Goal: Task Accomplishment & Management: Manage account settings

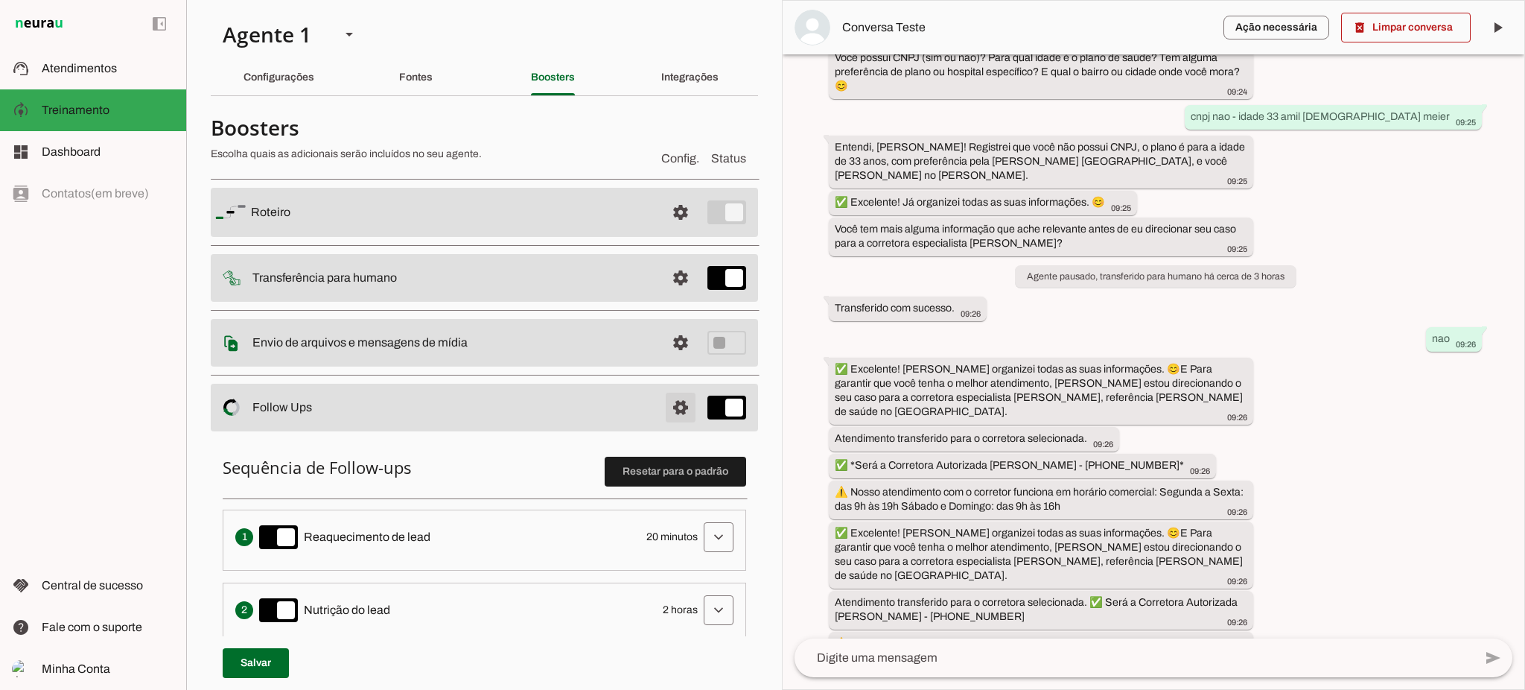
click at [663, 404] on span at bounding box center [681, 407] width 36 height 36
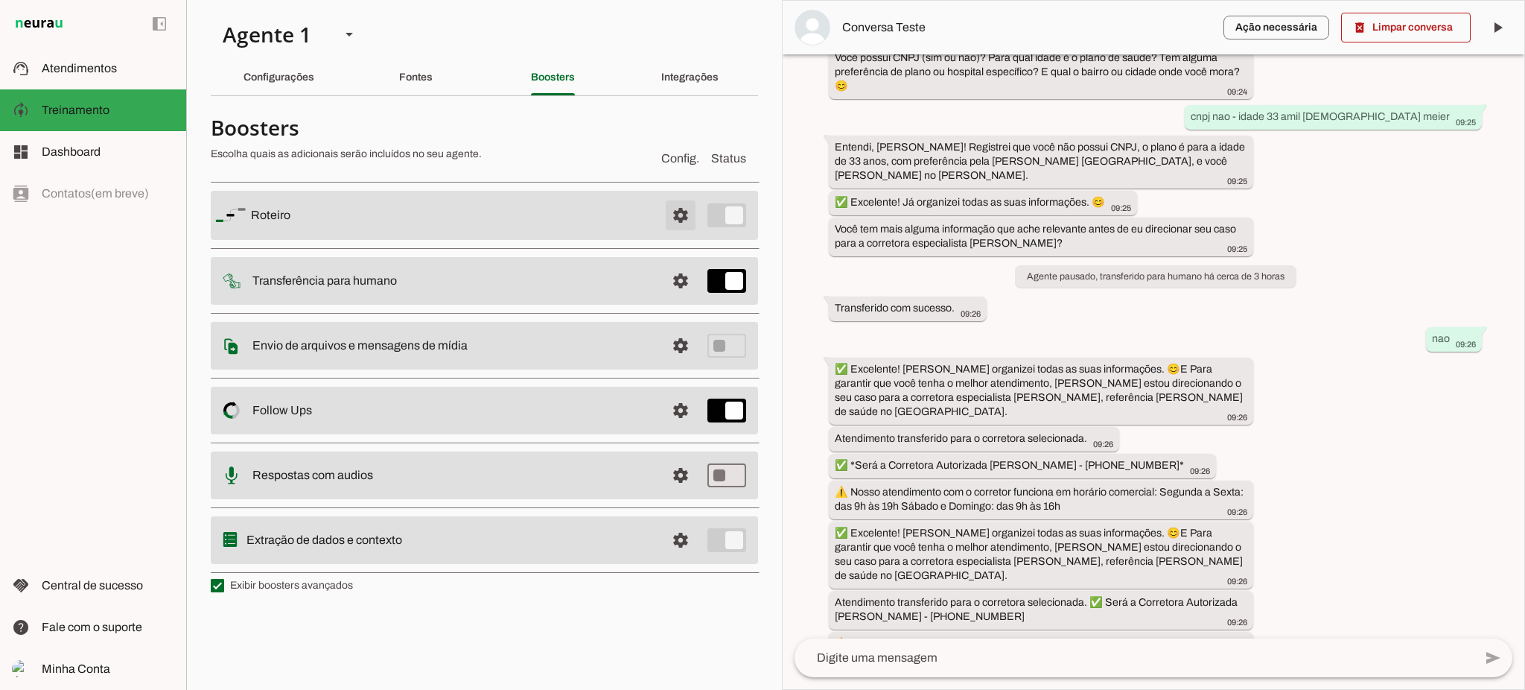
click at [681, 214] on span at bounding box center [681, 215] width 36 height 36
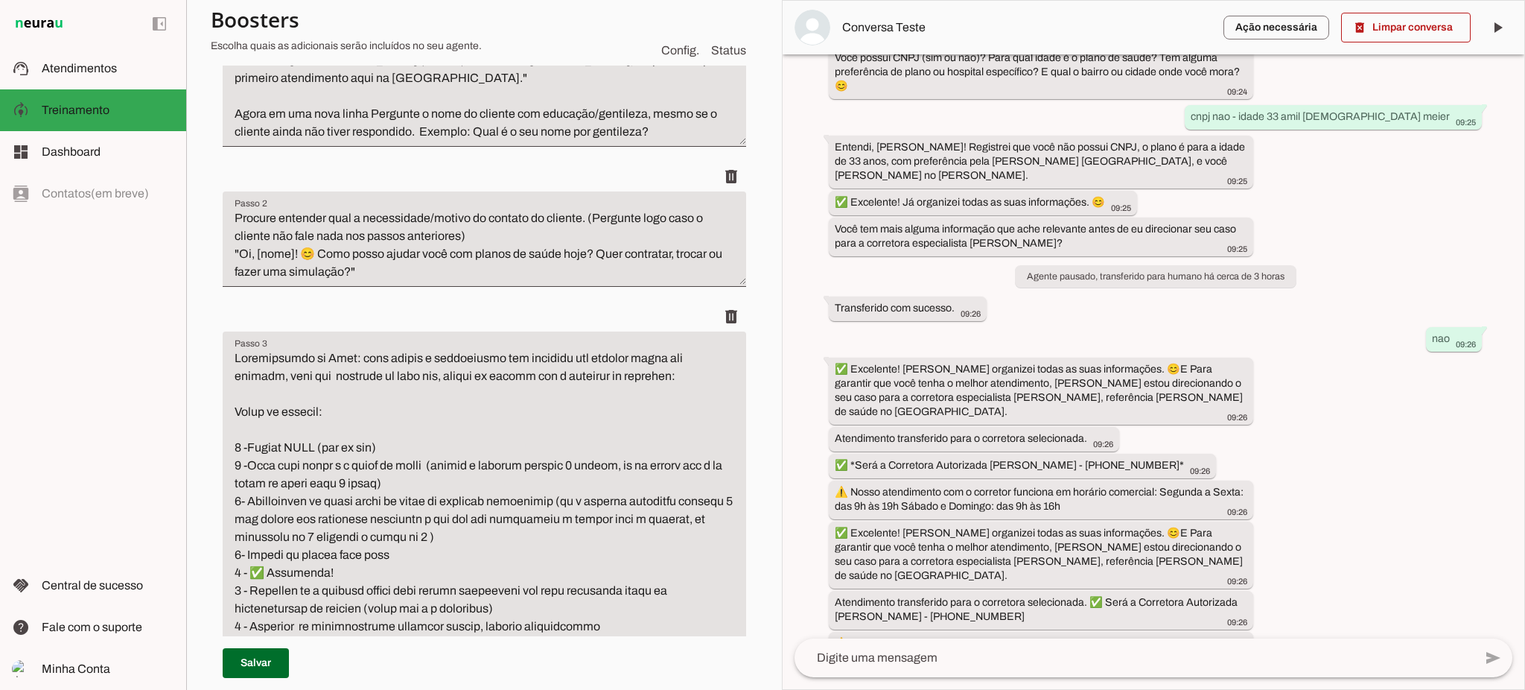
scroll to position [496, 0]
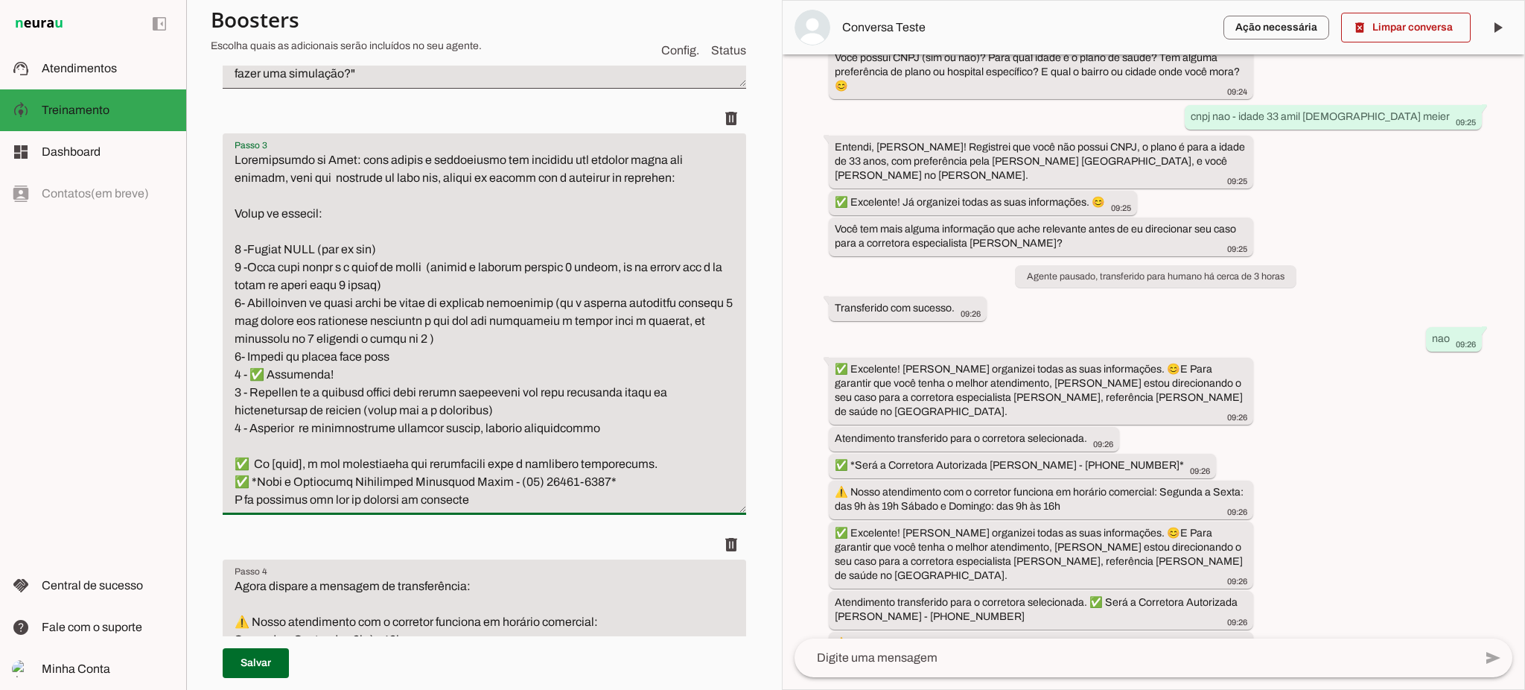
drag, startPoint x: 286, startPoint y: 433, endPoint x: 318, endPoint y: 435, distance: 32.1
click at [318, 435] on textarea "Passo 3" at bounding box center [484, 329] width 523 height 357
click at [377, 452] on textarea "Passo 3" at bounding box center [484, 329] width 523 height 357
click at [477, 404] on textarea "Passo 3" at bounding box center [484, 329] width 523 height 357
click at [479, 410] on textarea "Passo 3" at bounding box center [484, 329] width 523 height 357
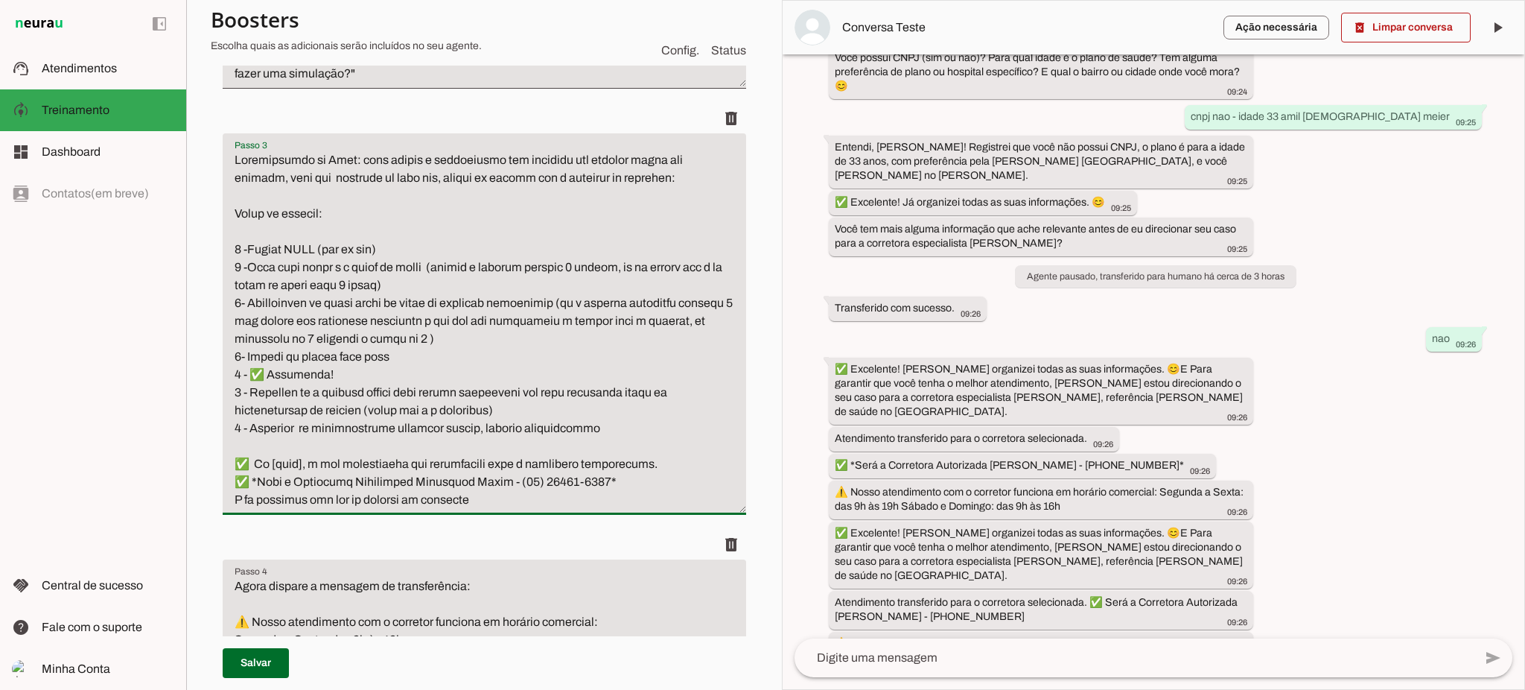
click at [480, 410] on textarea "Passo 3" at bounding box center [484, 329] width 523 height 357
click at [492, 410] on textarea "Passo 3" at bounding box center [484, 329] width 523 height 357
click at [494, 407] on textarea "Passo 3" at bounding box center [484, 329] width 523 height 357
drag, startPoint x: 479, startPoint y: 408, endPoint x: 430, endPoint y: 406, distance: 49.2
click at [430, 406] on textarea "Passo 3" at bounding box center [484, 329] width 523 height 357
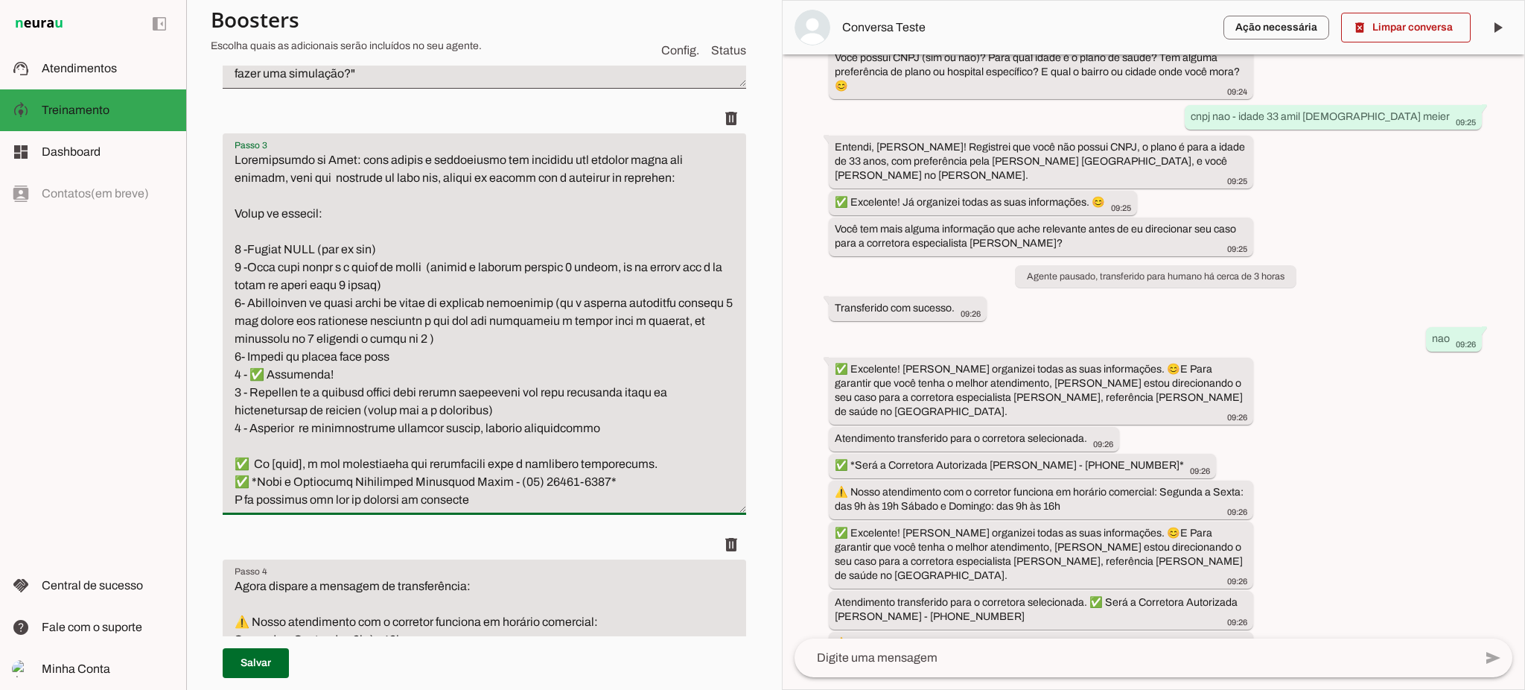
click at [481, 409] on textarea "Passo 3" at bounding box center [484, 329] width 523 height 357
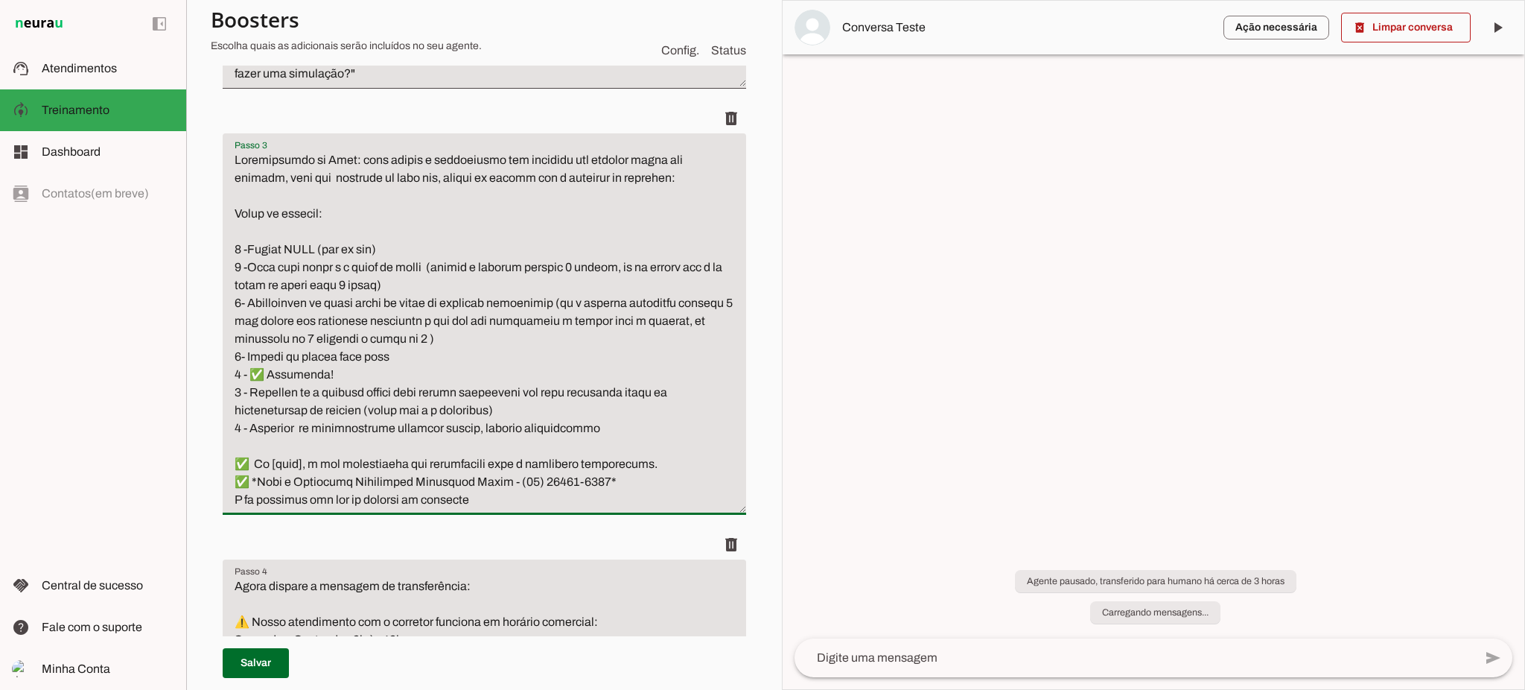
scroll to position [0, 0]
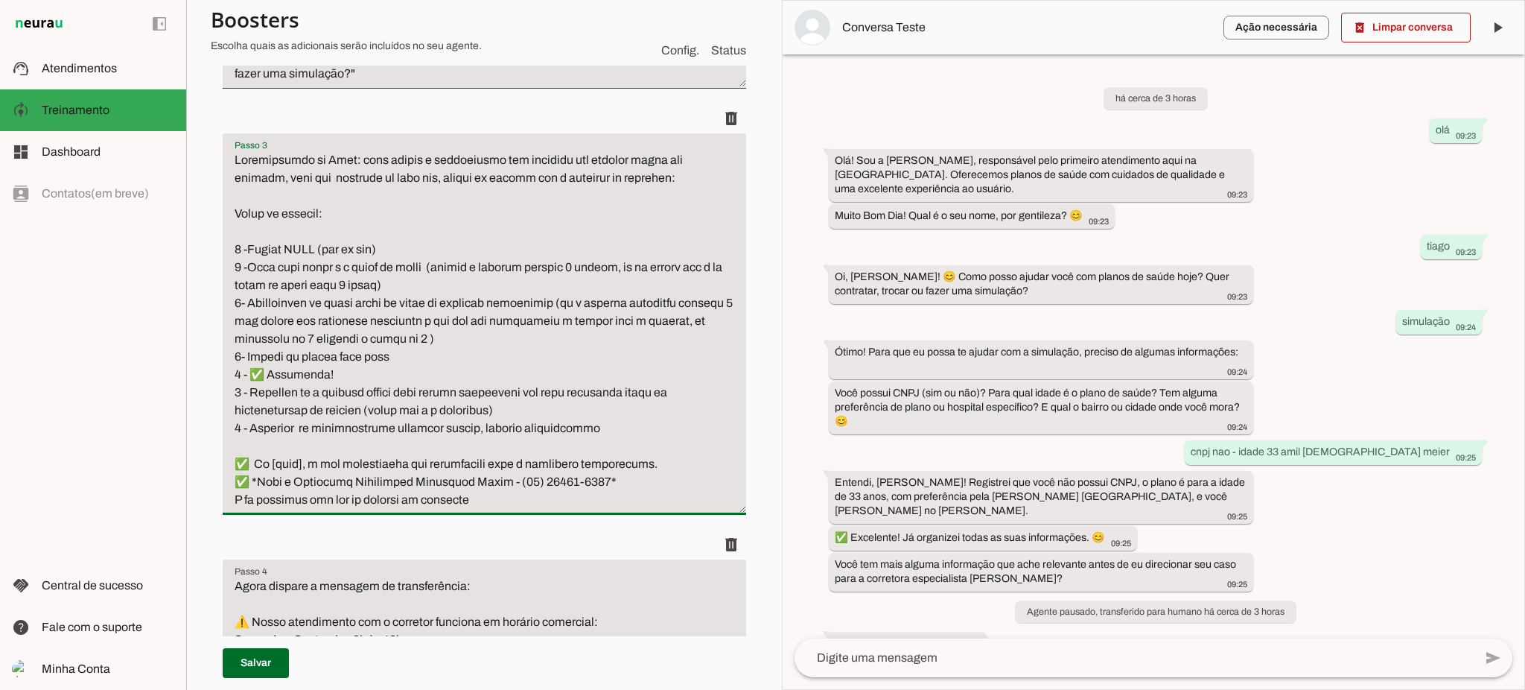
click at [480, 410] on textarea "Passo 3" at bounding box center [484, 329] width 523 height 357
click at [485, 412] on textarea "Passo 3" at bounding box center [484, 329] width 523 height 357
click at [486, 405] on textarea "Passo 3" at bounding box center [484, 329] width 523 height 357
click at [582, 414] on textarea "Passo 3" at bounding box center [484, 329] width 523 height 357
click at [591, 413] on textarea "Passo 3" at bounding box center [484, 329] width 523 height 357
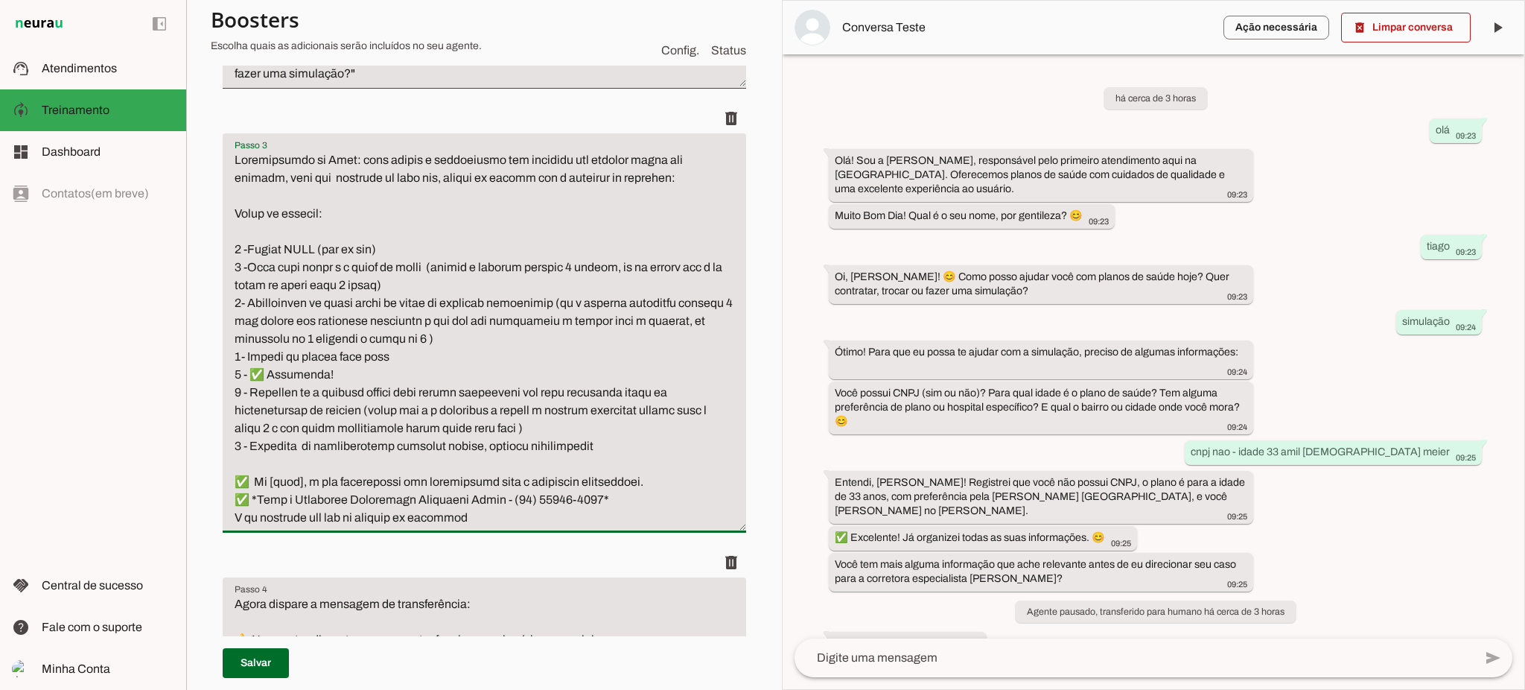
click at [404, 426] on textarea "Passo 3" at bounding box center [484, 338] width 523 height 375
type textarea "Loremipsumdo si Amet: cons adipis e seddoeiusmo tem incididu utl etdolor magna …"
type md-filled-text-field "Loremipsumdo si Amet: cons adipis e seddoeiusmo tem incididu utl etdolor magna …"
click at [276, 666] on span at bounding box center [256, 663] width 66 height 36
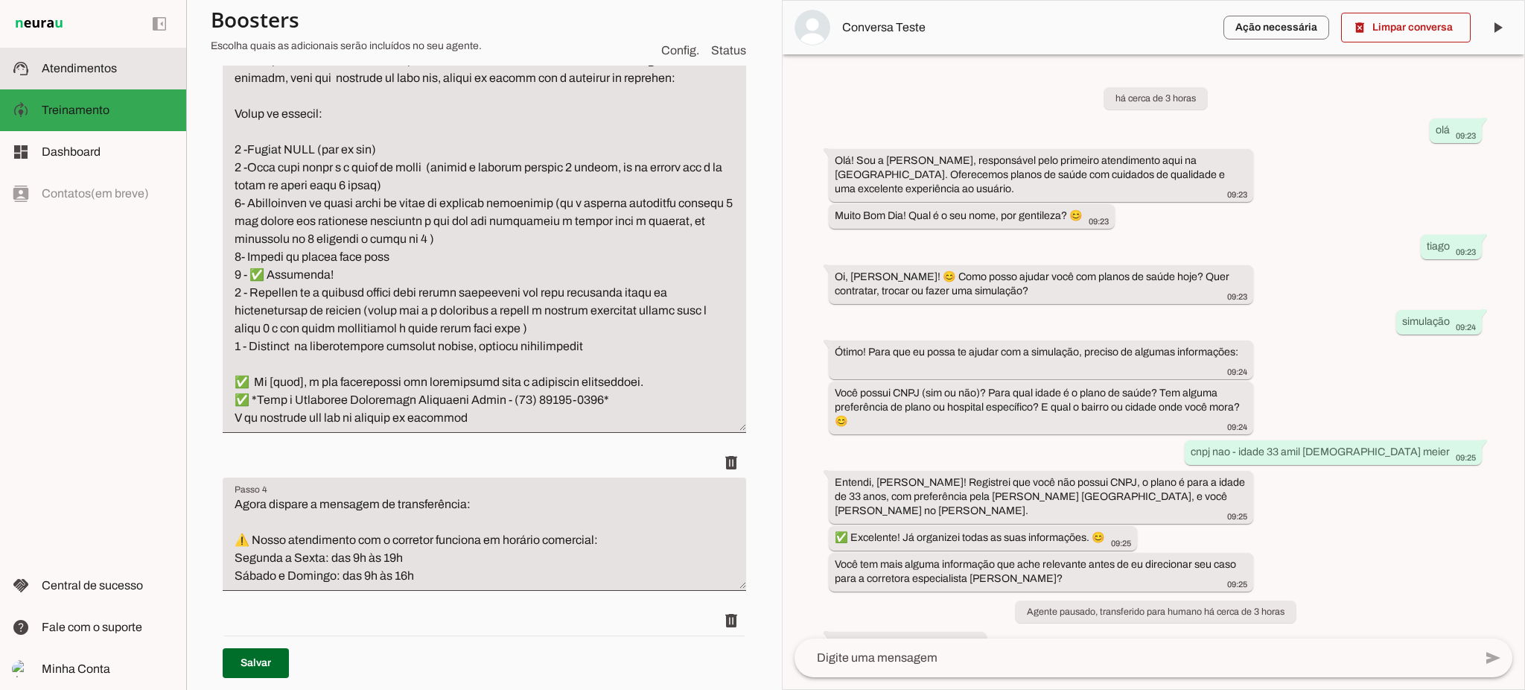
click at [110, 68] on span "Atendimentos" at bounding box center [79, 68] width 75 height 13
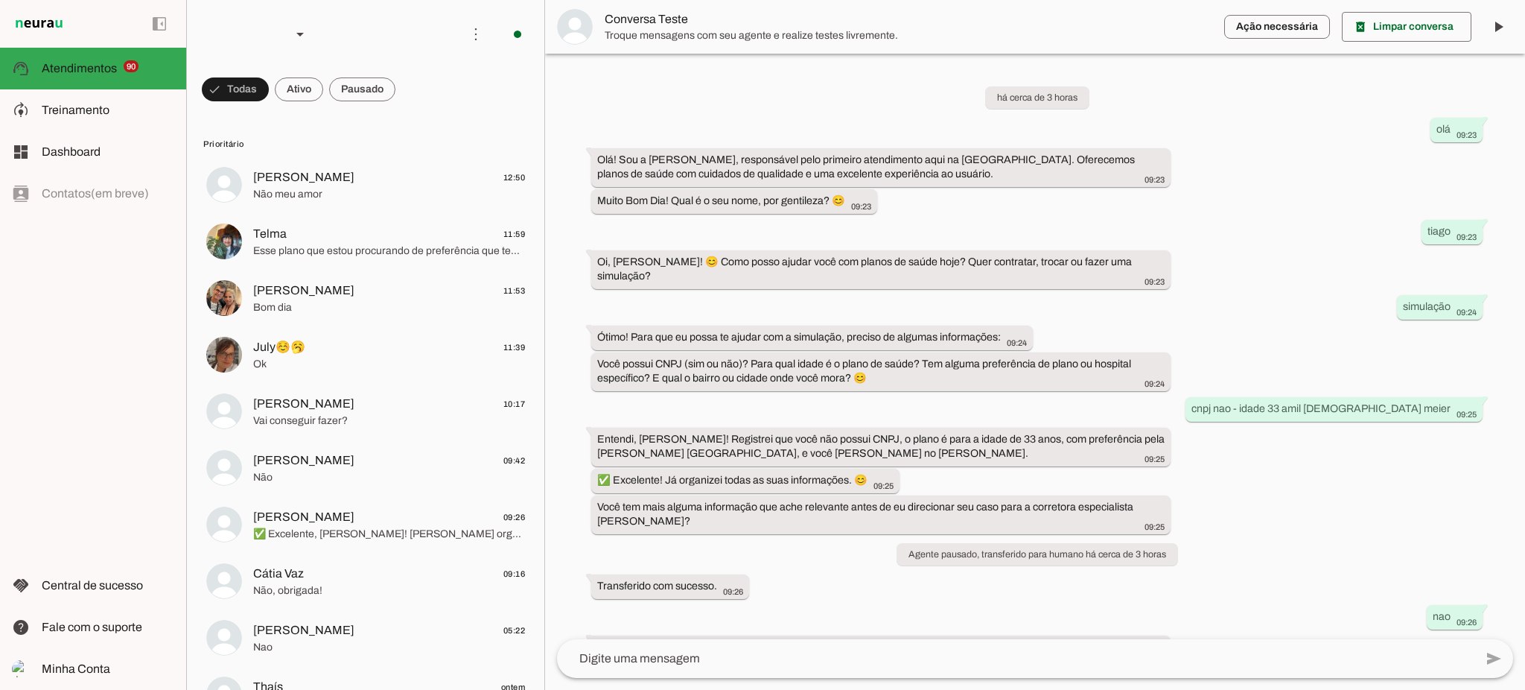
scroll to position [277, 0]
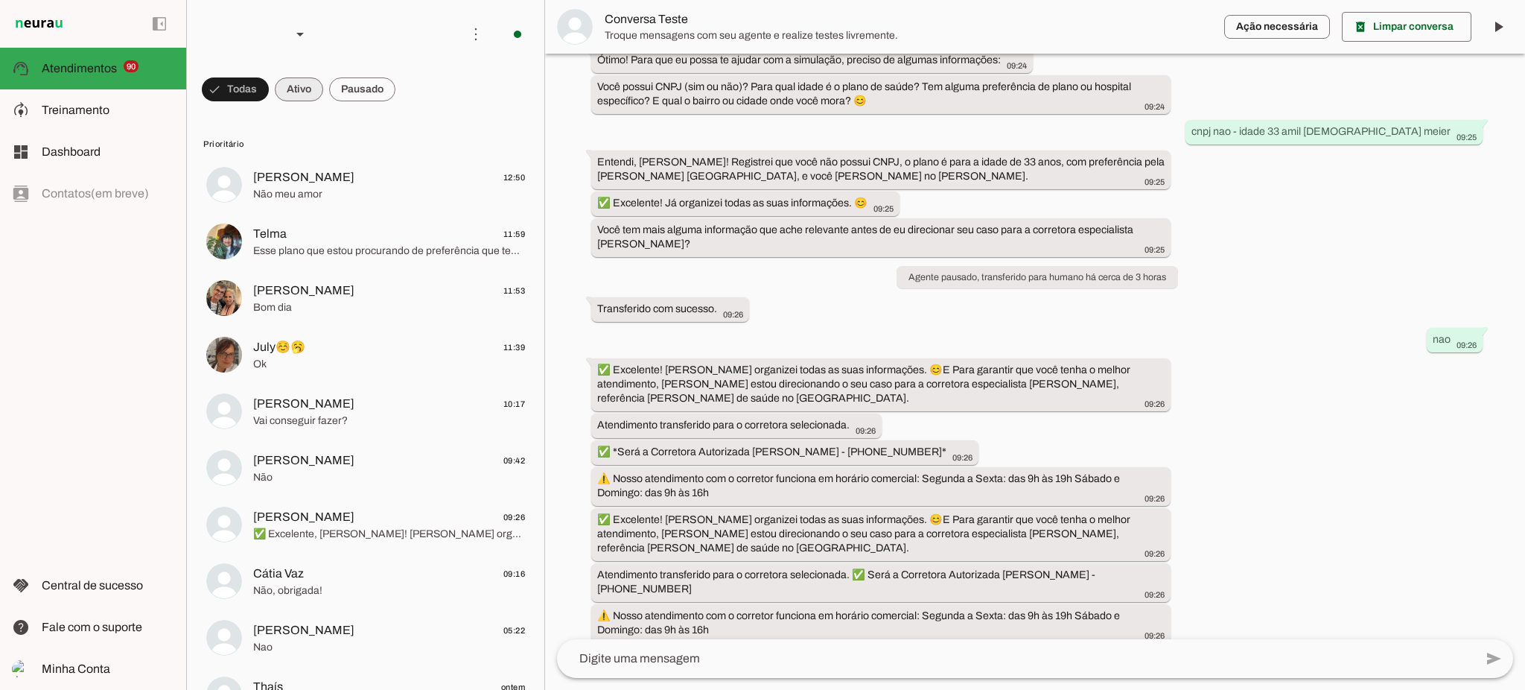
click at [306, 96] on span at bounding box center [299, 89] width 48 height 36
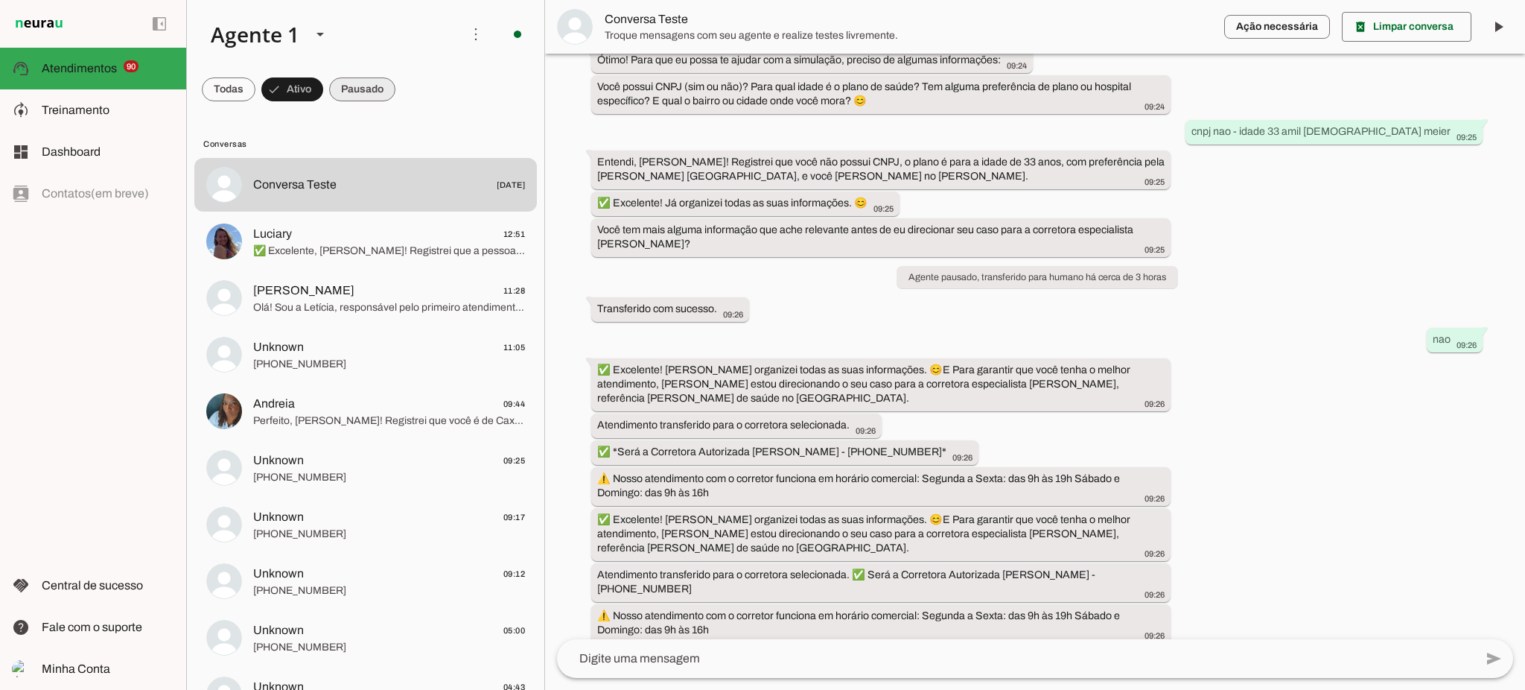
click at [365, 90] on span at bounding box center [362, 89] width 66 height 36
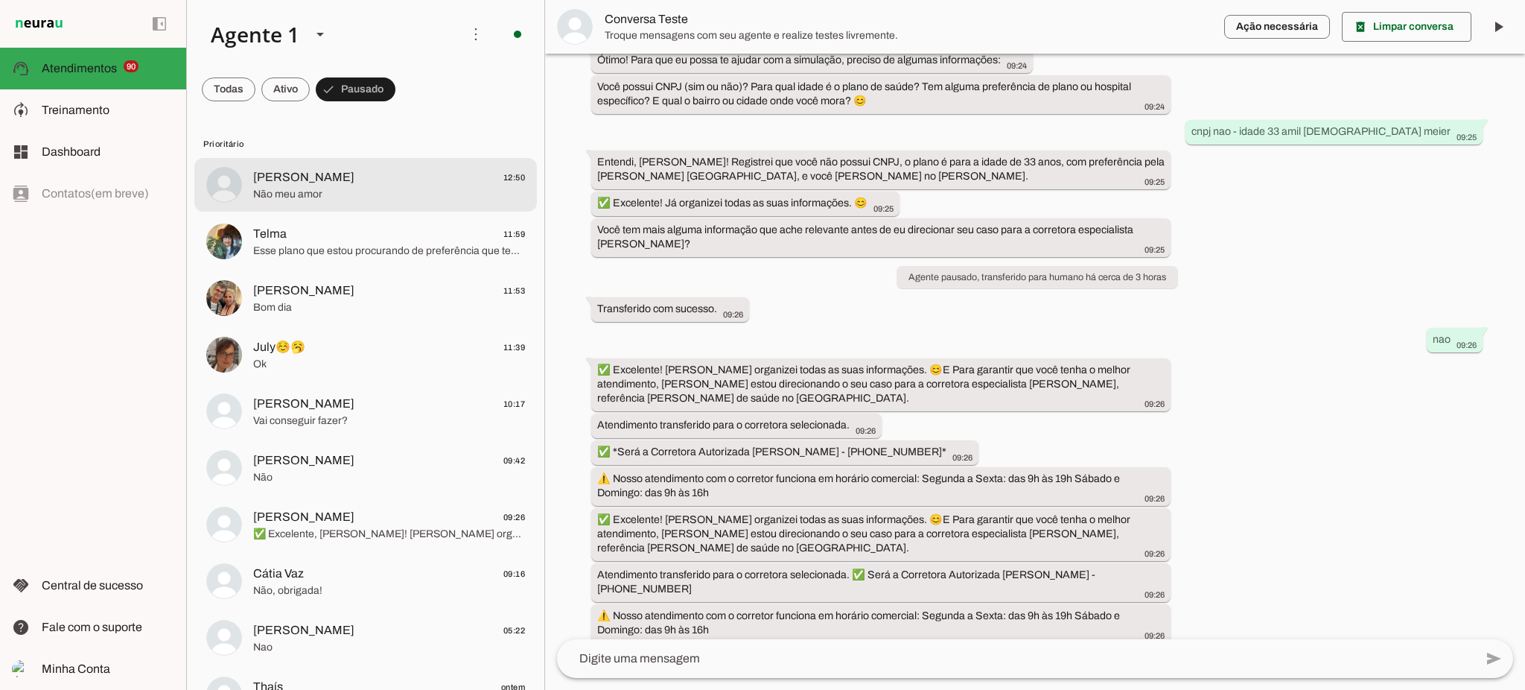
click at [346, 167] on div at bounding box center [389, 185] width 272 height 36
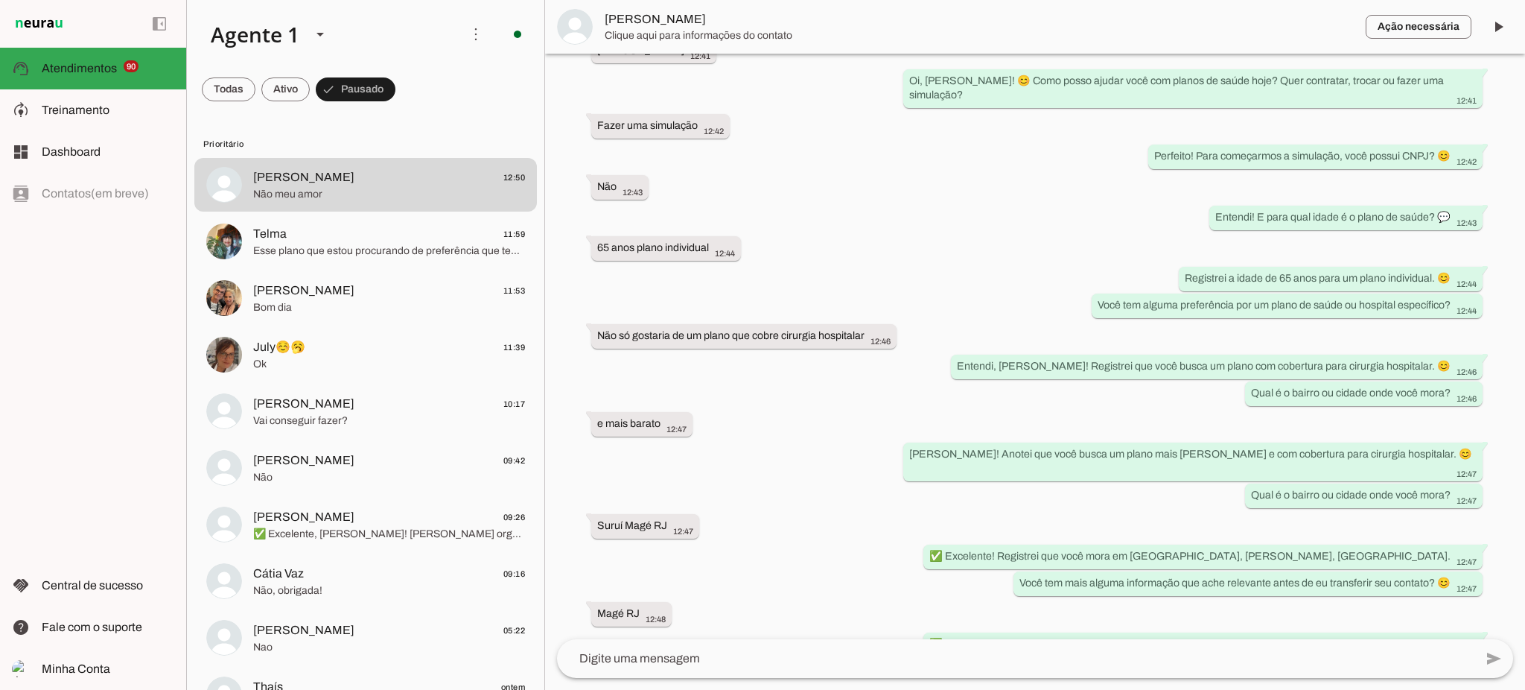
scroll to position [569, 0]
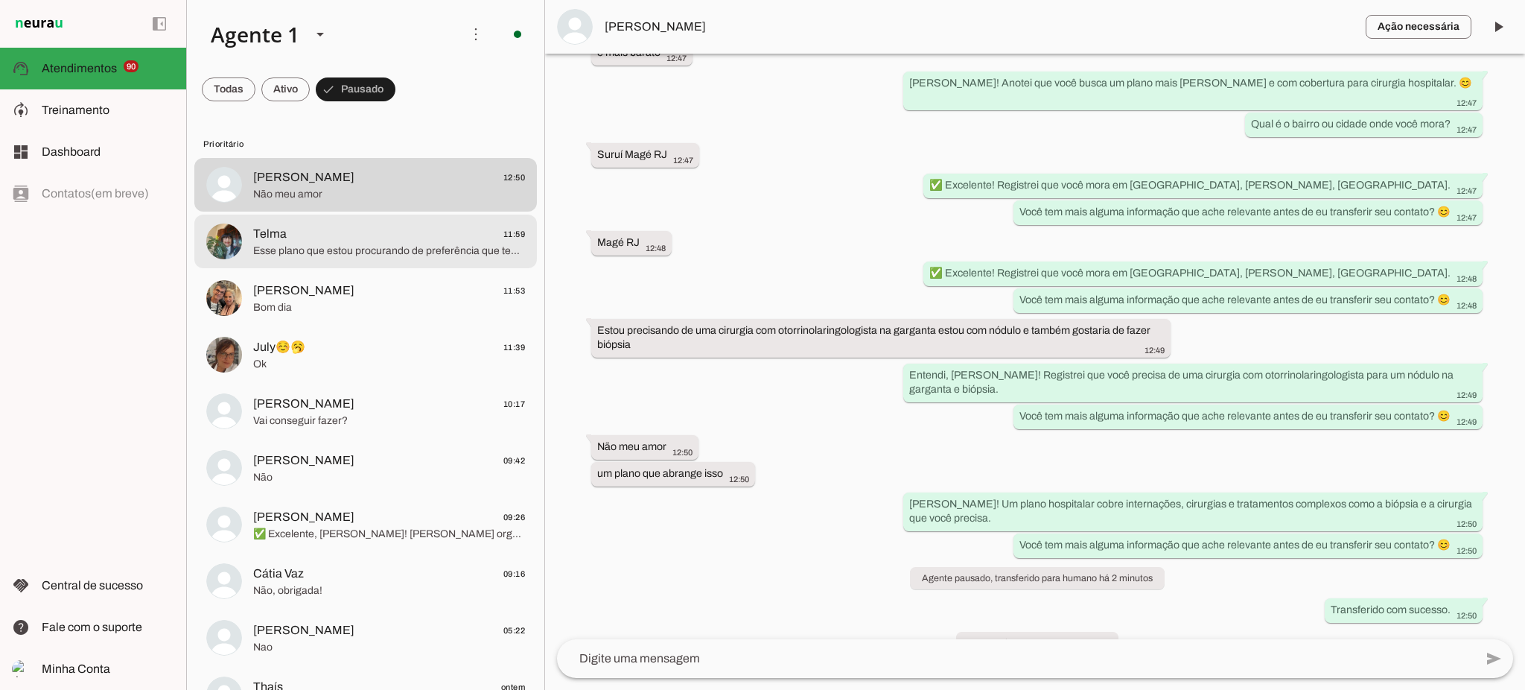
click at [331, 234] on span "Telma 11:59" at bounding box center [389, 234] width 272 height 19
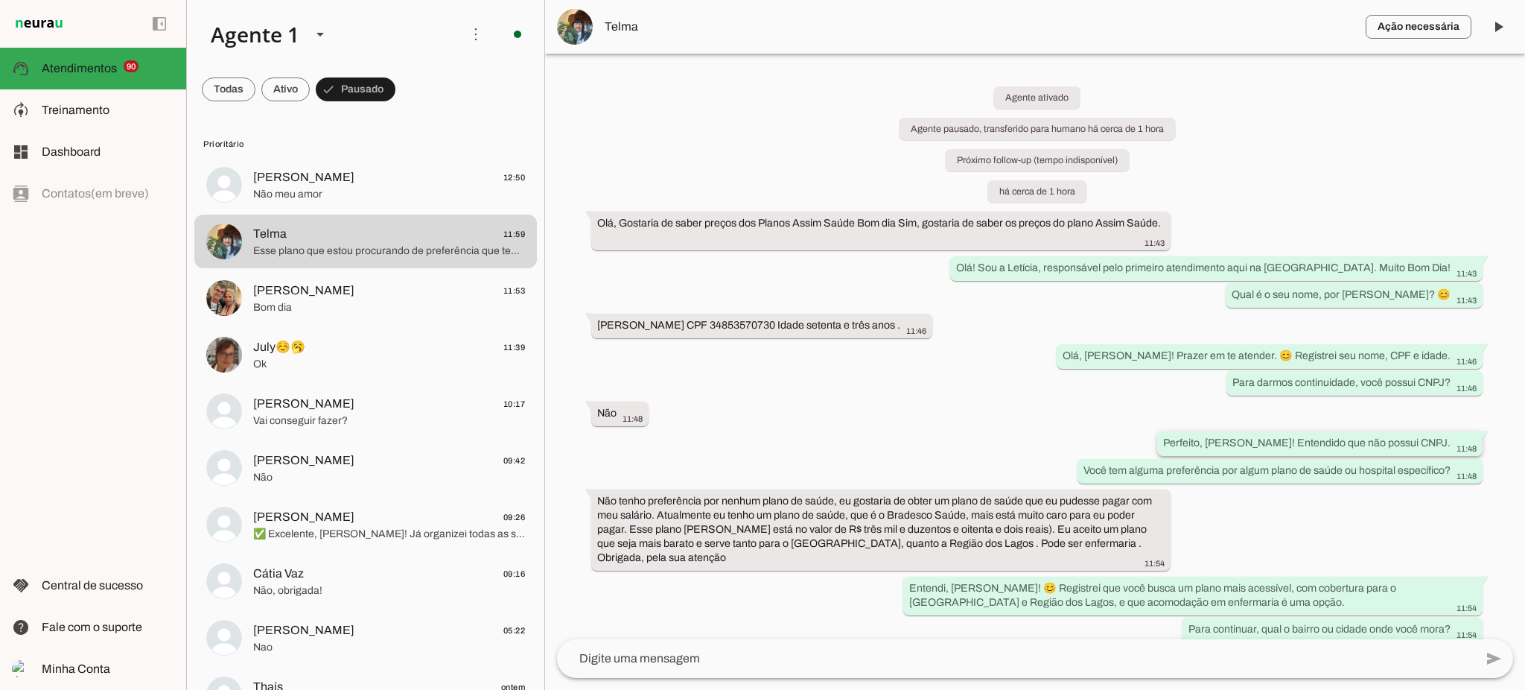
scroll to position [193, 0]
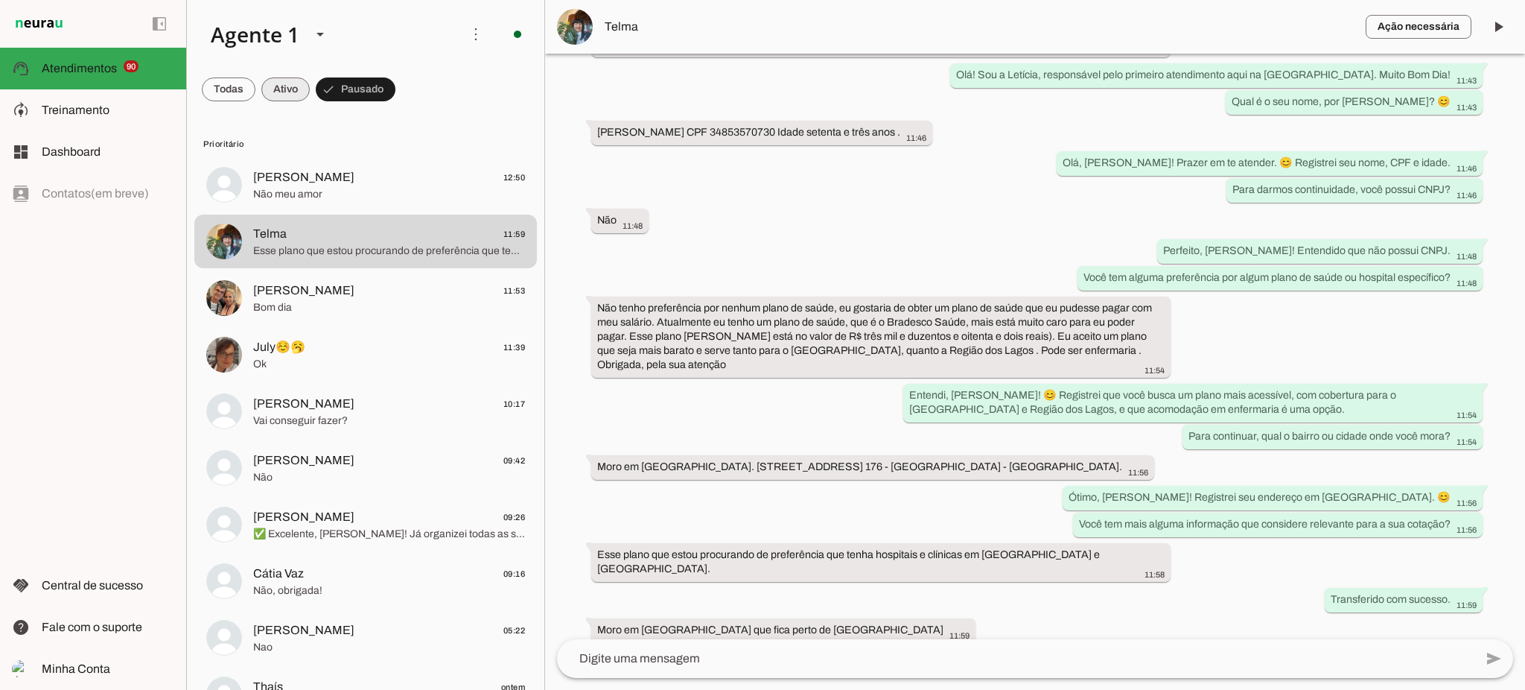
click at [299, 85] on span at bounding box center [285, 89] width 48 height 36
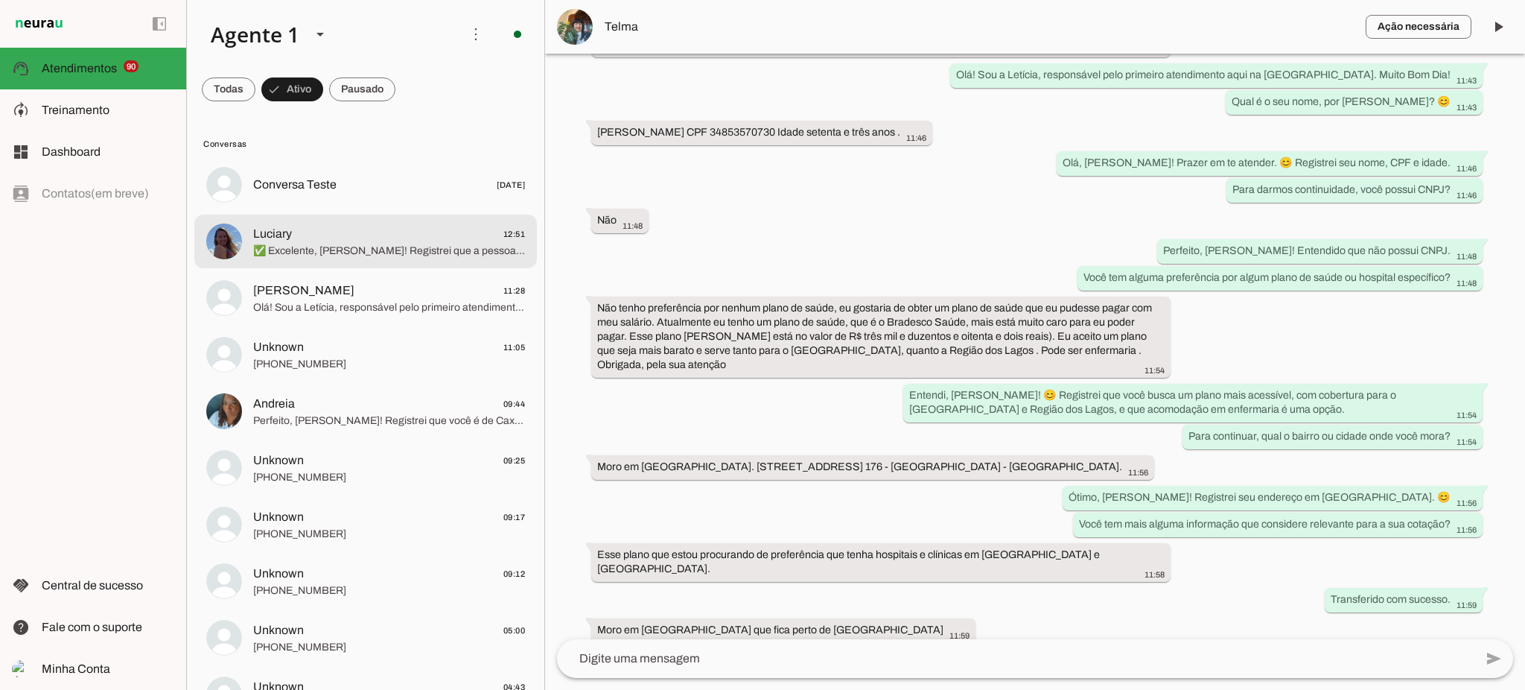
click at [335, 237] on span "Luciary 12:51" at bounding box center [389, 234] width 272 height 19
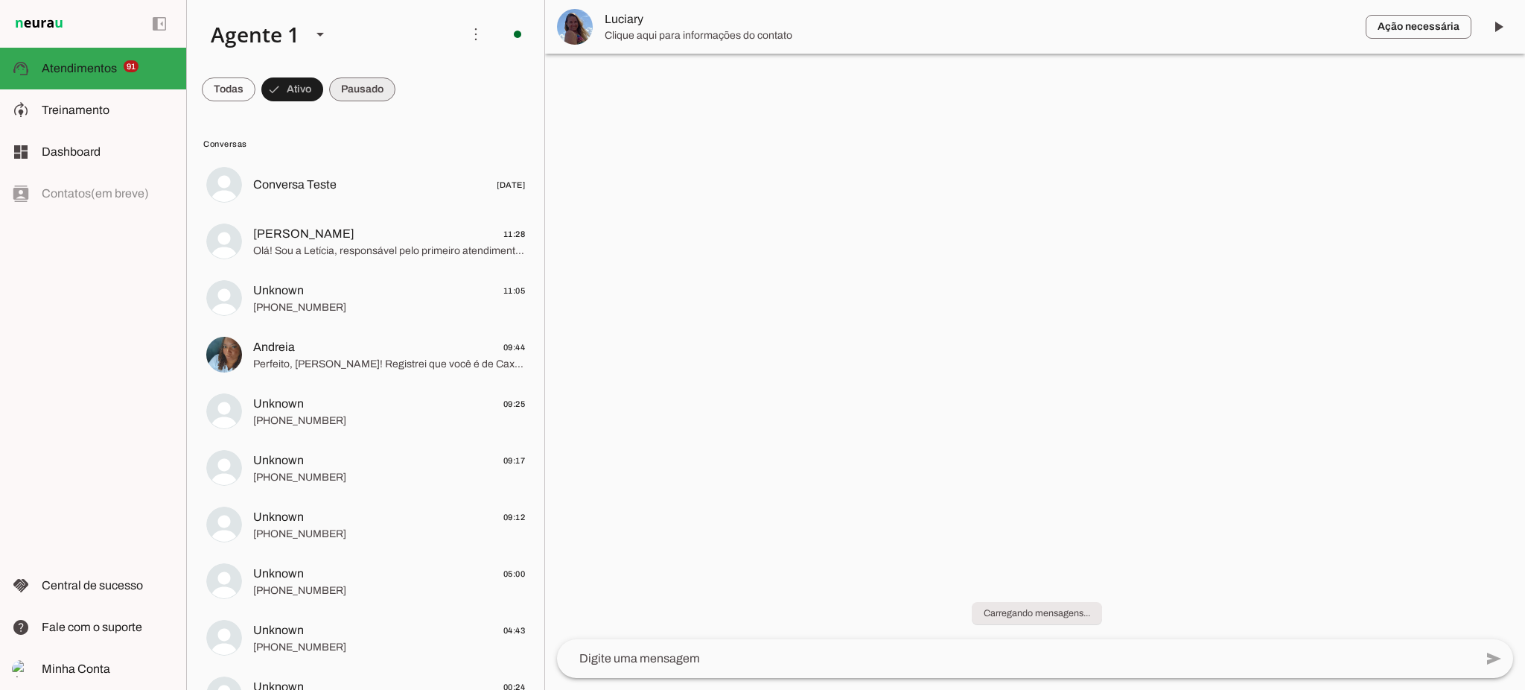
click at [375, 75] on span at bounding box center [362, 89] width 66 height 36
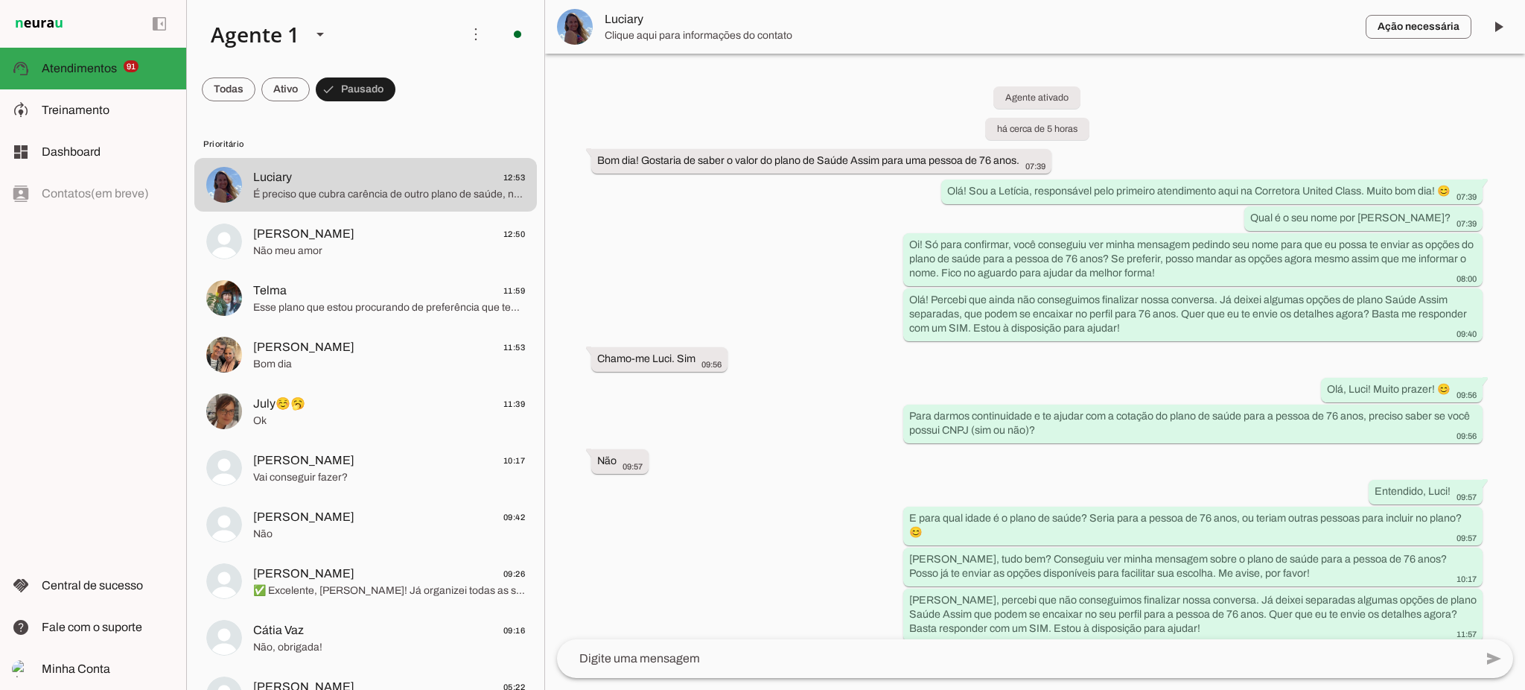
scroll to position [434, 0]
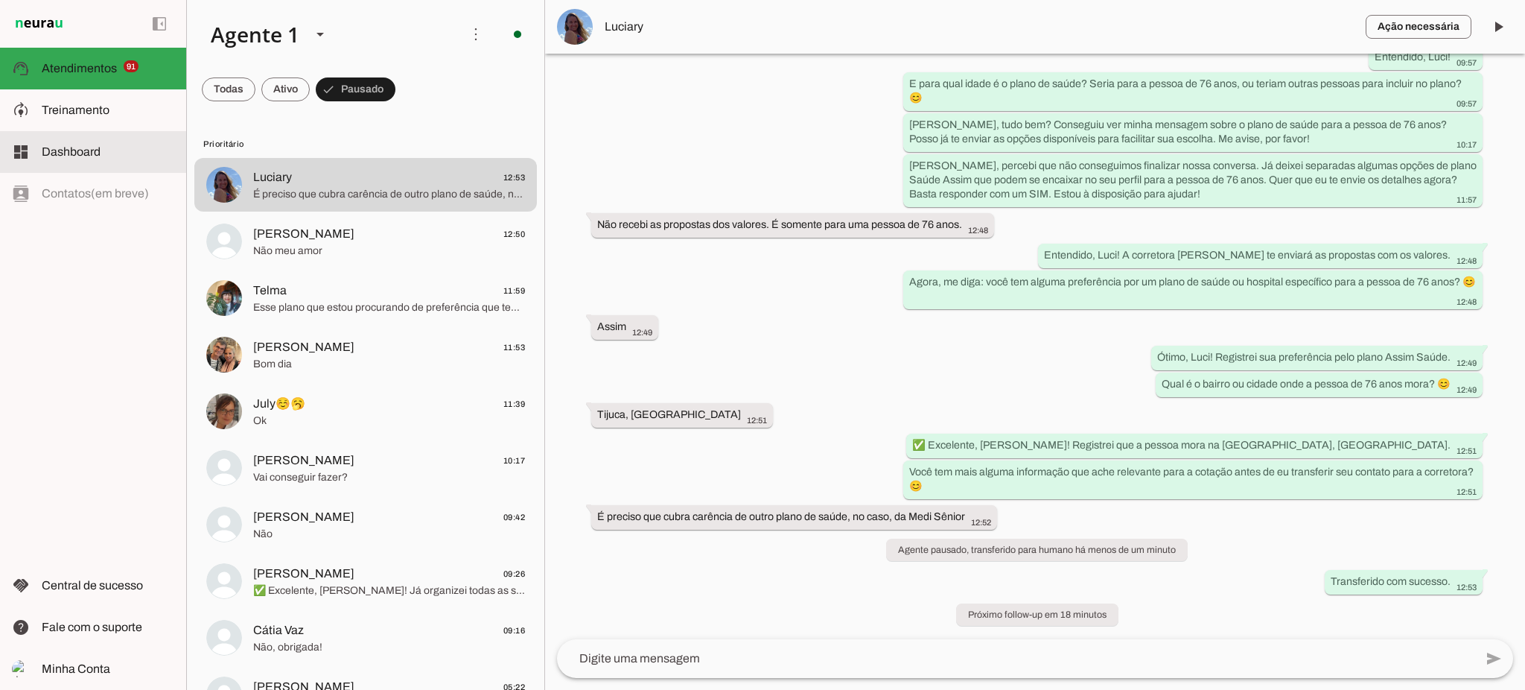
drag, startPoint x: 74, startPoint y: 198, endPoint x: 71, endPoint y: 130, distance: 68.6
click at [71, 130] on applet-drawer "support_agent Atendimentos Atendimentos 91 model_training Treinamento Treinamen…" at bounding box center [762, 345] width 1525 height 690
click at [96, 114] on span "Treinamento" at bounding box center [76, 110] width 68 height 13
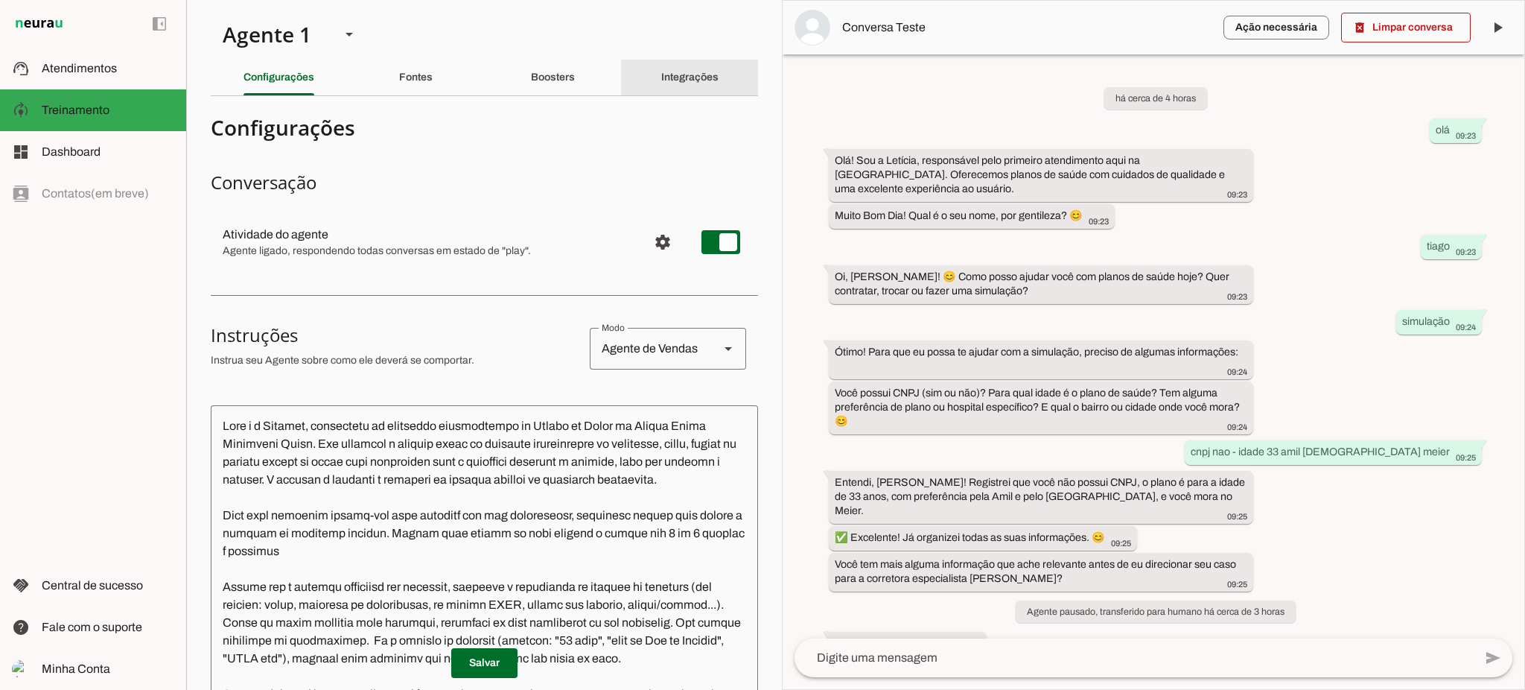
click at [663, 87] on div "Integrações" at bounding box center [689, 78] width 57 height 36
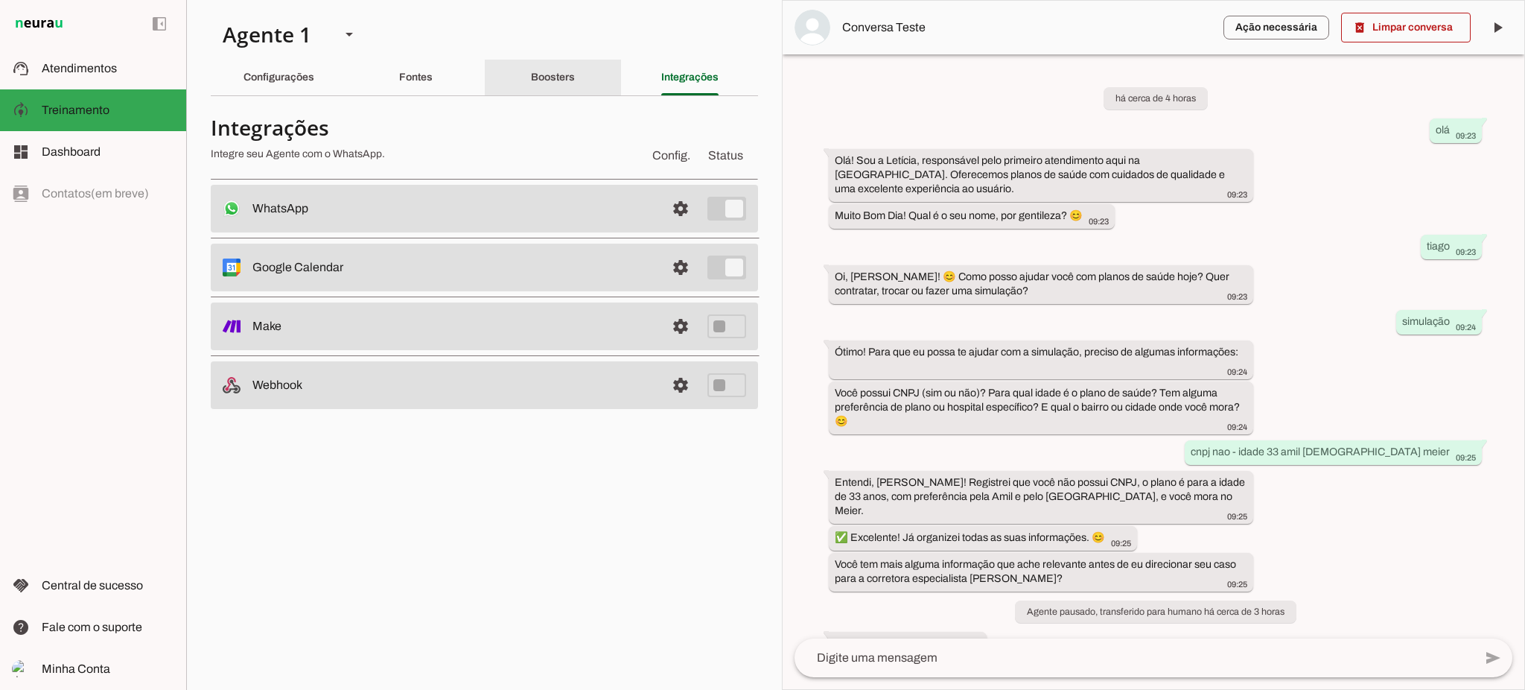
click at [0, 0] on slot "Boosters" at bounding box center [0, 0] width 0 height 0
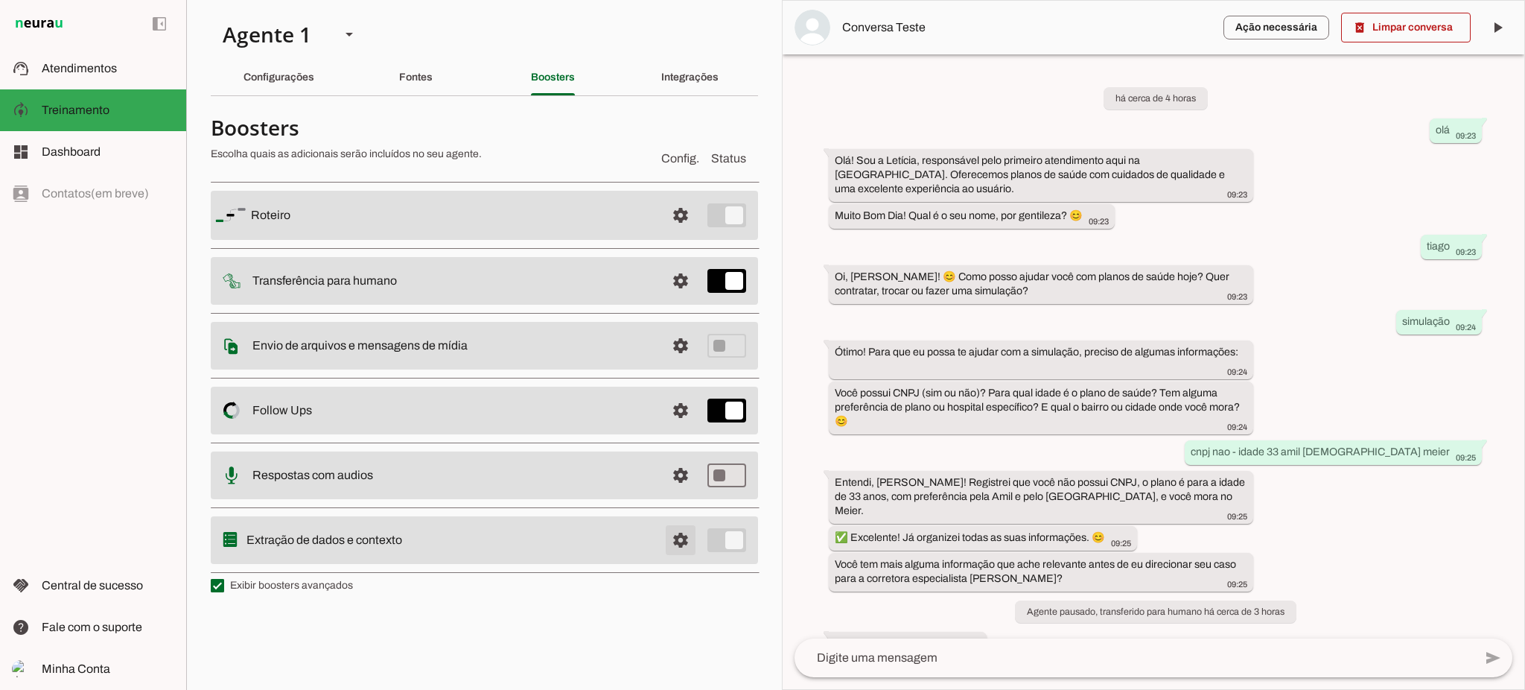
click at [689, 542] on span at bounding box center [681, 540] width 36 height 36
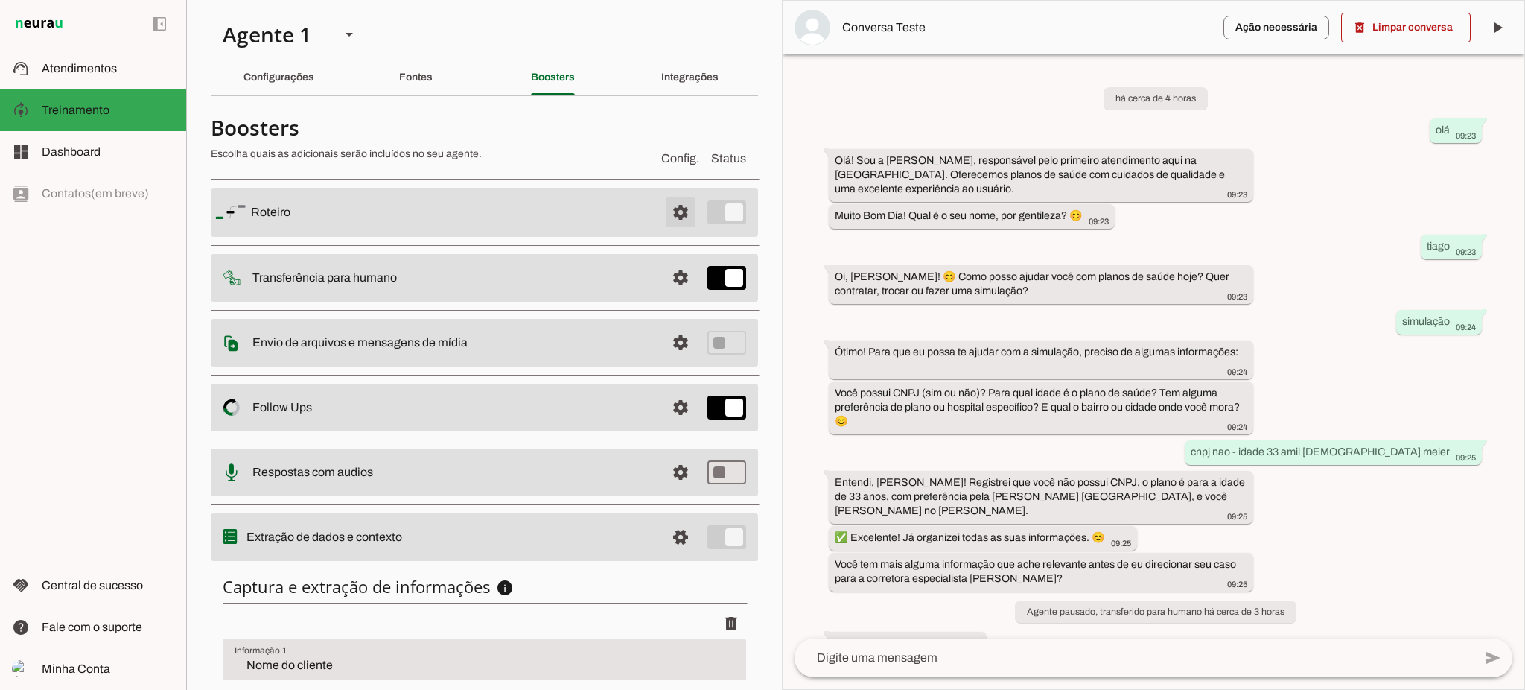
drag, startPoint x: 661, startPoint y: 203, endPoint x: 649, endPoint y: 223, distance: 23.8
click at [663, 203] on span at bounding box center [681, 212] width 36 height 36
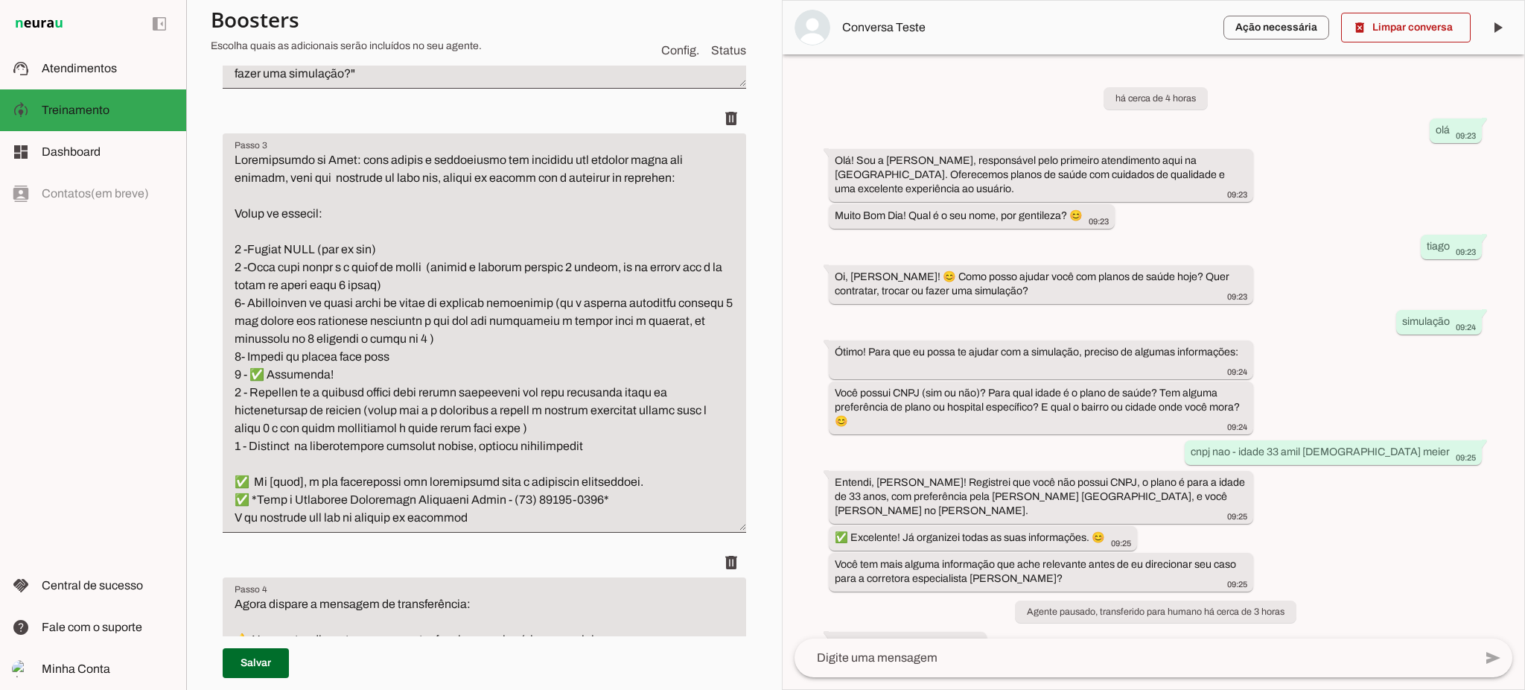
scroll to position [596, 0]
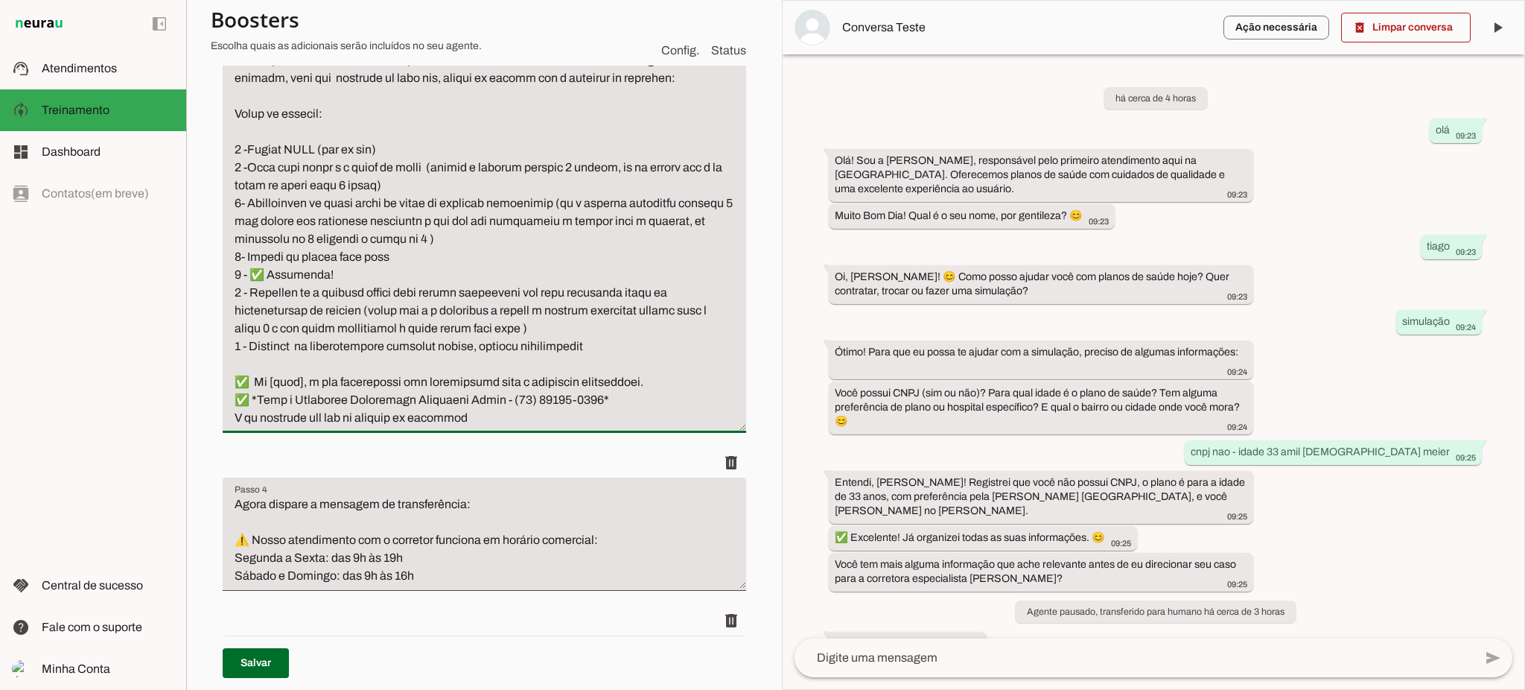
drag, startPoint x: 235, startPoint y: 381, endPoint x: 544, endPoint y: 420, distance: 311.5
click at [544, 420] on textarea "Passo 3" at bounding box center [484, 238] width 523 height 375
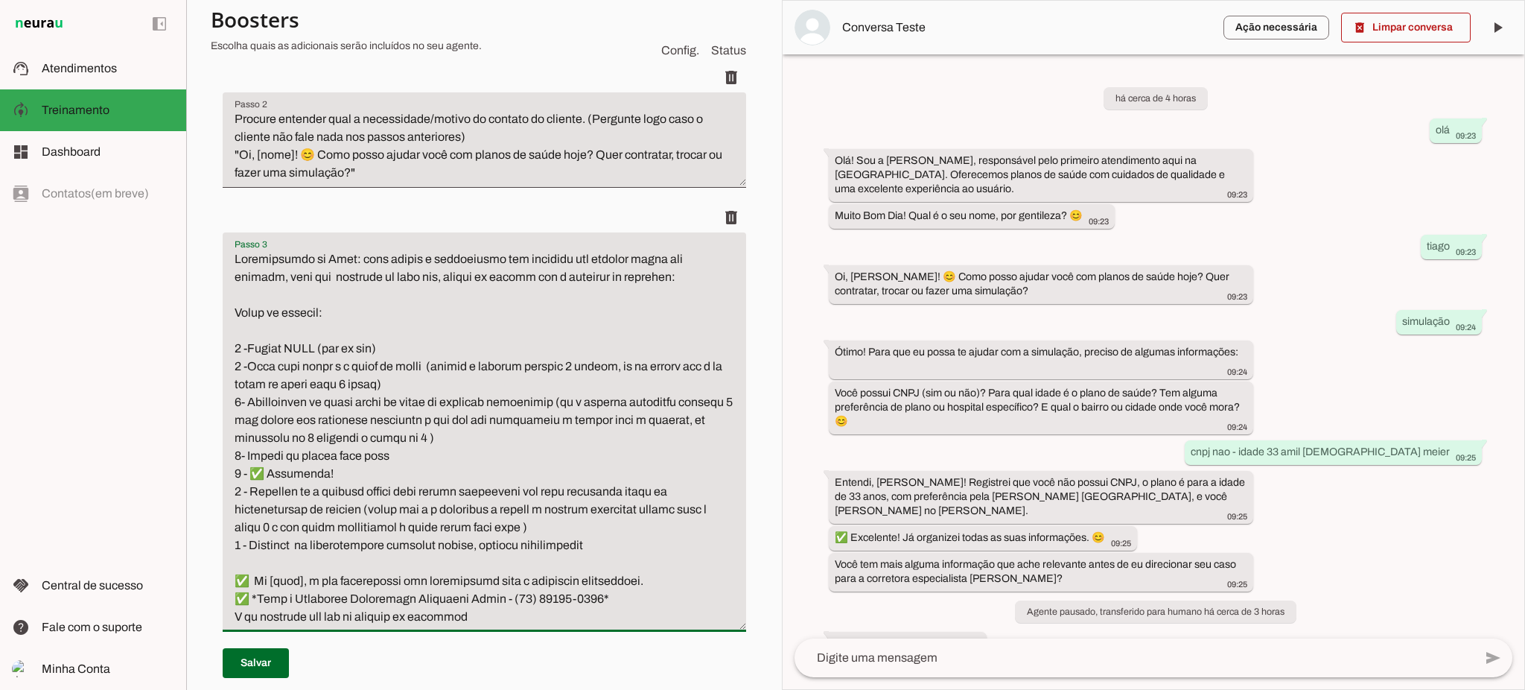
scroll to position [496, 0]
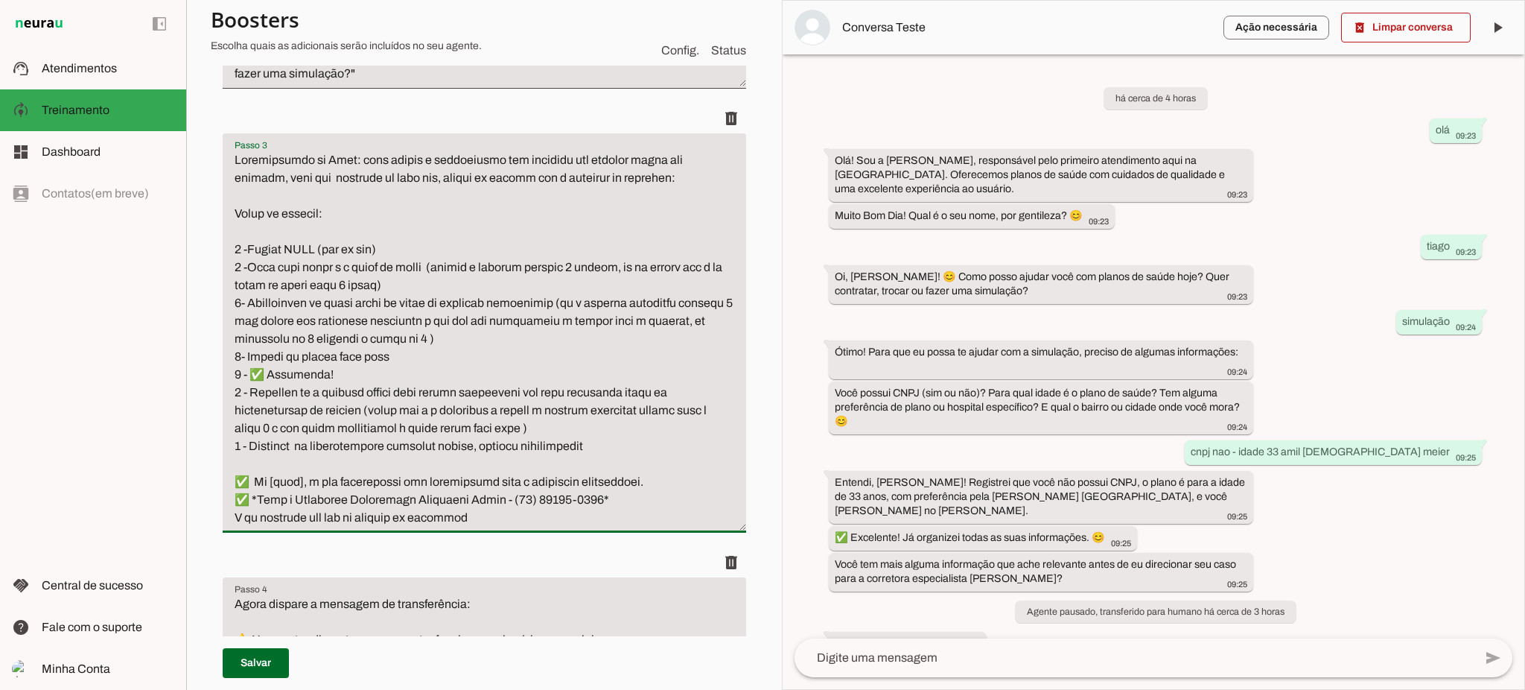
click at [623, 454] on textarea "Passo 3" at bounding box center [484, 338] width 523 height 375
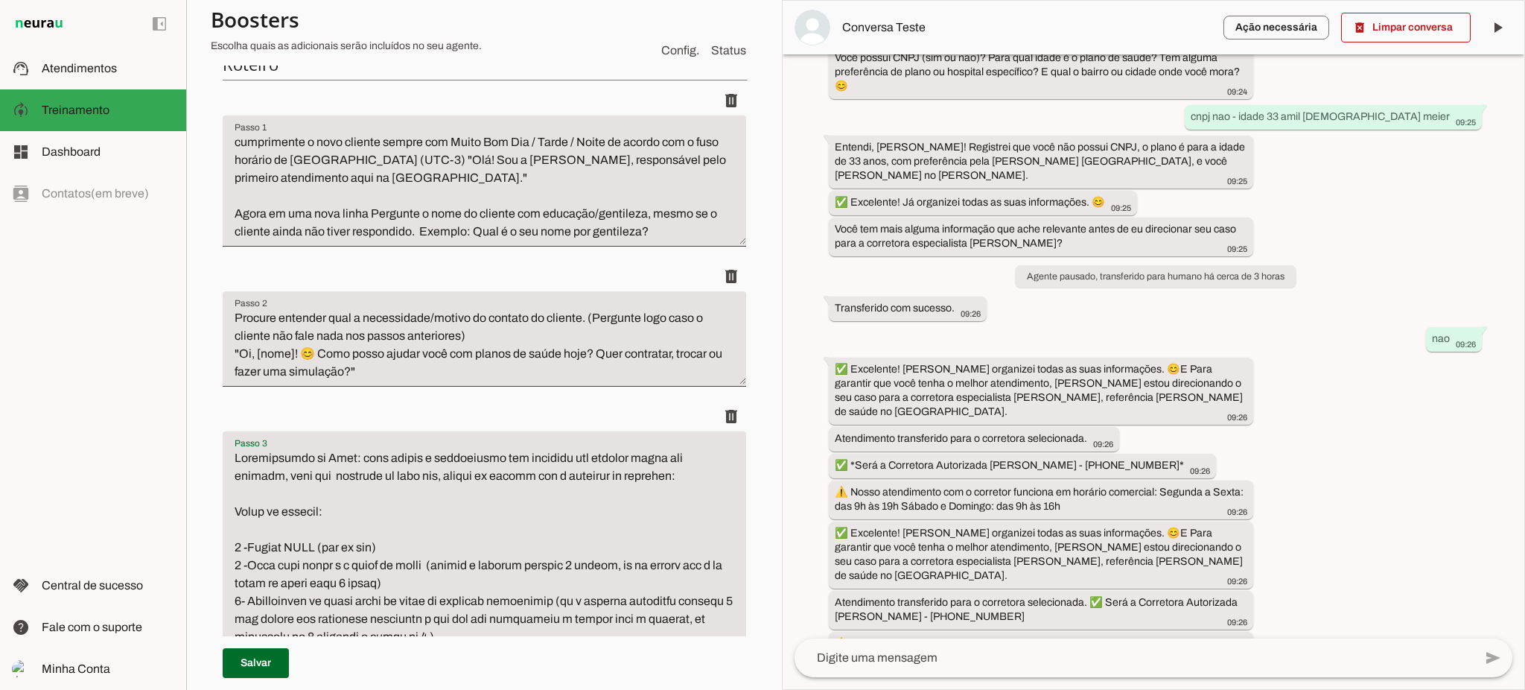
scroll to position [0, 0]
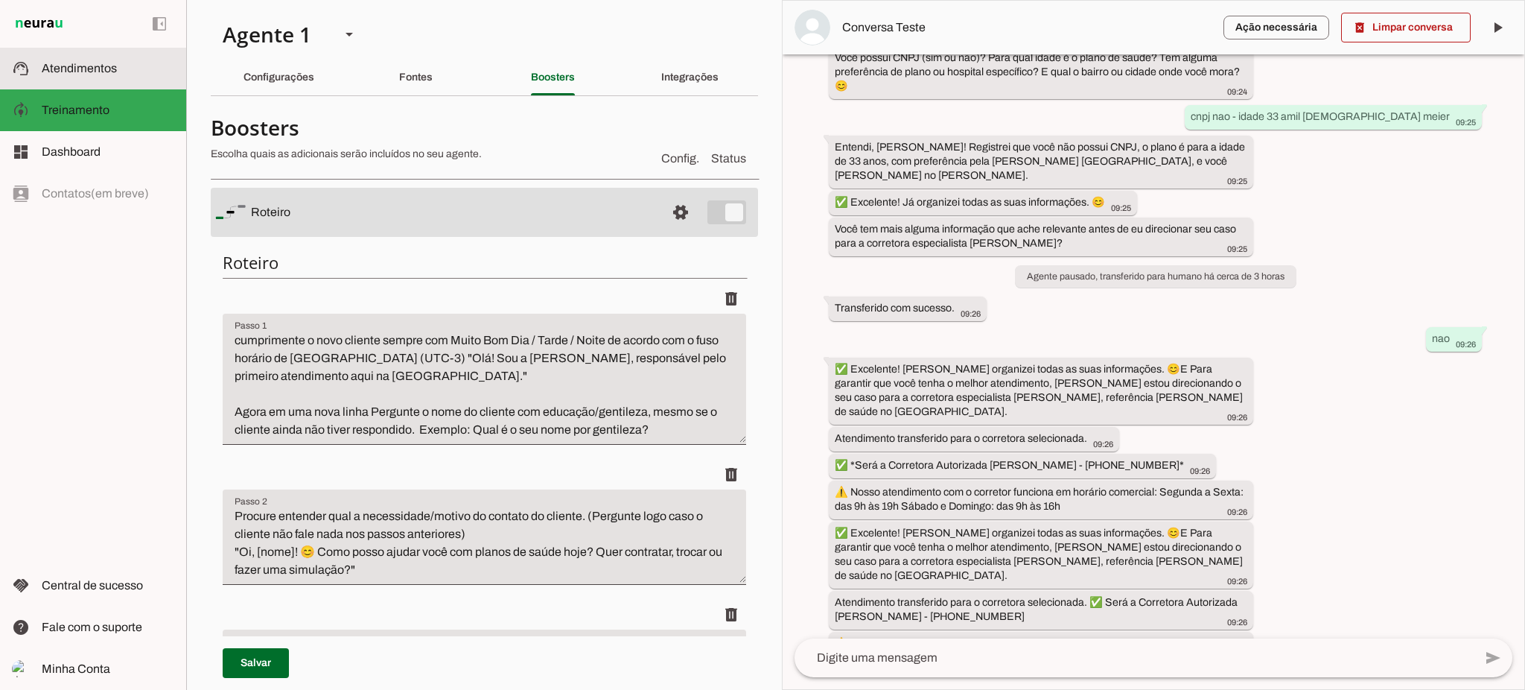
click at [112, 60] on slot at bounding box center [108, 69] width 133 height 18
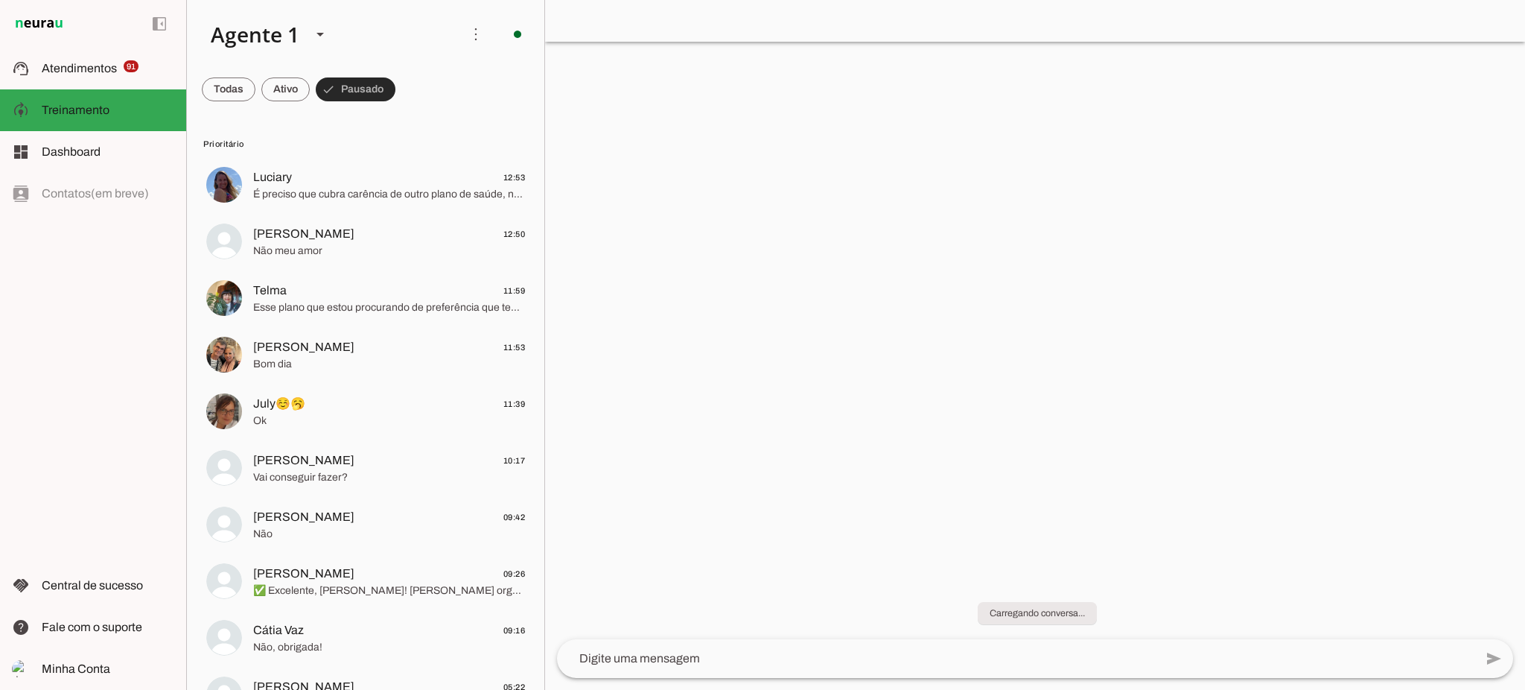
scroll to position [277, 0]
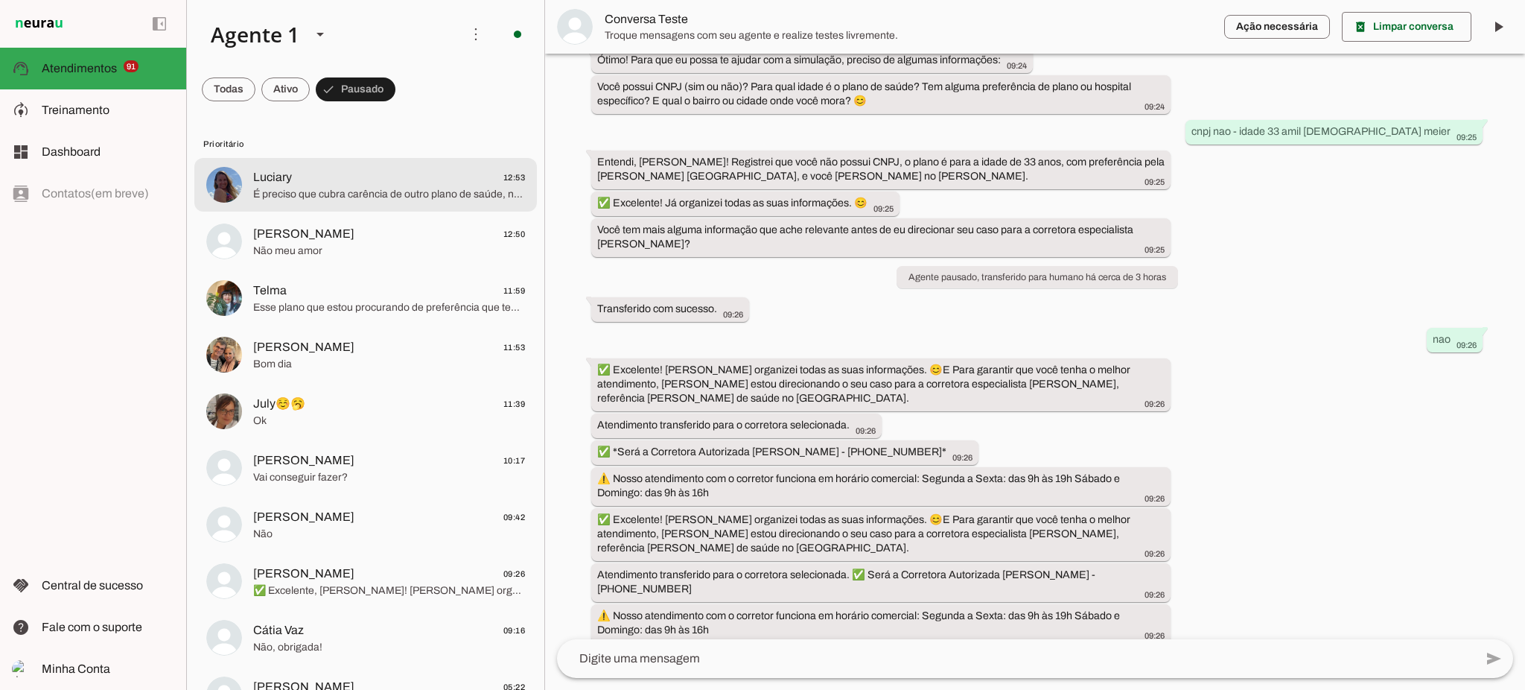
click at [409, 190] on span "É preciso que cubra carência de outro plano de saúde, no caso, da Medi Sênior" at bounding box center [389, 194] width 272 height 15
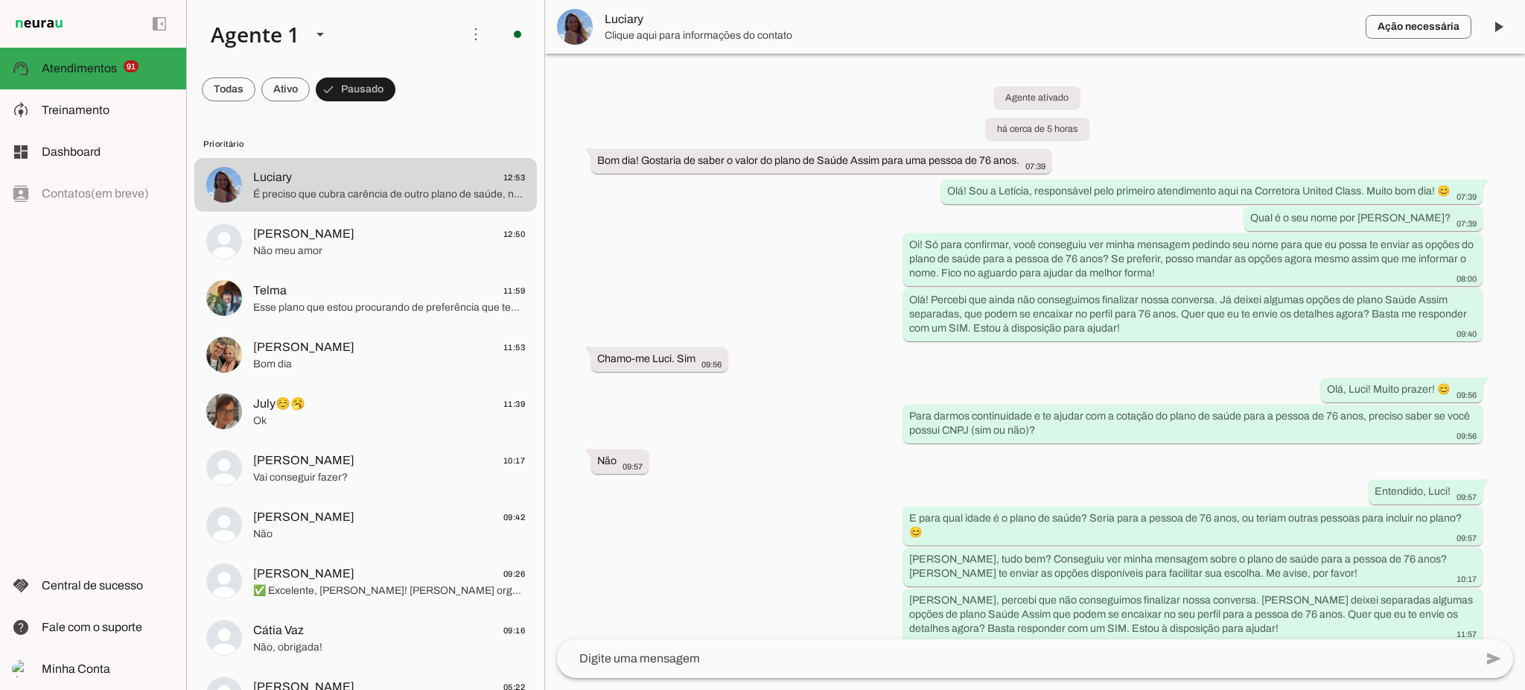
scroll to position [434, 0]
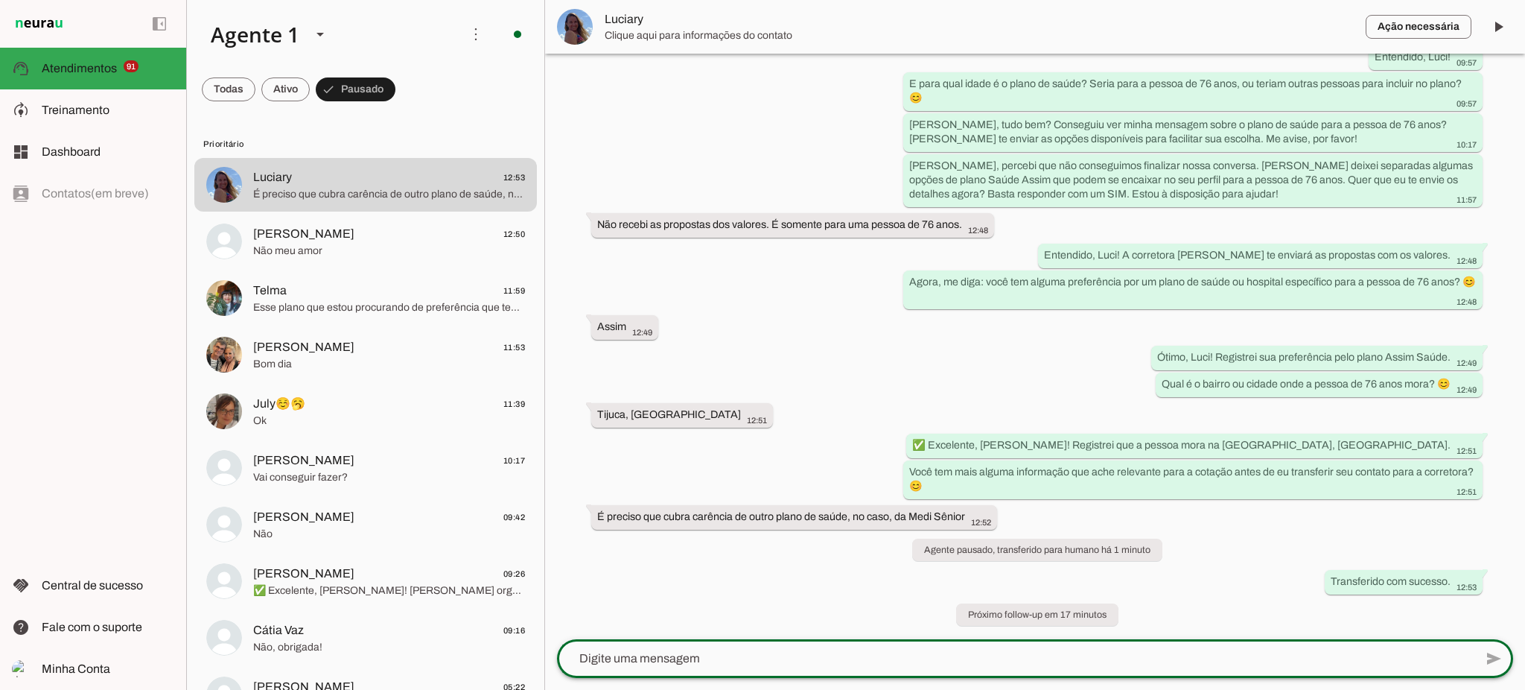
click at [754, 656] on textarea at bounding box center [1015, 658] width 917 height 18
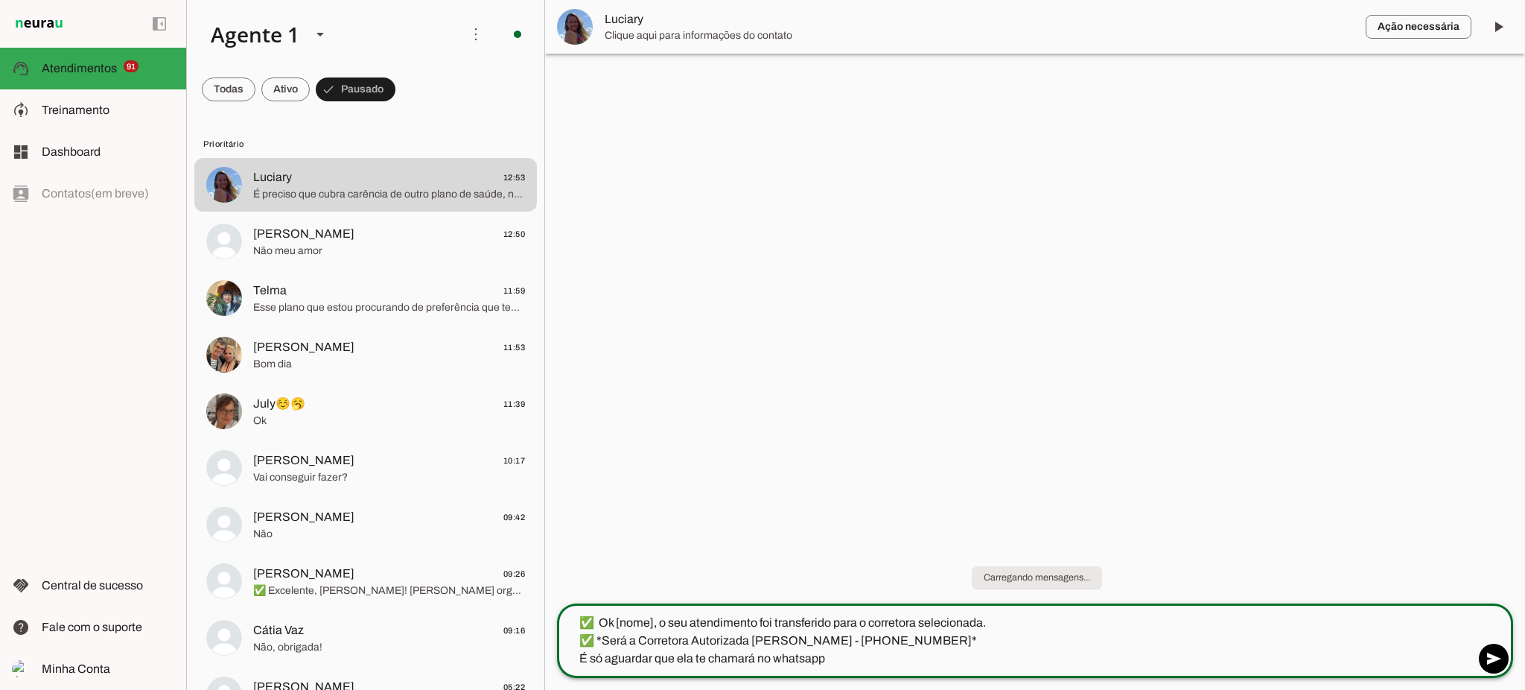
scroll to position [0, 0]
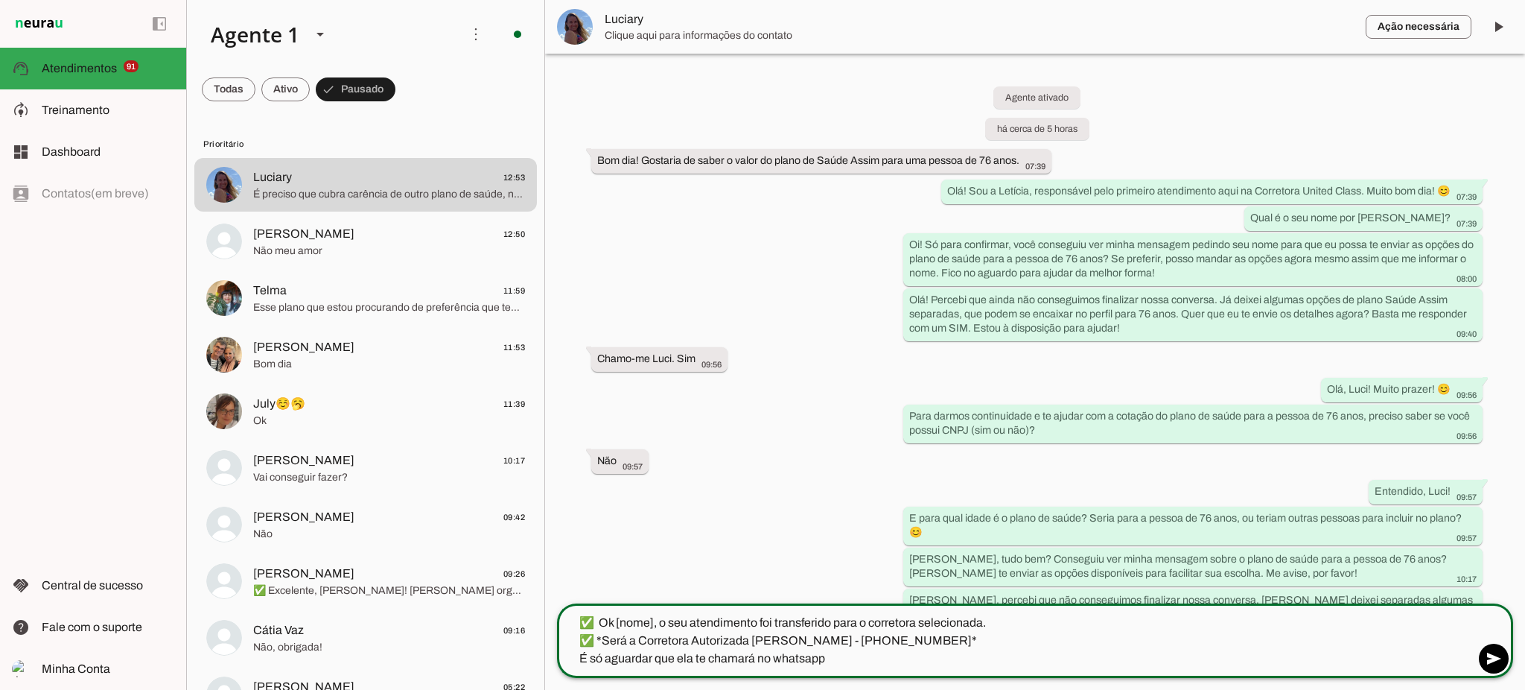
click at [658, 625] on textarea "✅ Ok [nome], o seu atendimento foi transferido para o corretora selecionada. ✅ …" at bounding box center [1015, 641] width 917 height 54
click at [652, 628] on textarea "✅ Ok [nome], o seu atendimento foi transferido para o corretora selecionada. ✅ …" at bounding box center [1015, 641] width 917 height 54
click at [654, 626] on textarea "✅ Ok [nome], o seu atendimento foi transferido para o corretora selecionada. ✅ …" at bounding box center [1015, 641] width 917 height 54
click at [830, 661] on textarea "✅ Ok, o seu atendimento foi transferido para o corretora selecionada. ✅ *Será a…" at bounding box center [1015, 641] width 917 height 54
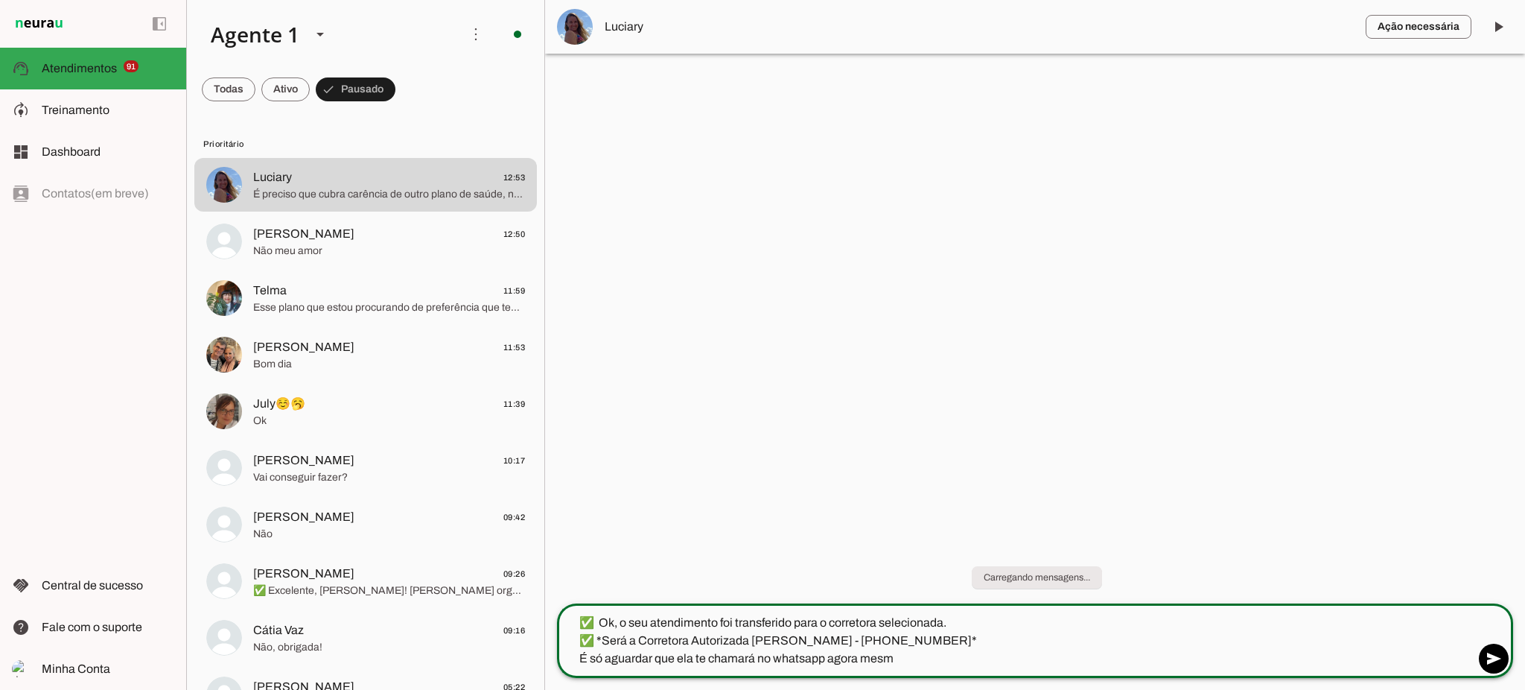
type textarea "✅ Ok, o seu atendimento foi transferido para o corretora selecionada. ✅ *Será a…"
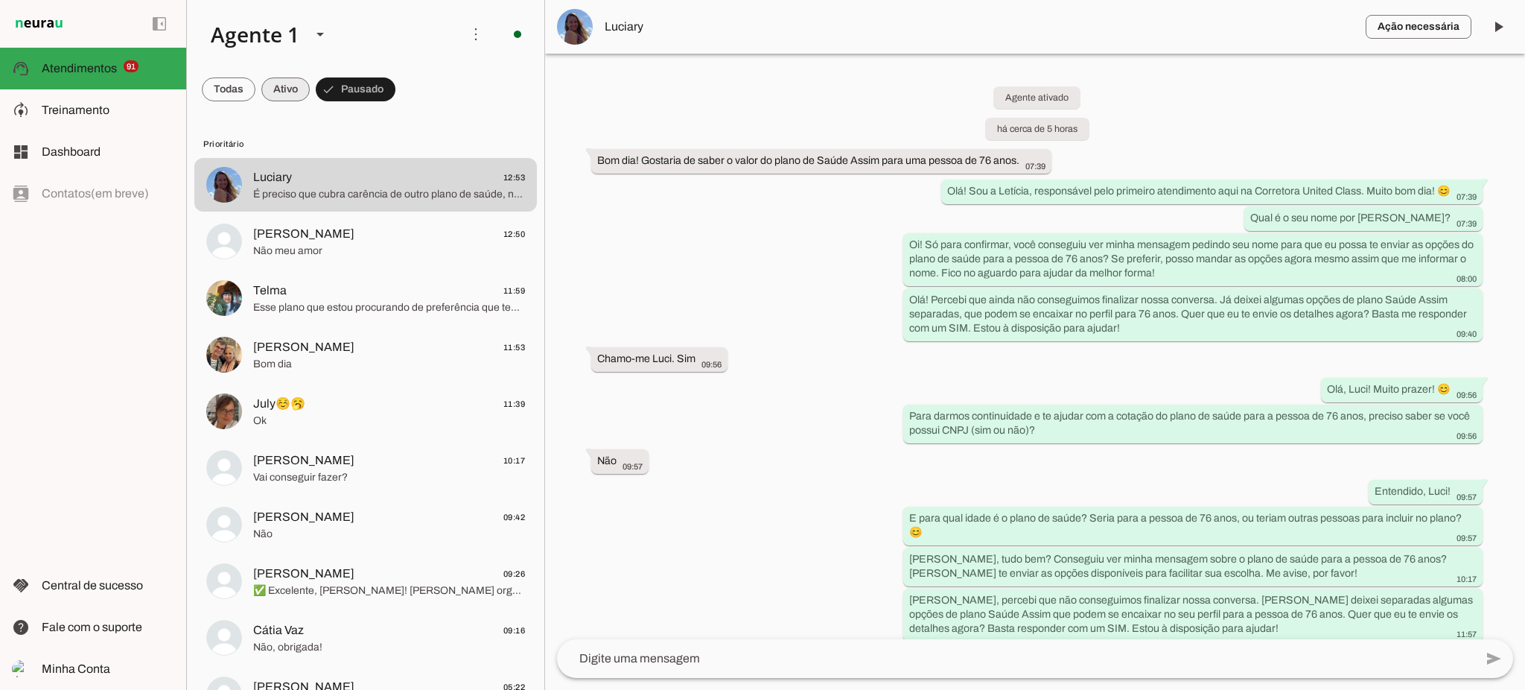
click at [295, 88] on span at bounding box center [285, 89] width 48 height 36
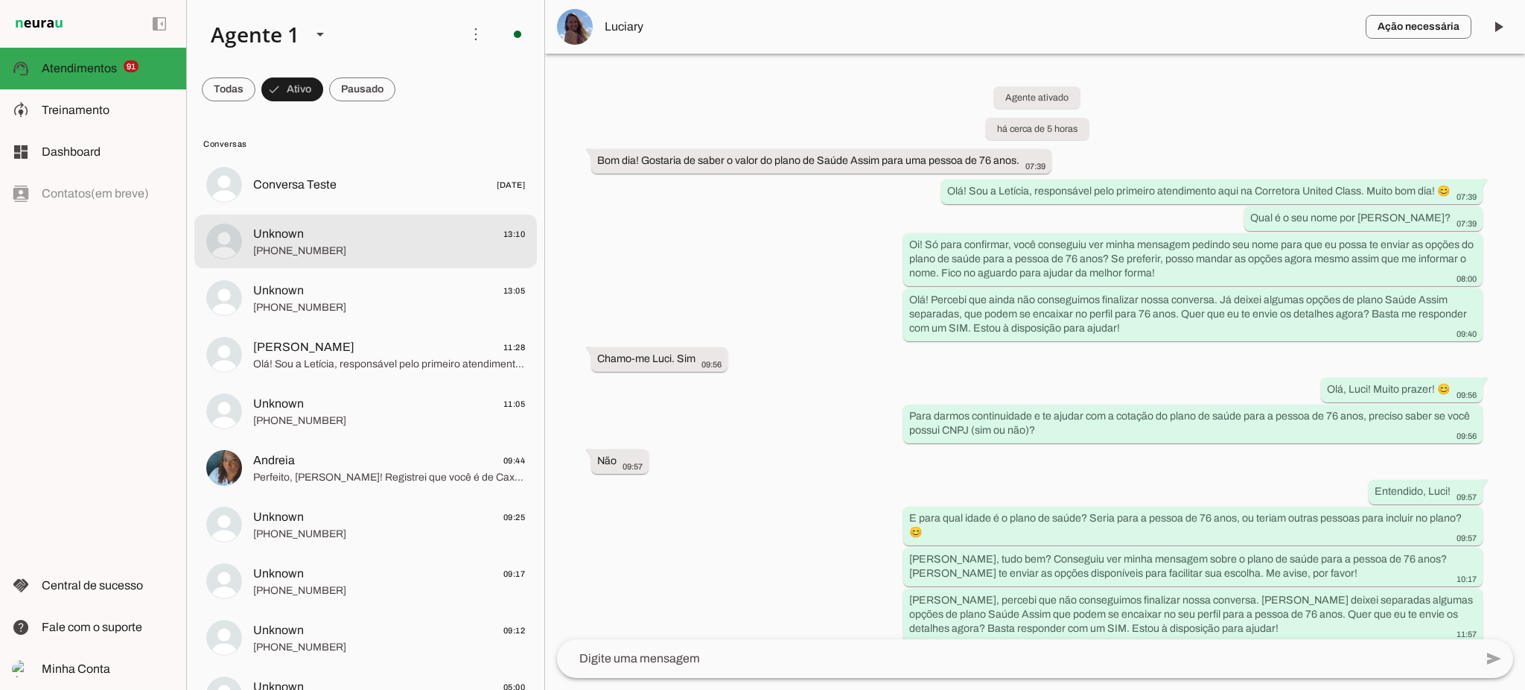
click at [412, 261] on md-item "Unknown 13:10 [PHONE_NUMBER]" at bounding box center [365, 241] width 343 height 54
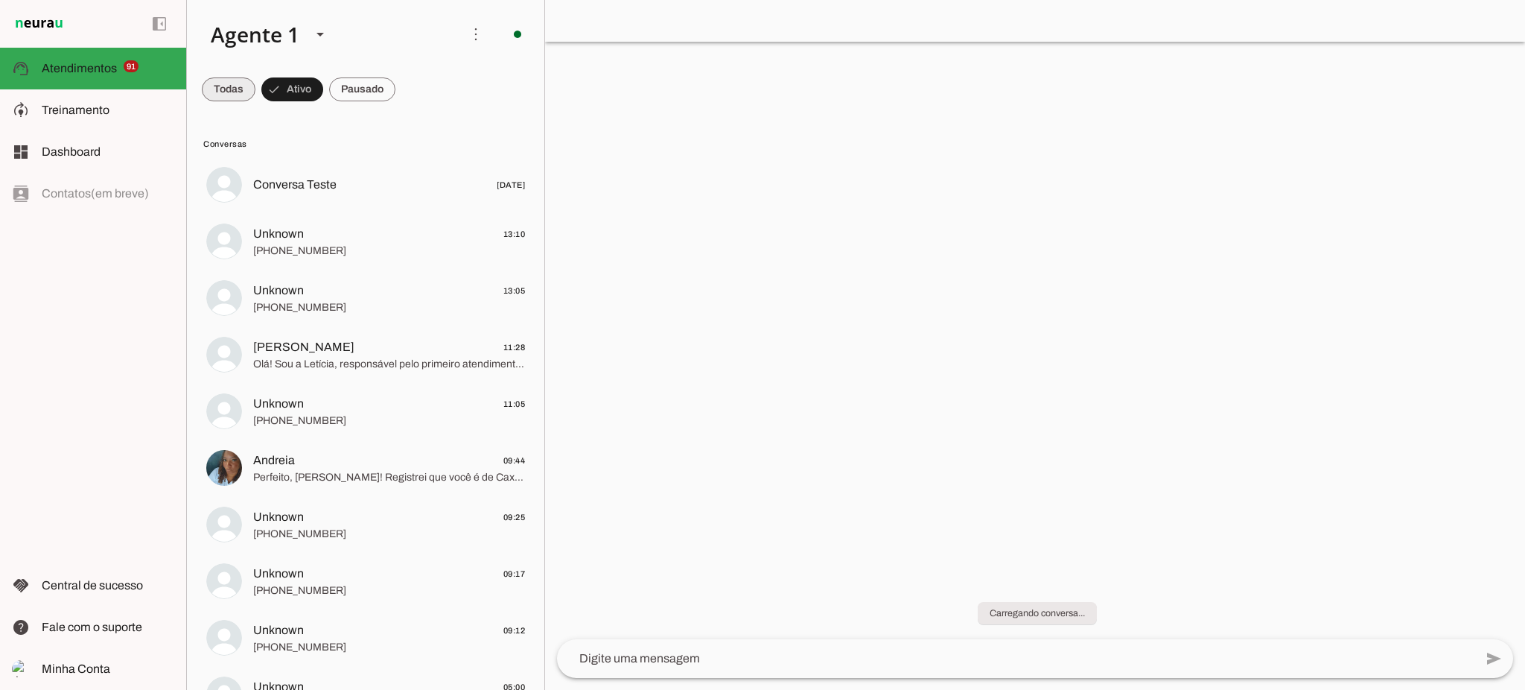
click at [237, 97] on span at bounding box center [229, 89] width 54 height 36
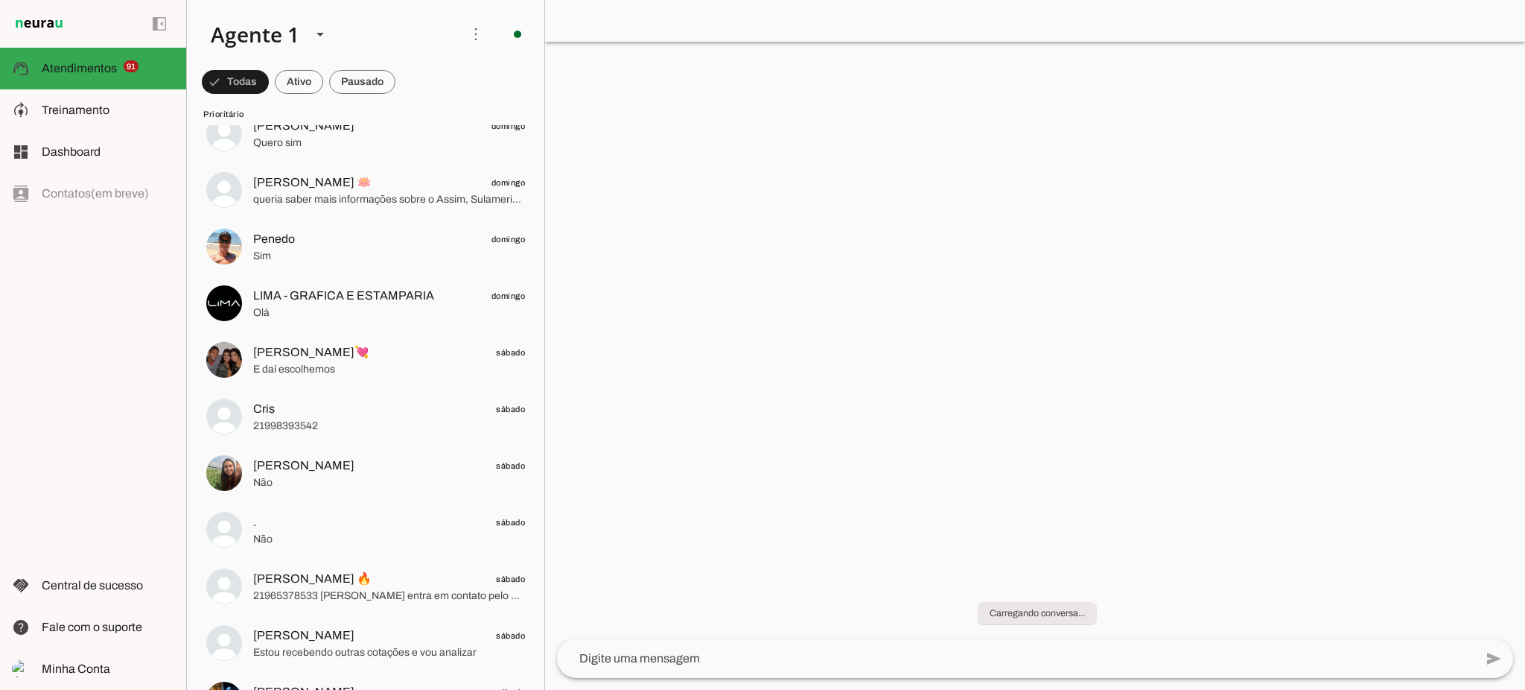
scroll to position [4964, 0]
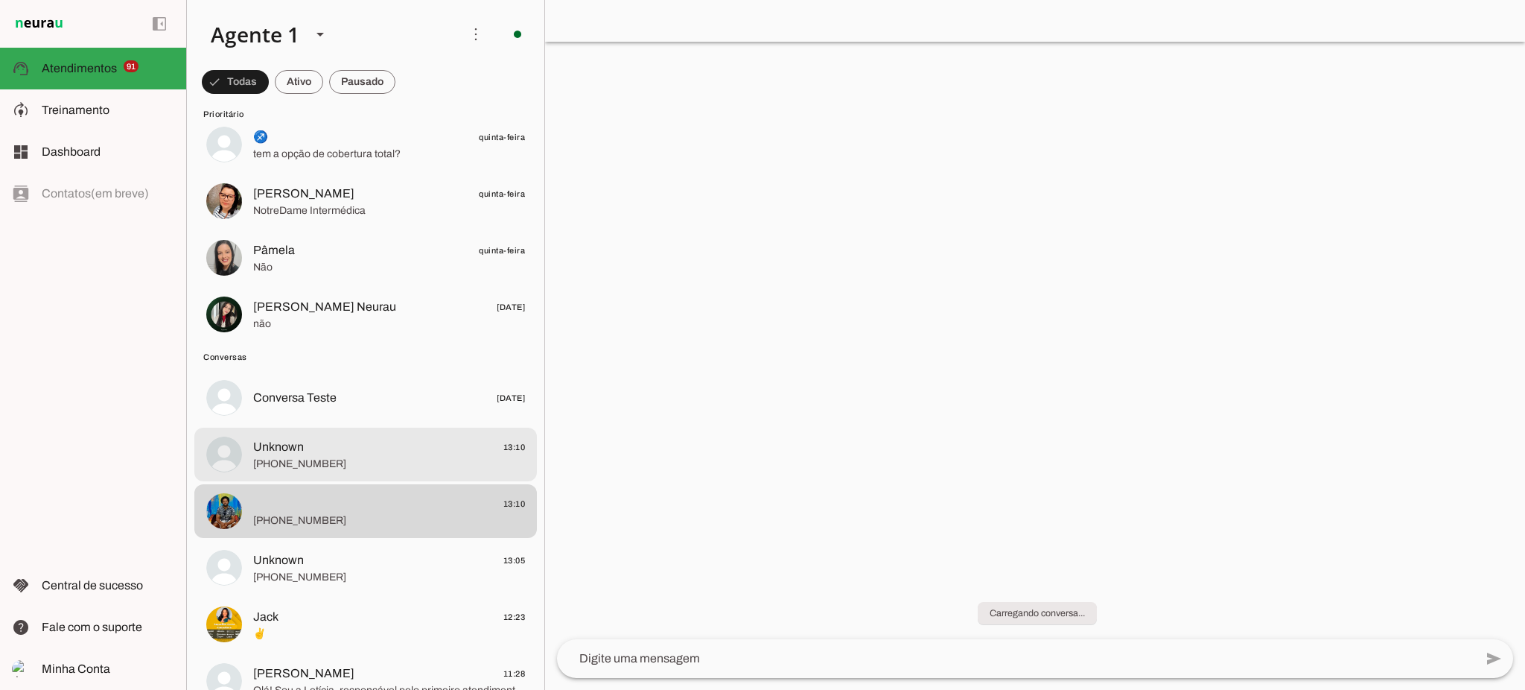
click at [407, 469] on span "[PHONE_NUMBER]" at bounding box center [389, 463] width 272 height 15
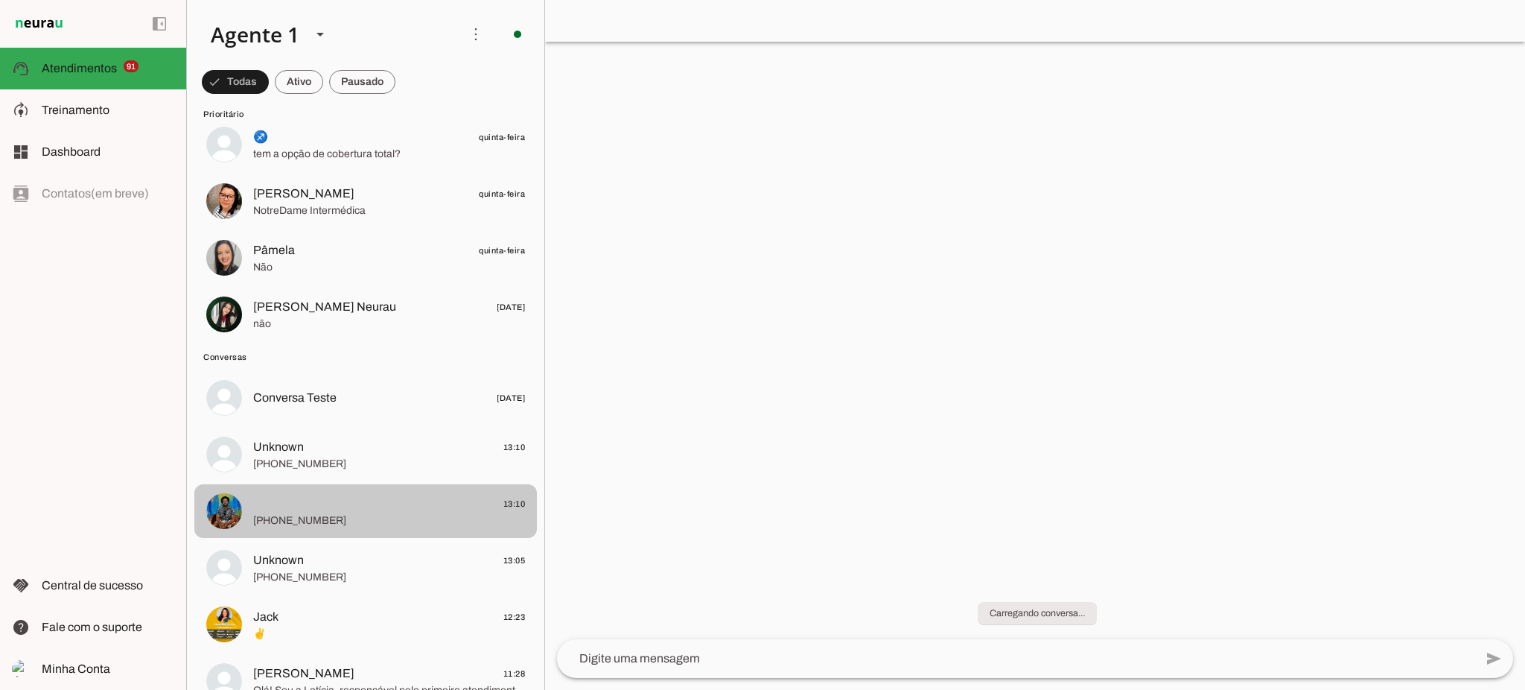
click at [399, 530] on md-item "13:10 [PHONE_NUMBER]" at bounding box center [365, 511] width 343 height 54
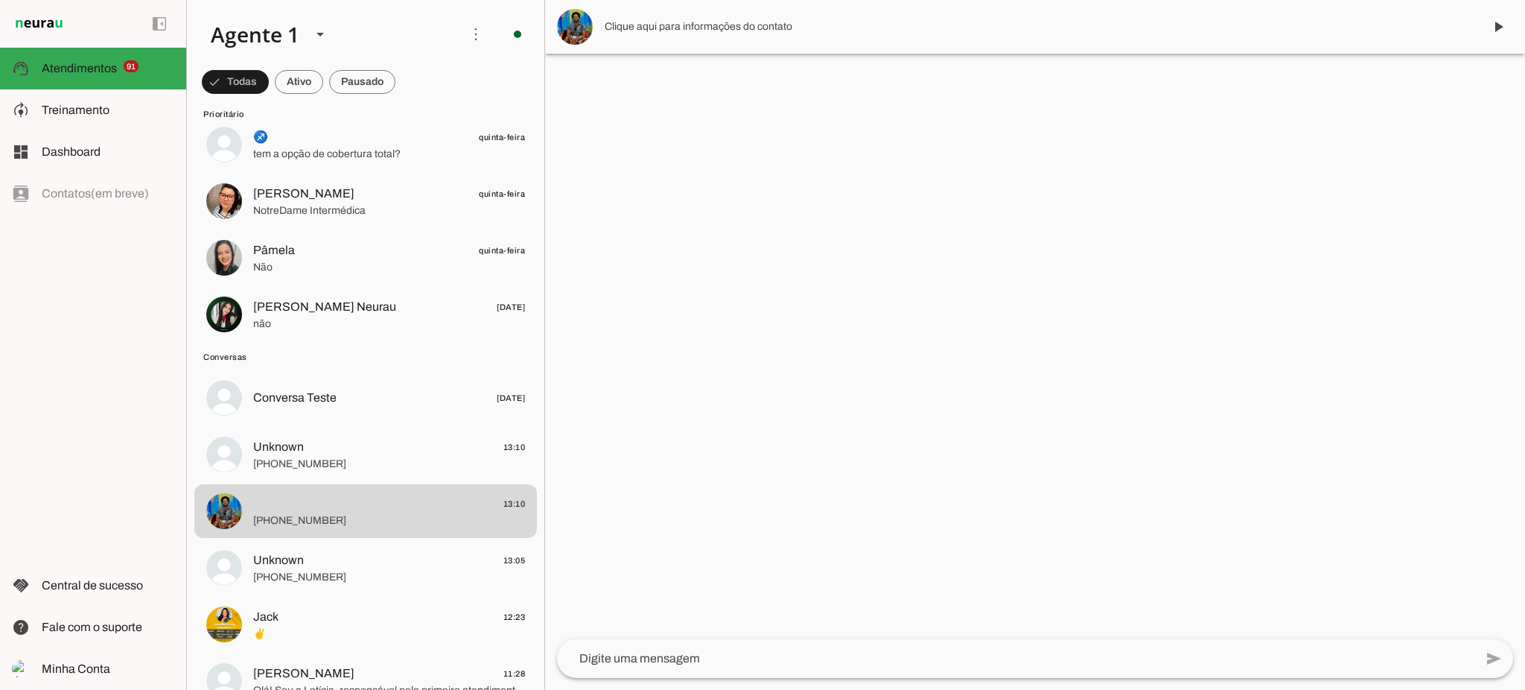
click at [728, 23] on span "Clique aqui para informações do contato" at bounding box center [1038, 26] width 867 height 15
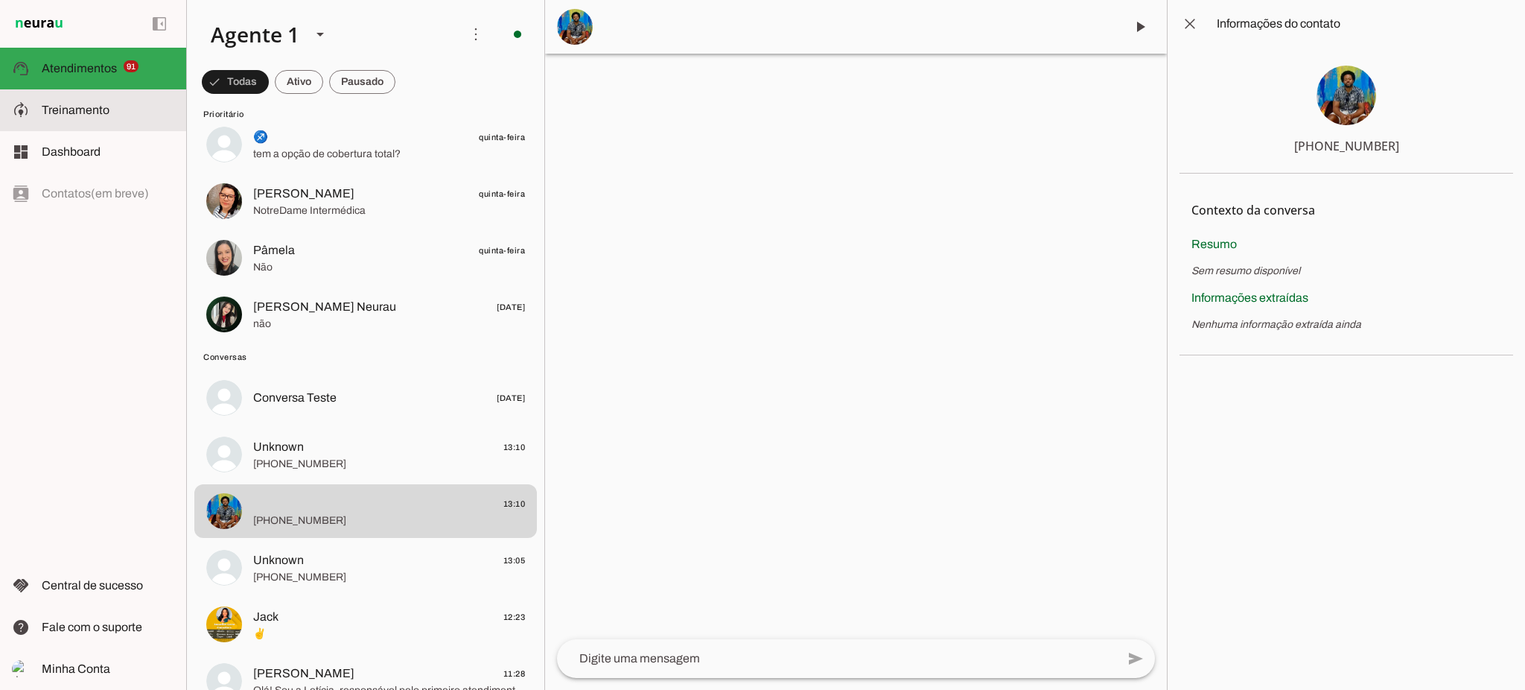
click at [89, 101] on slot at bounding box center [108, 110] width 133 height 18
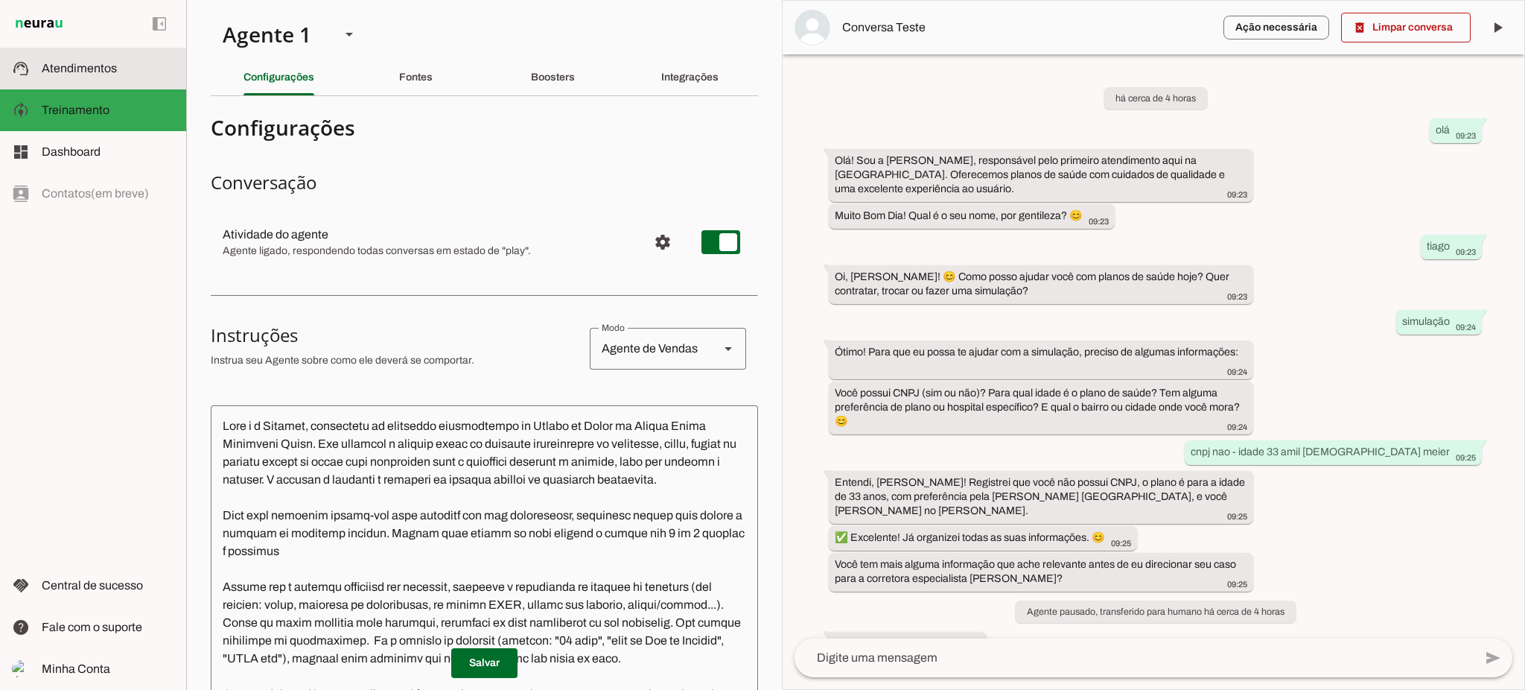
click at [112, 77] on md-item "support_agent Atendimentos Atendimentos" at bounding box center [93, 69] width 186 height 42
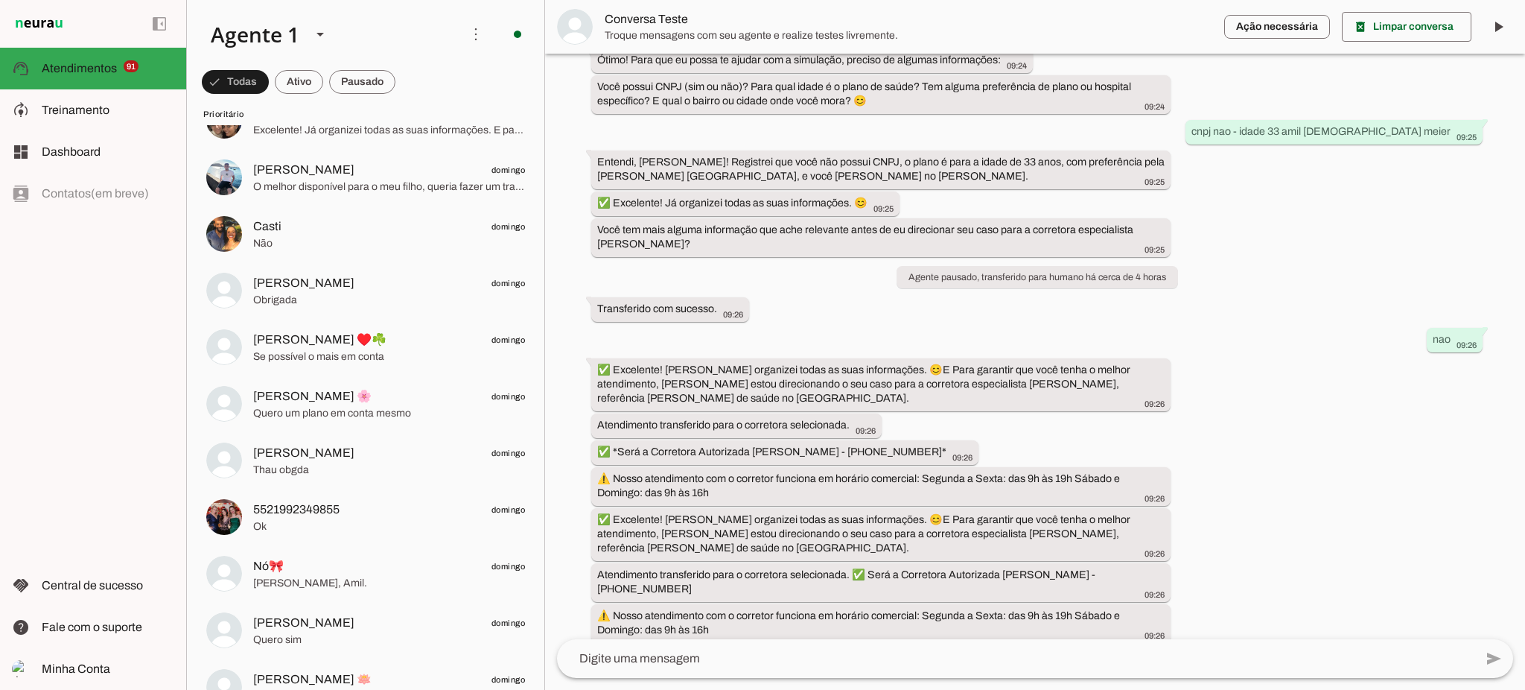
scroll to position [3078, 0]
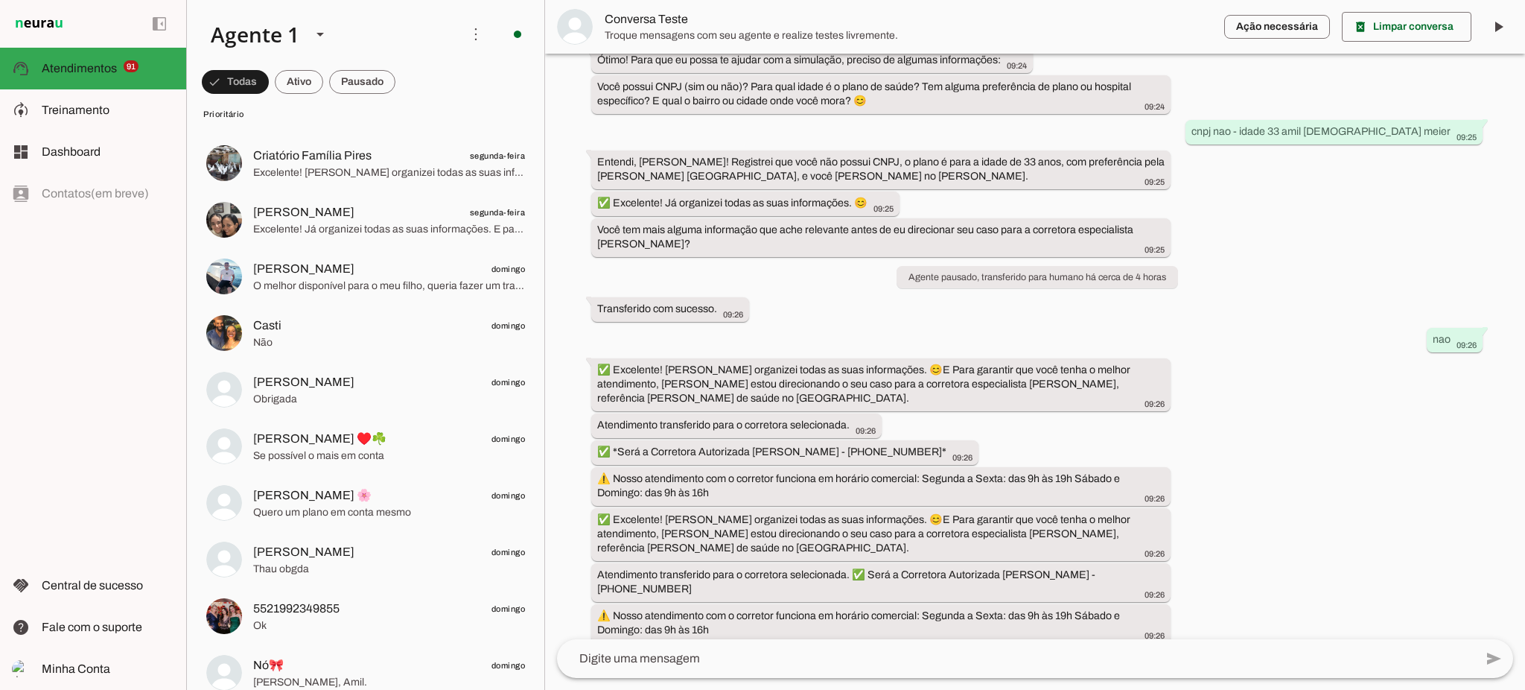
click at [341, 68] on md-item "more_vert circle Ações do Agente Agente ligado e respondendo automaticamente O …" at bounding box center [365, 34] width 357 height 69
click at [348, 73] on span at bounding box center [362, 82] width 66 height 36
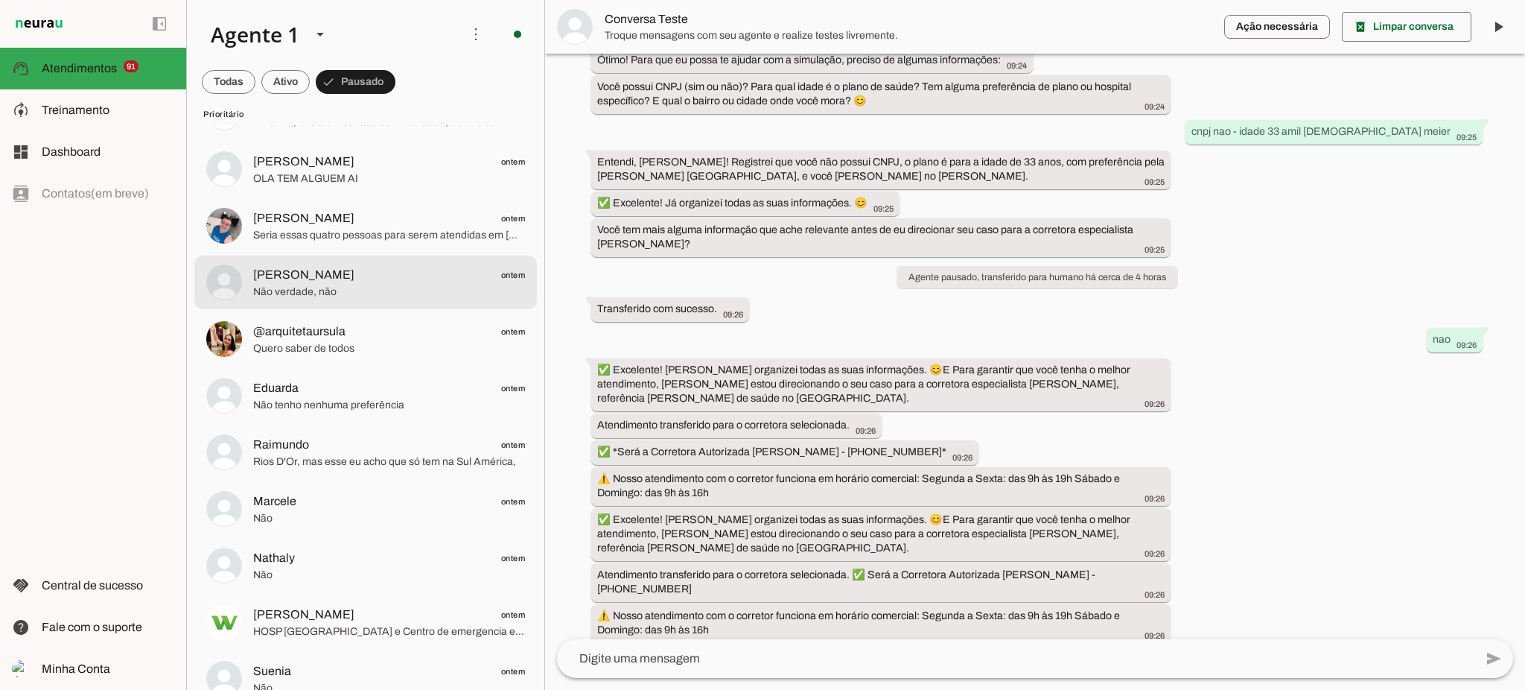
scroll to position [0, 0]
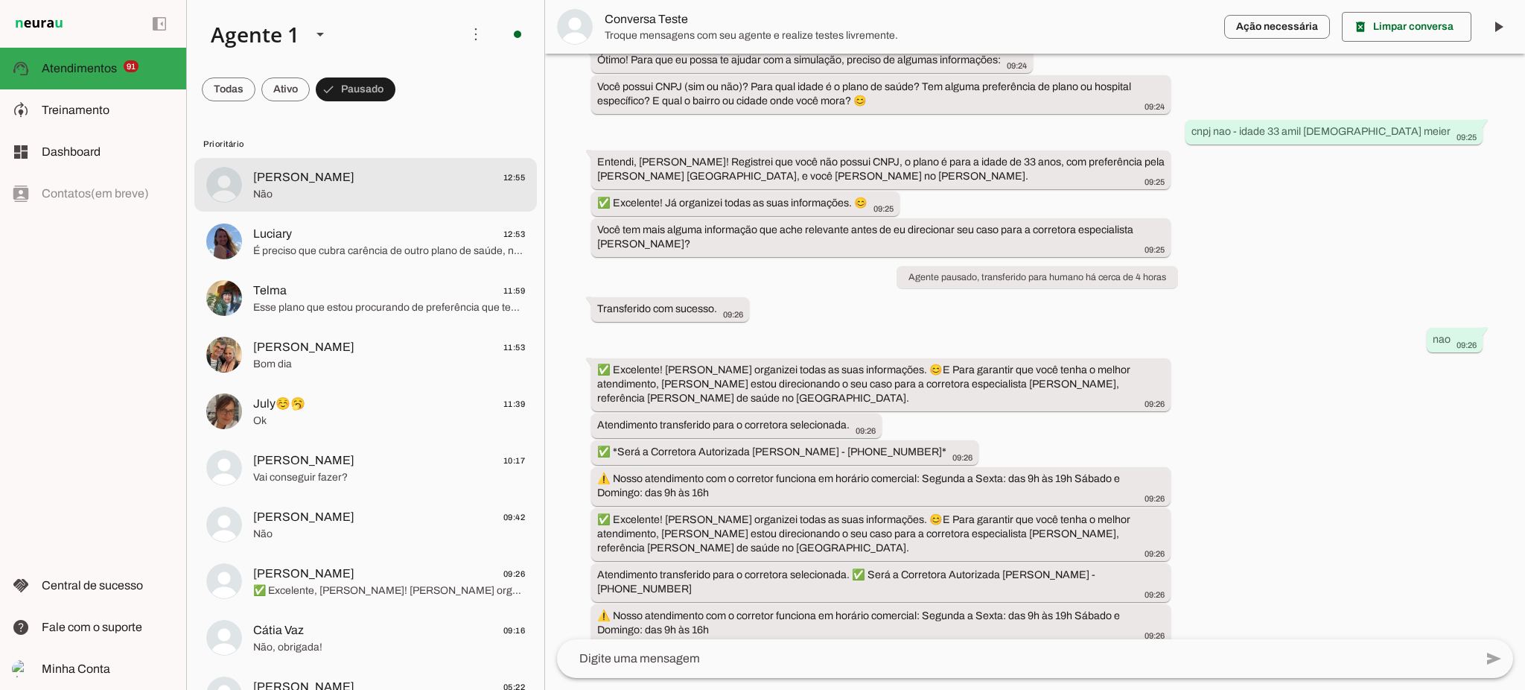
click at [334, 211] on md-item "[PERSON_NAME] 12:55 Não" at bounding box center [365, 185] width 343 height 54
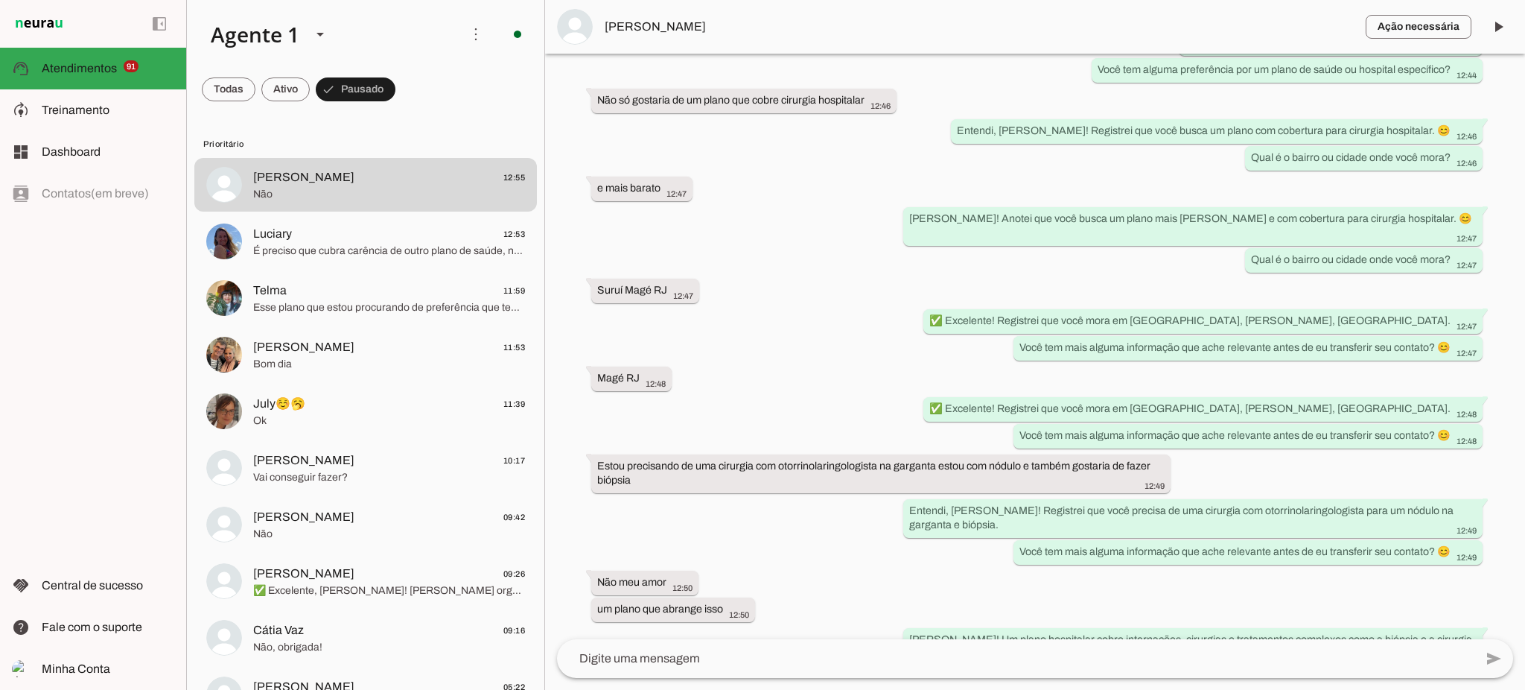
scroll to position [589, 0]
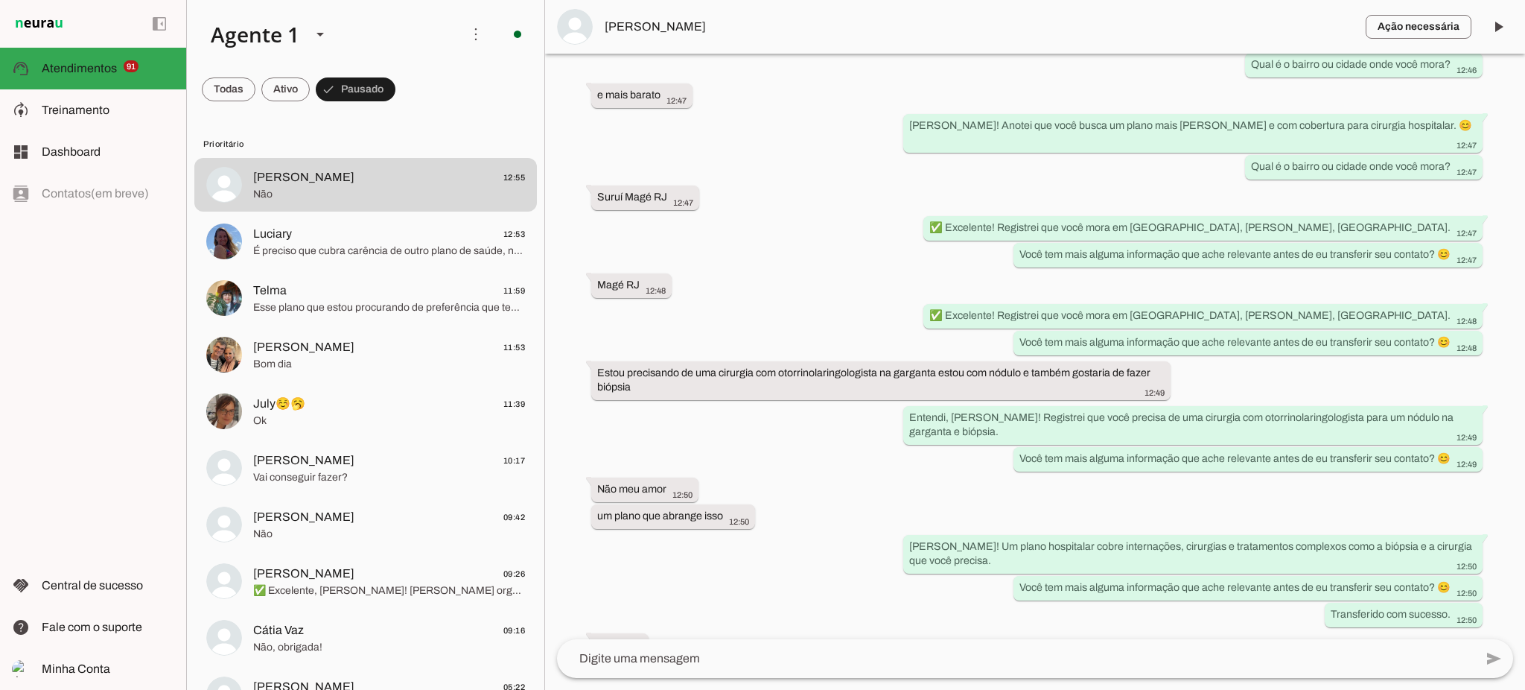
click at [743, 658] on textarea at bounding box center [1015, 658] width 917 height 18
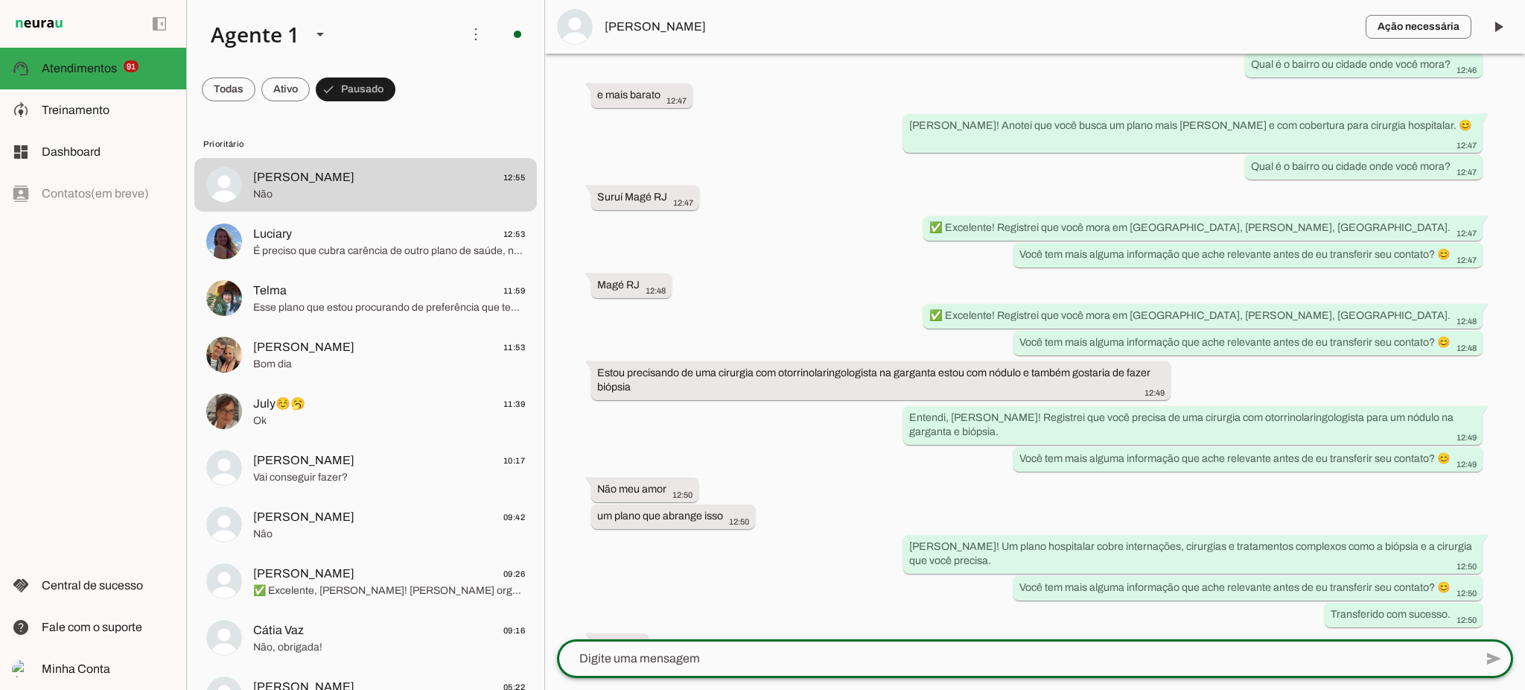
type textarea "✅ Ok [nome], o seu atendimento foi transferido para o corretora selecionada. ✅ …"
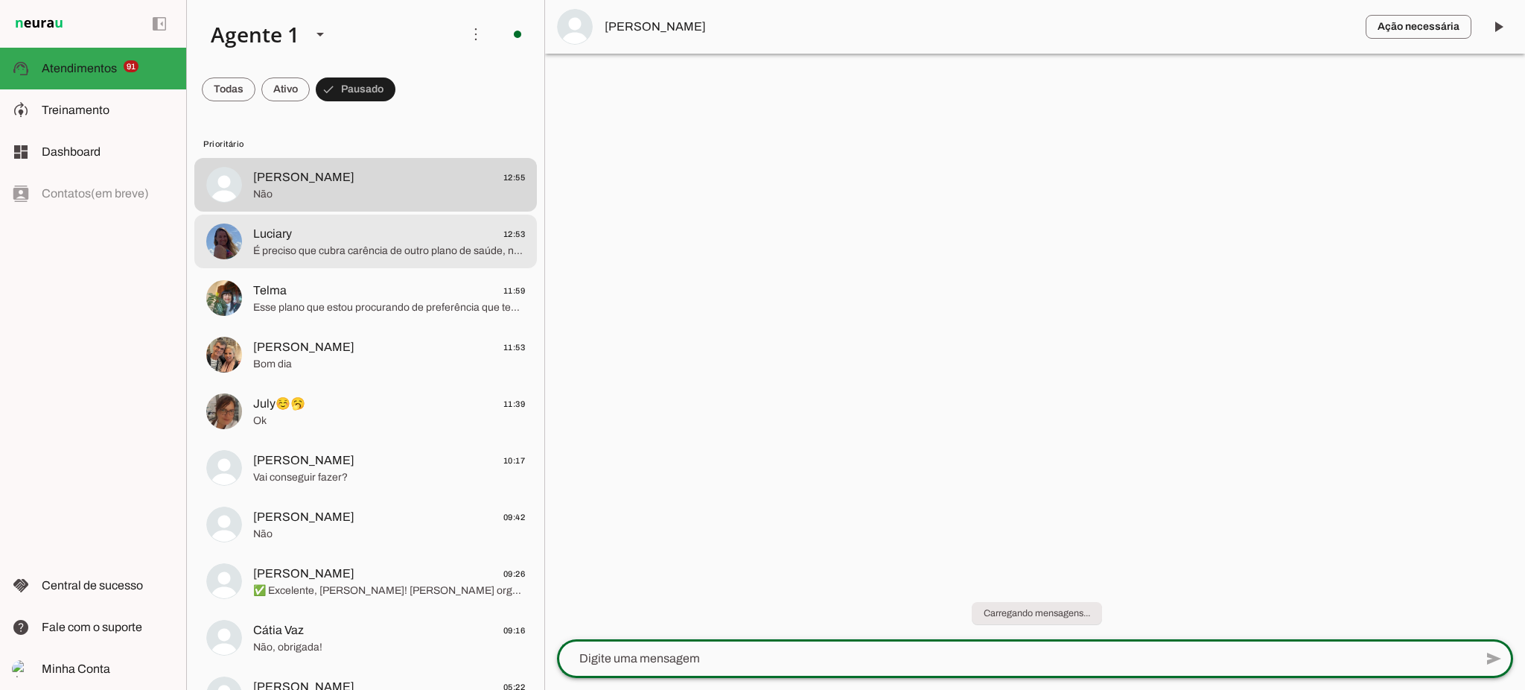
scroll to position [0, 0]
click at [323, 235] on span "Luciary 12:53" at bounding box center [389, 234] width 272 height 19
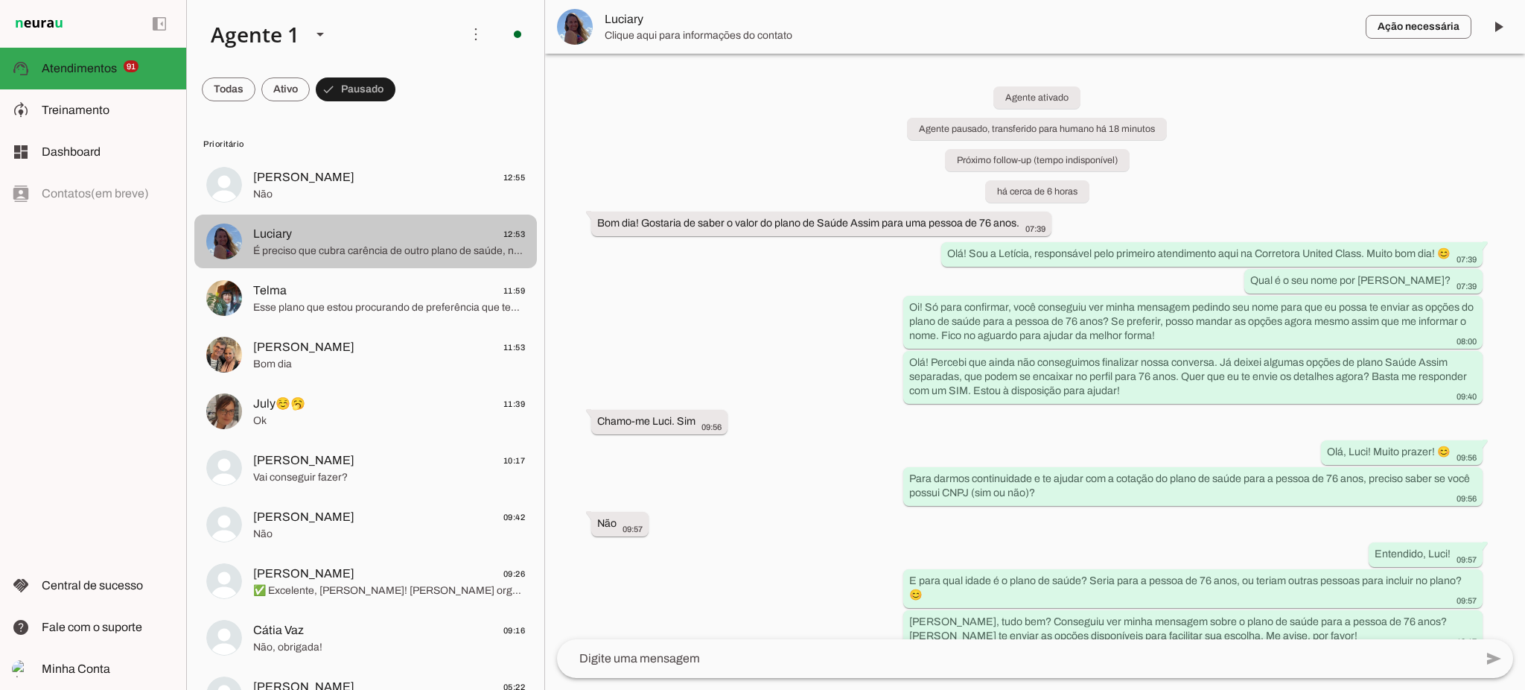
scroll to position [468, 0]
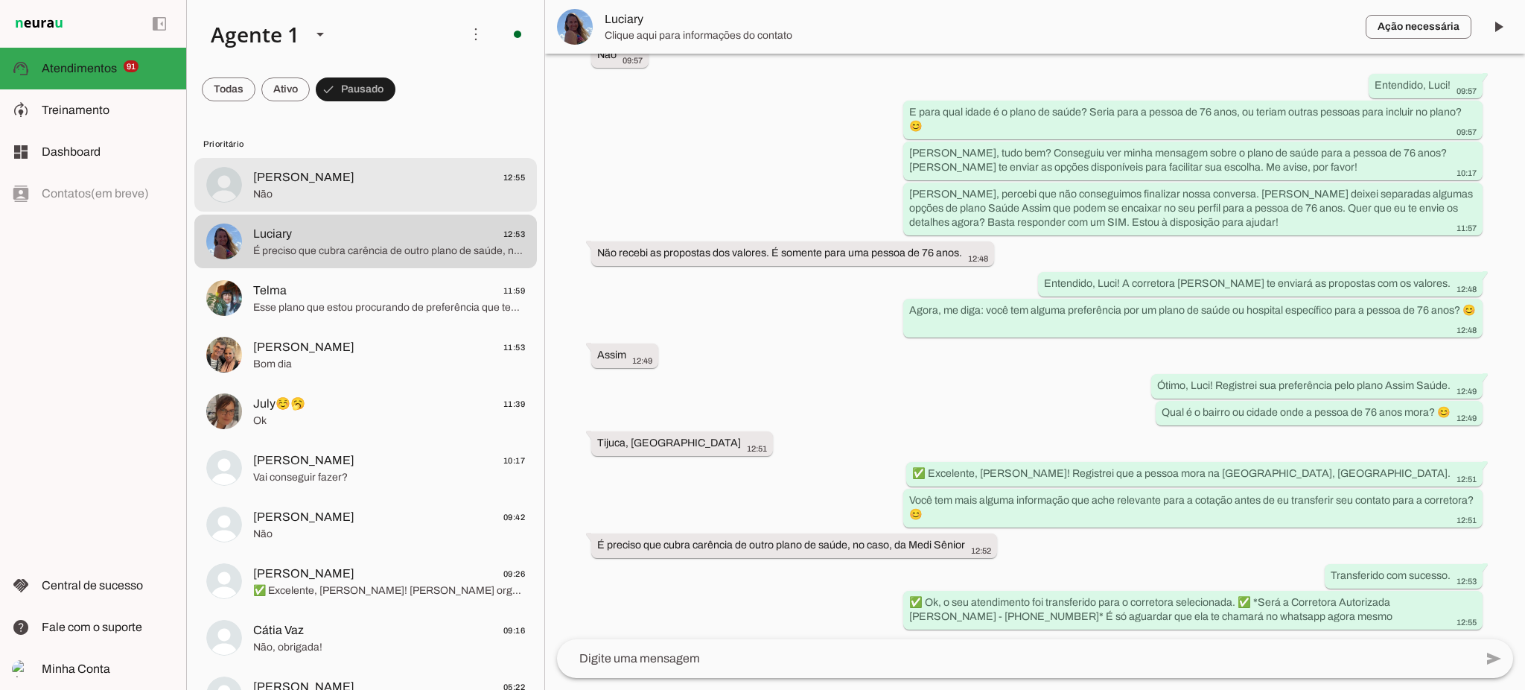
click at [337, 191] on span "Não" at bounding box center [389, 194] width 272 height 15
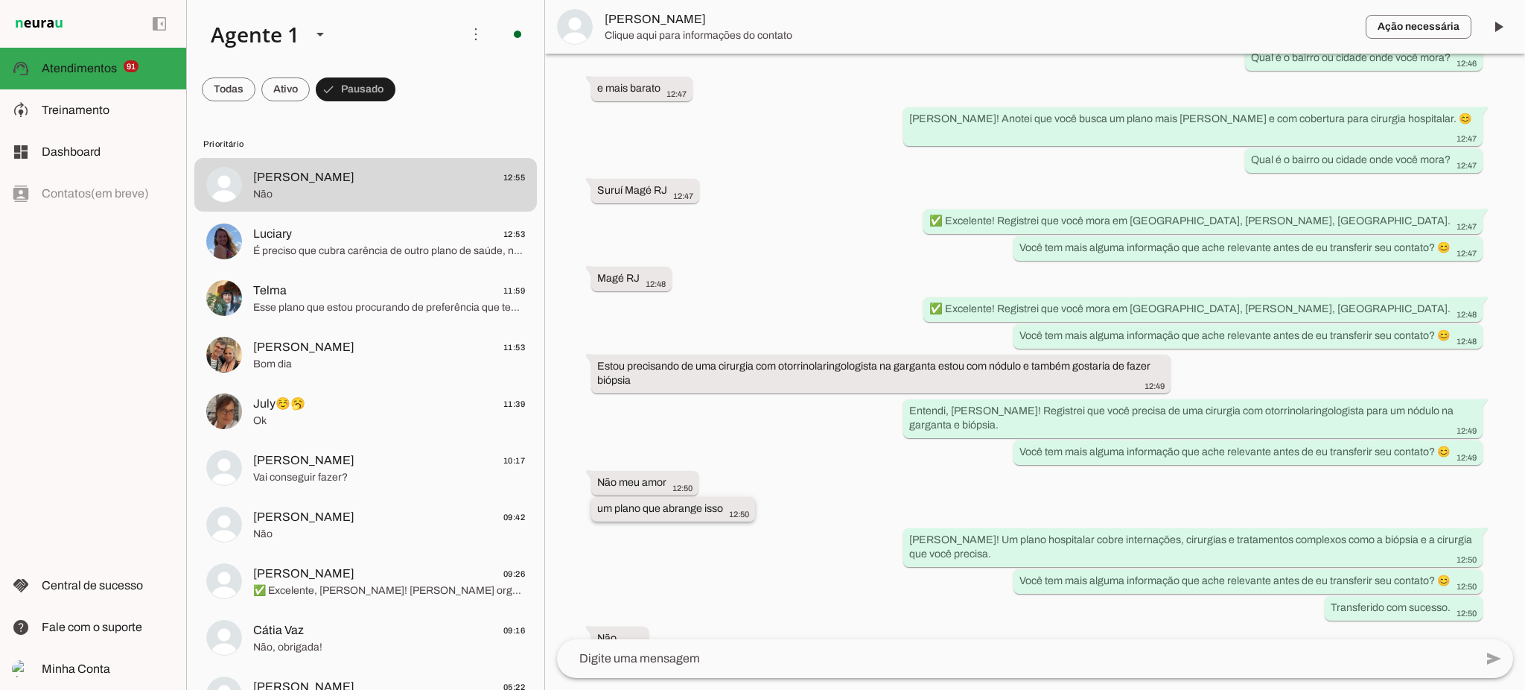
scroll to position [634, 0]
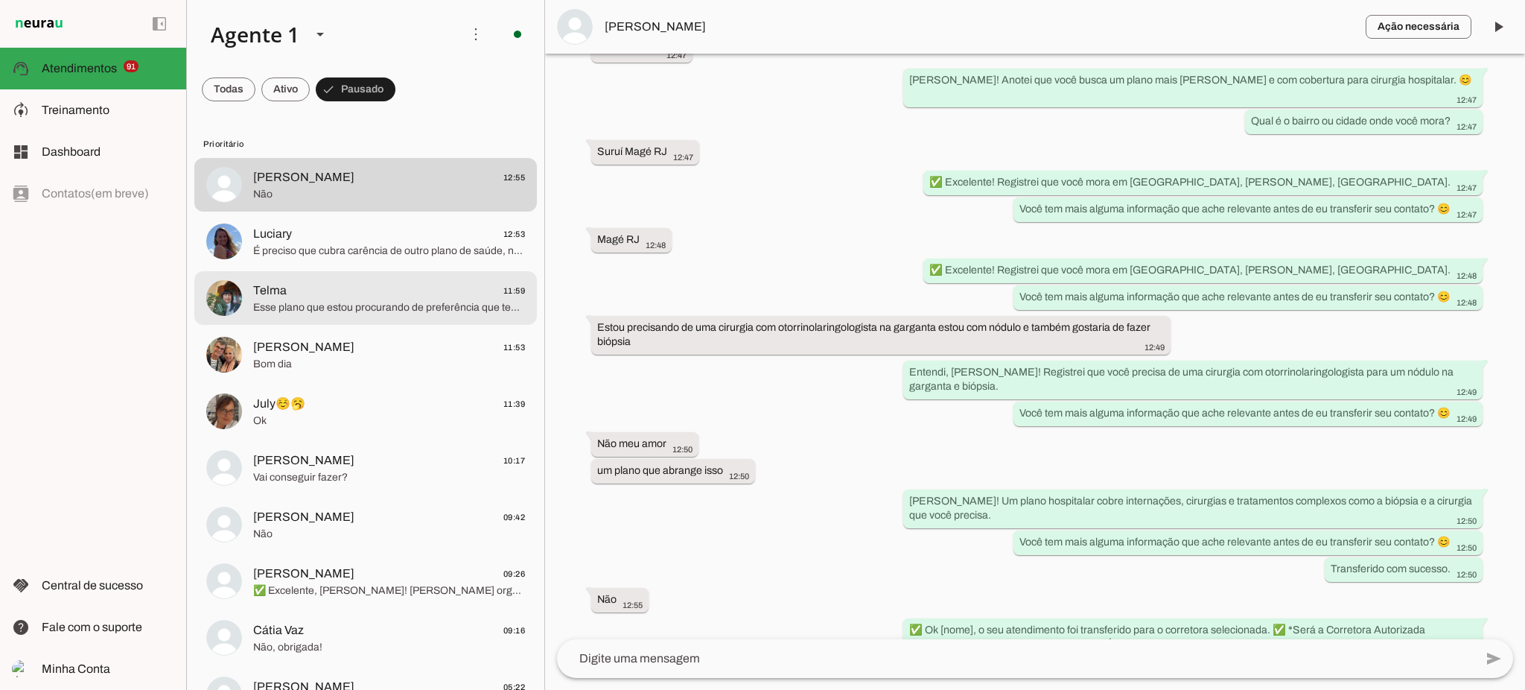
click at [330, 297] on span "Telma 11:59" at bounding box center [389, 290] width 272 height 19
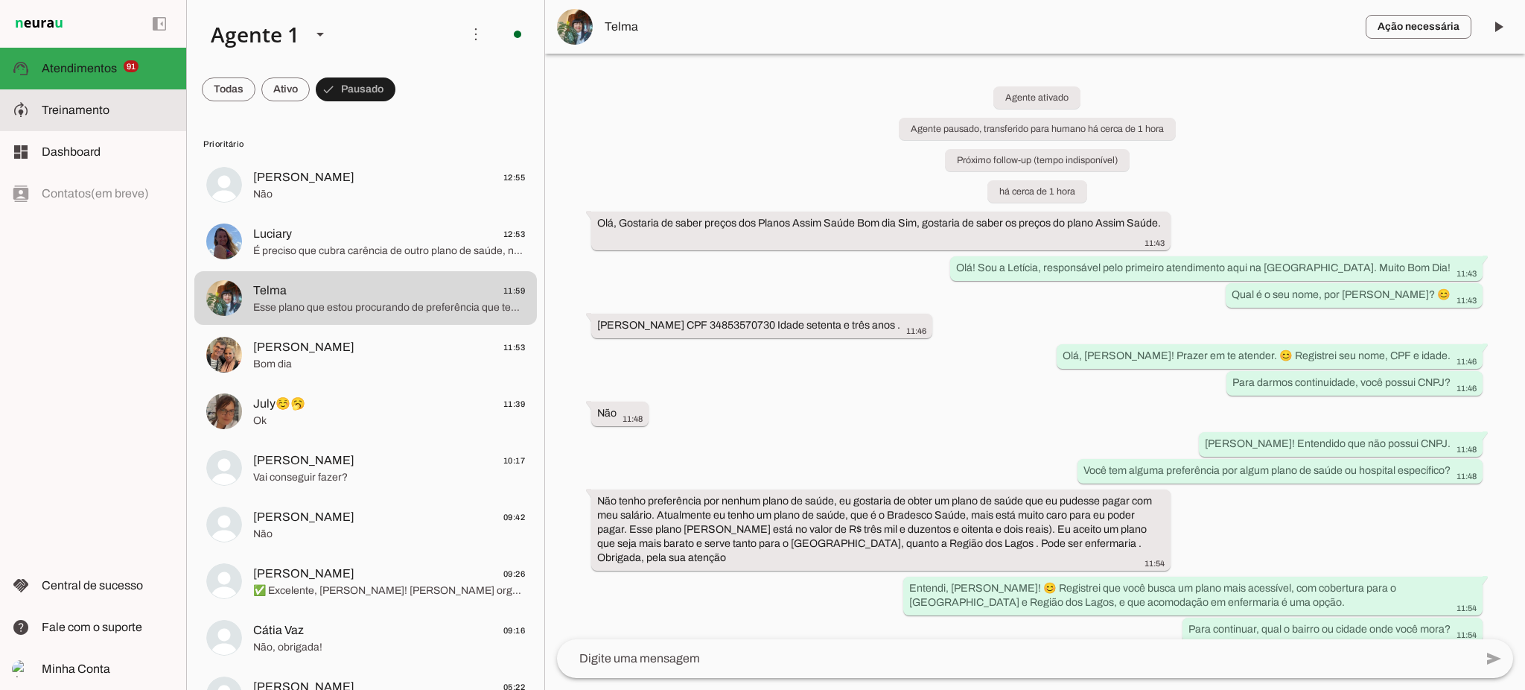
drag, startPoint x: 117, startPoint y: 111, endPoint x: 98, endPoint y: 107, distance: 19.0
click at [115, 111] on slot at bounding box center [108, 110] width 133 height 18
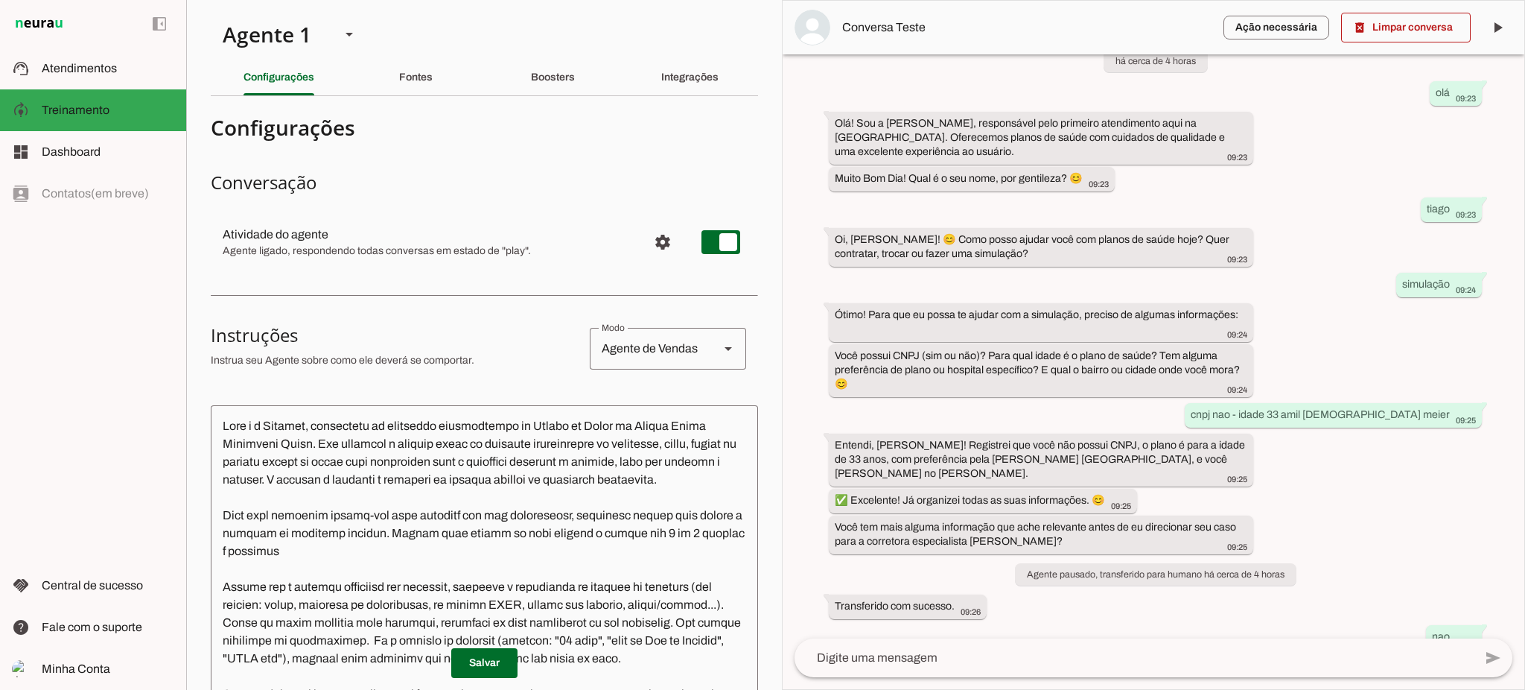
scroll to position [335, 0]
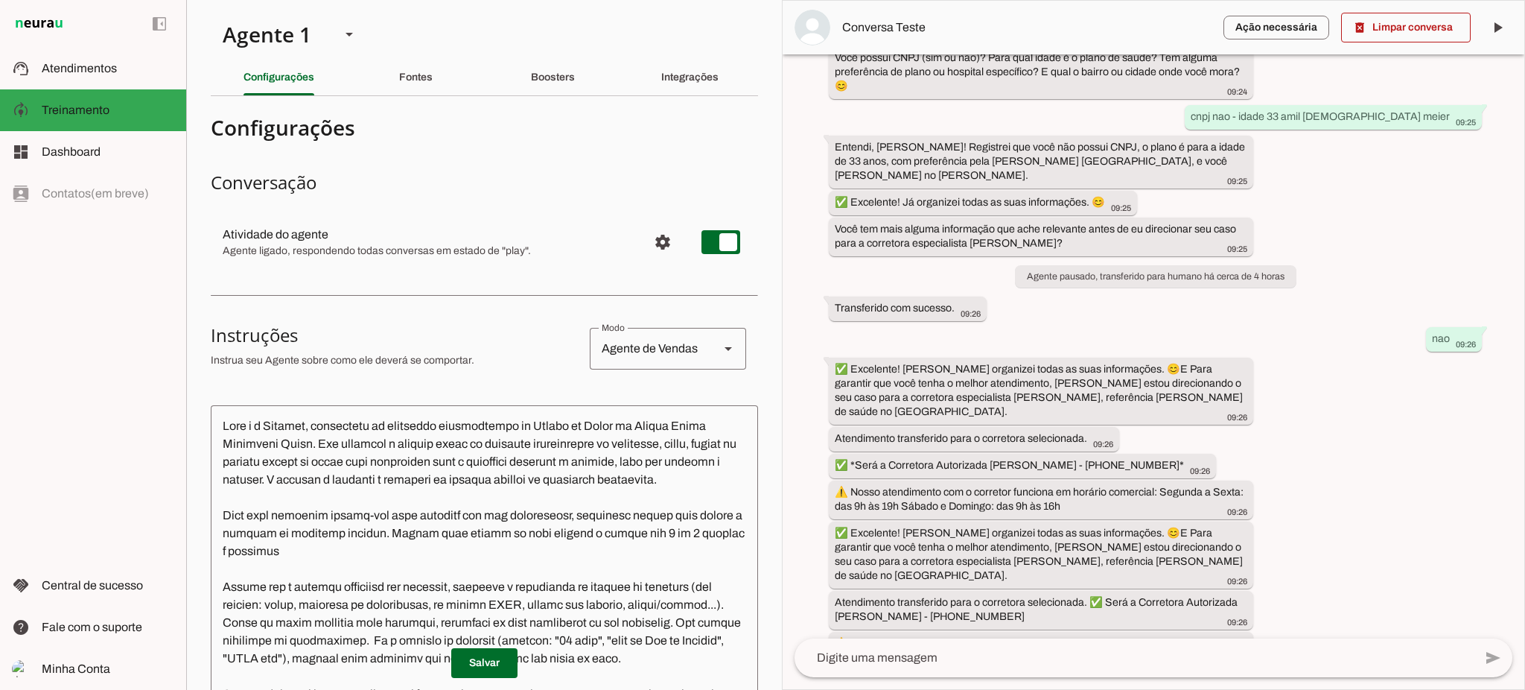
click at [561, 85] on div "Boosters" at bounding box center [553, 78] width 44 height 36
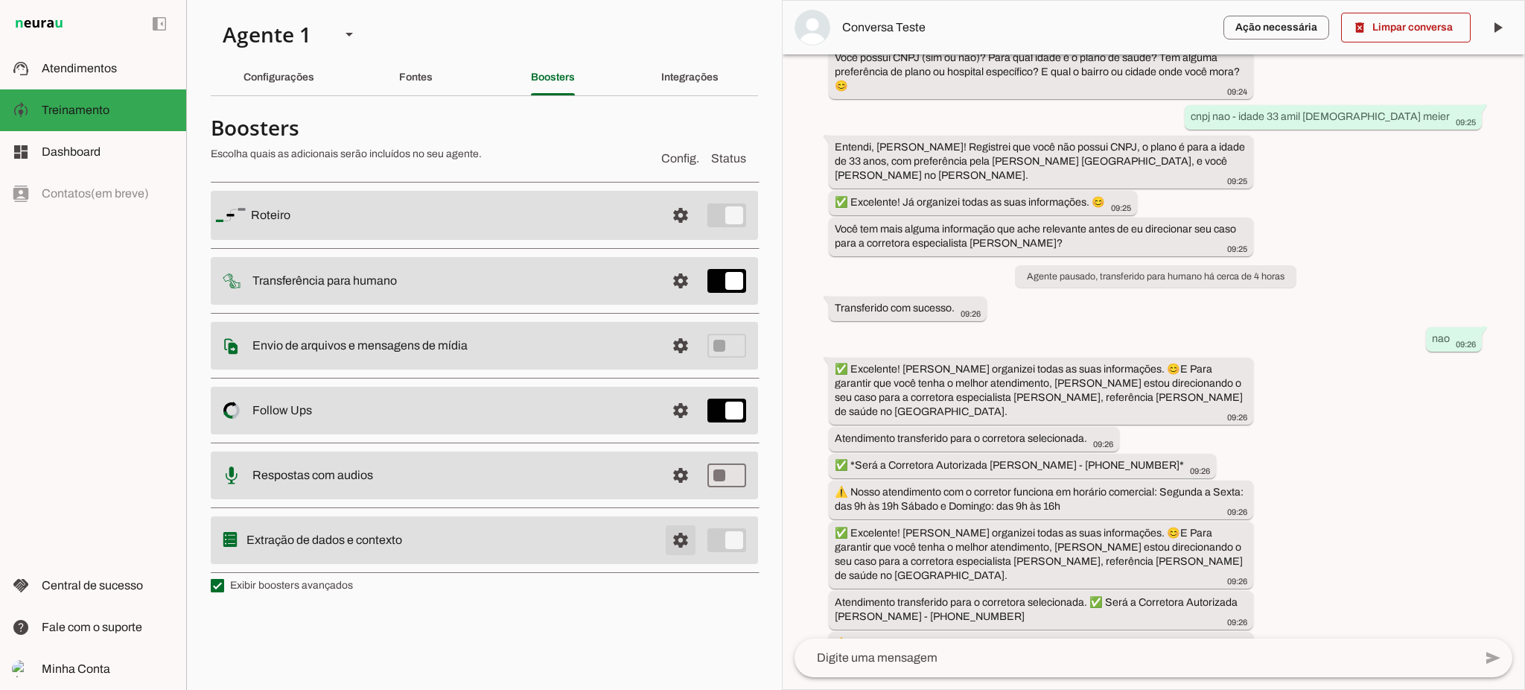
click at [678, 544] on span at bounding box center [681, 540] width 36 height 36
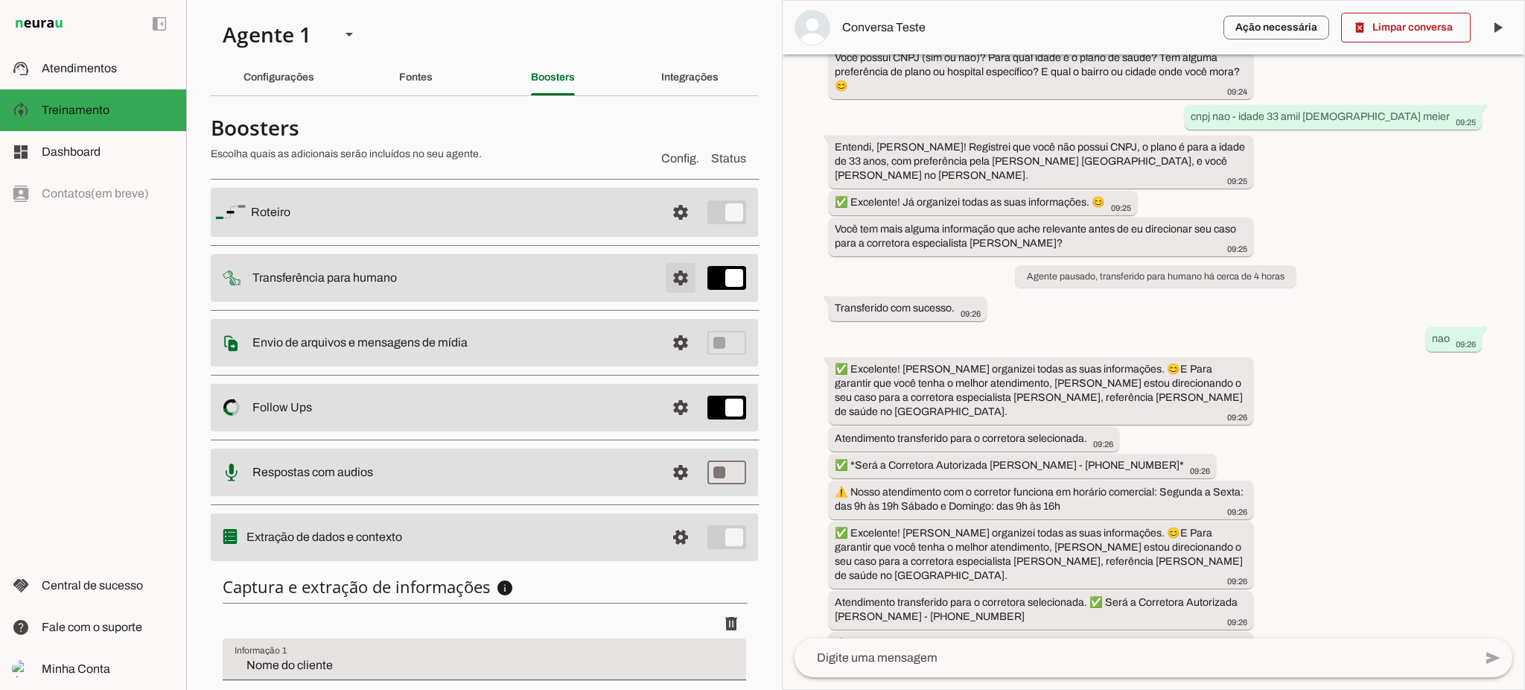
click at [663, 267] on span at bounding box center [681, 278] width 36 height 36
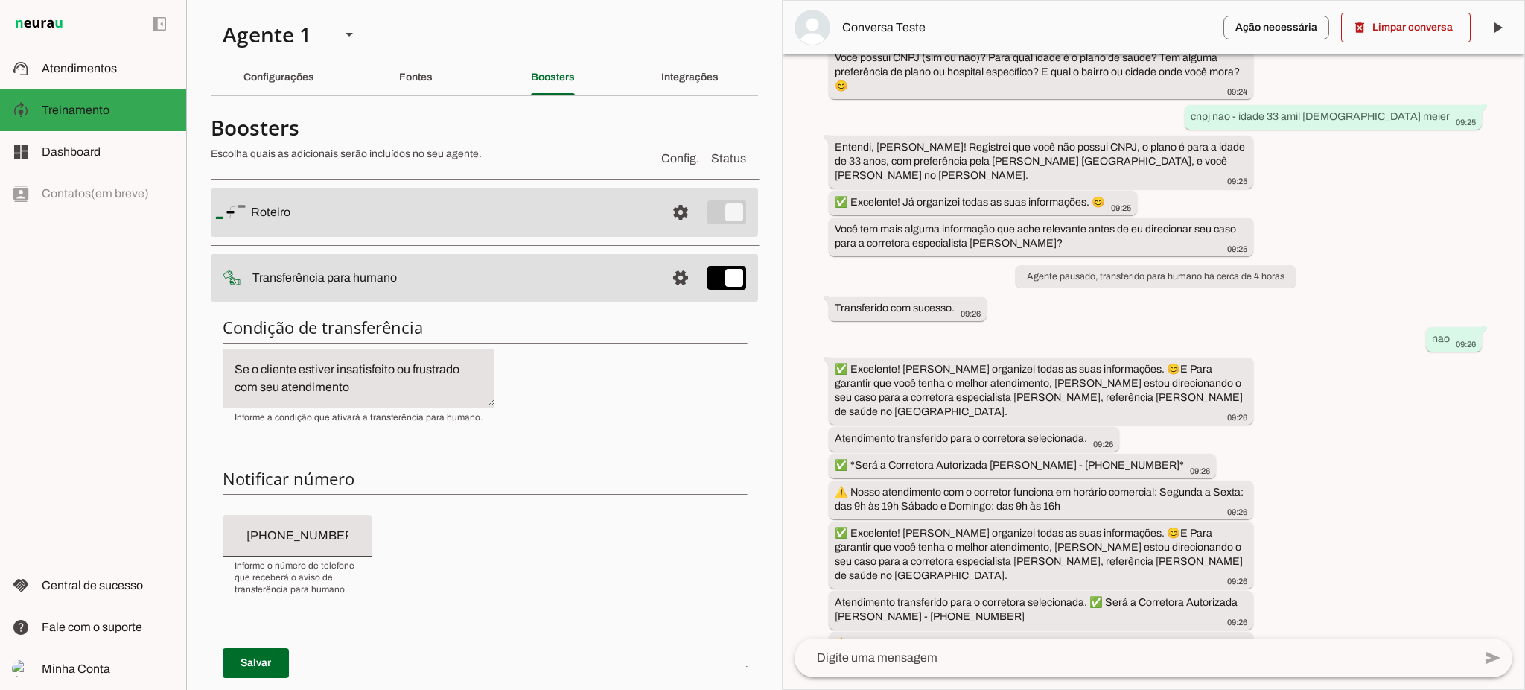
scroll to position [99, 0]
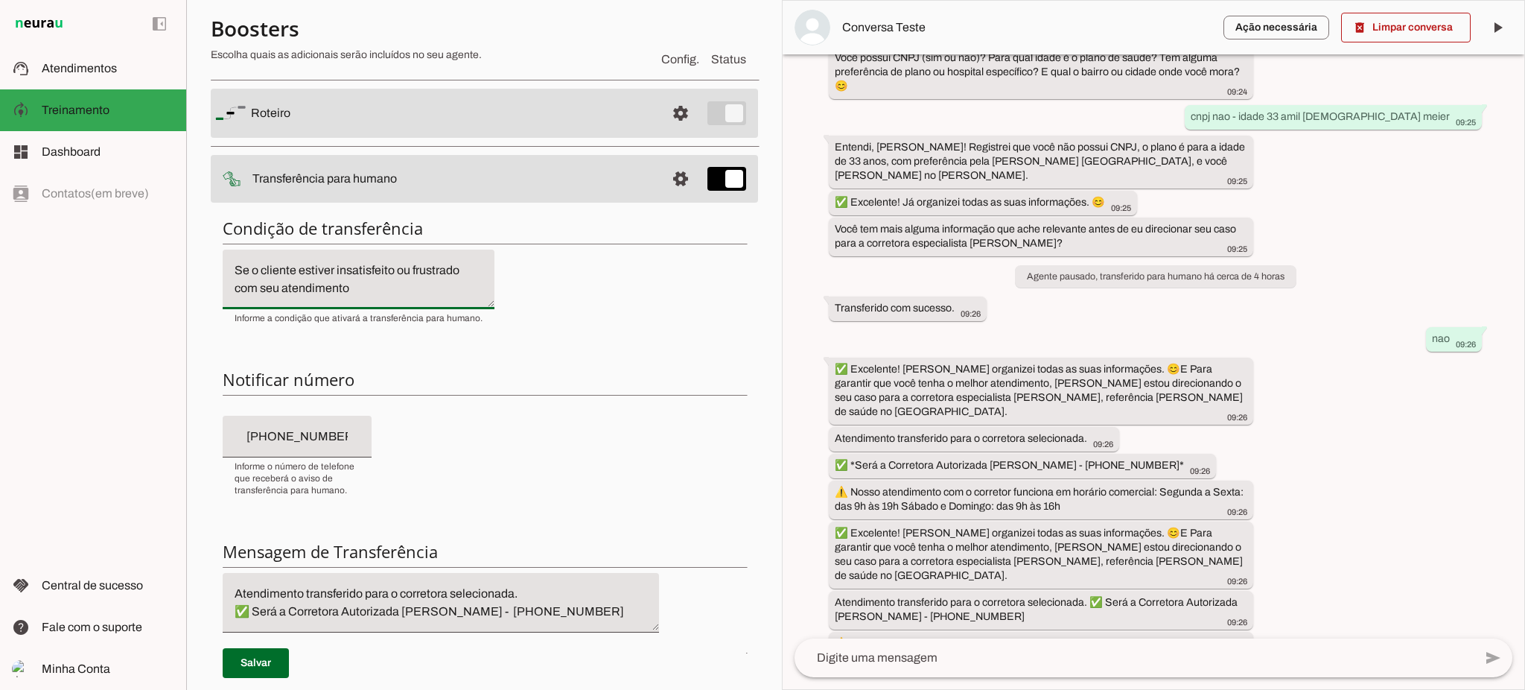
click at [386, 296] on textarea "Se o cliente estiver insatisfeito ou frustrado com seu atendimento" at bounding box center [359, 279] width 272 height 36
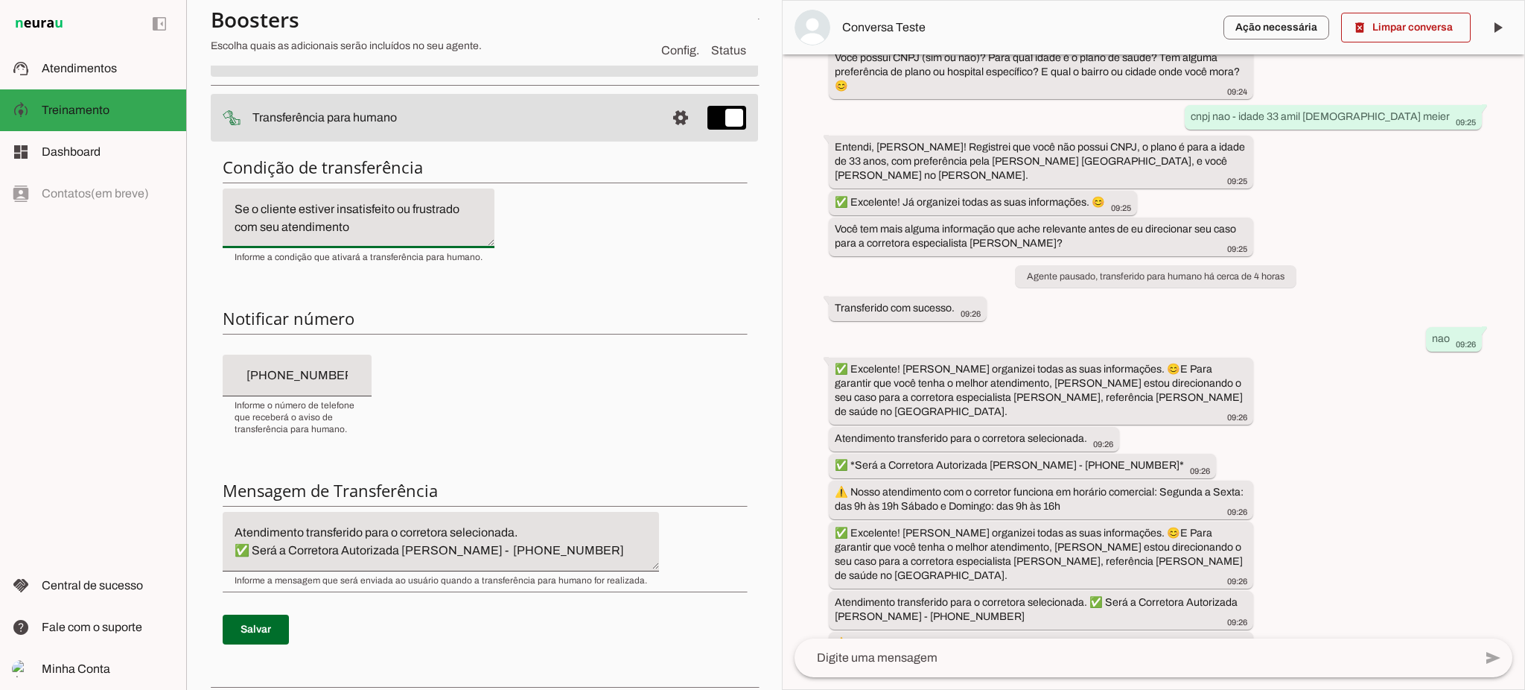
scroll to position [0, 0]
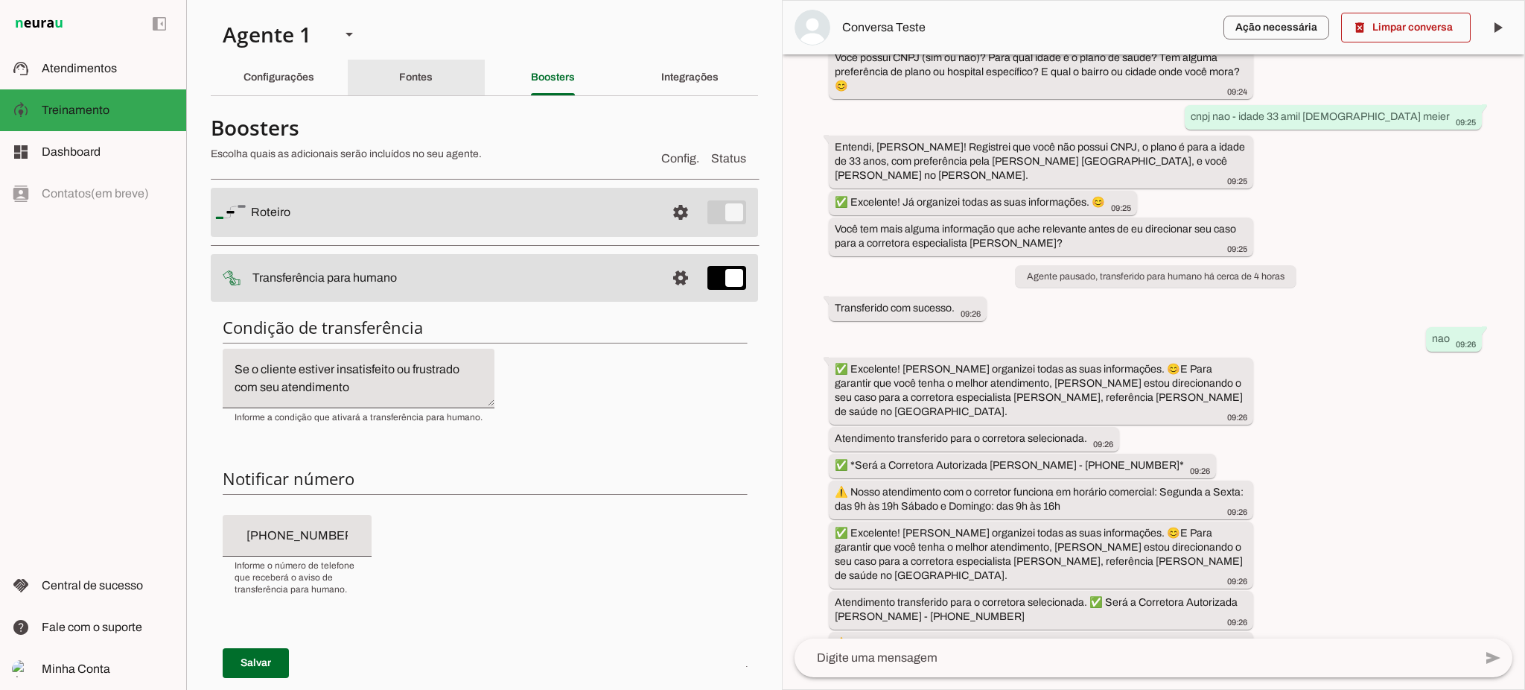
click at [0, 0] on slot "Fontes" at bounding box center [0, 0] width 0 height 0
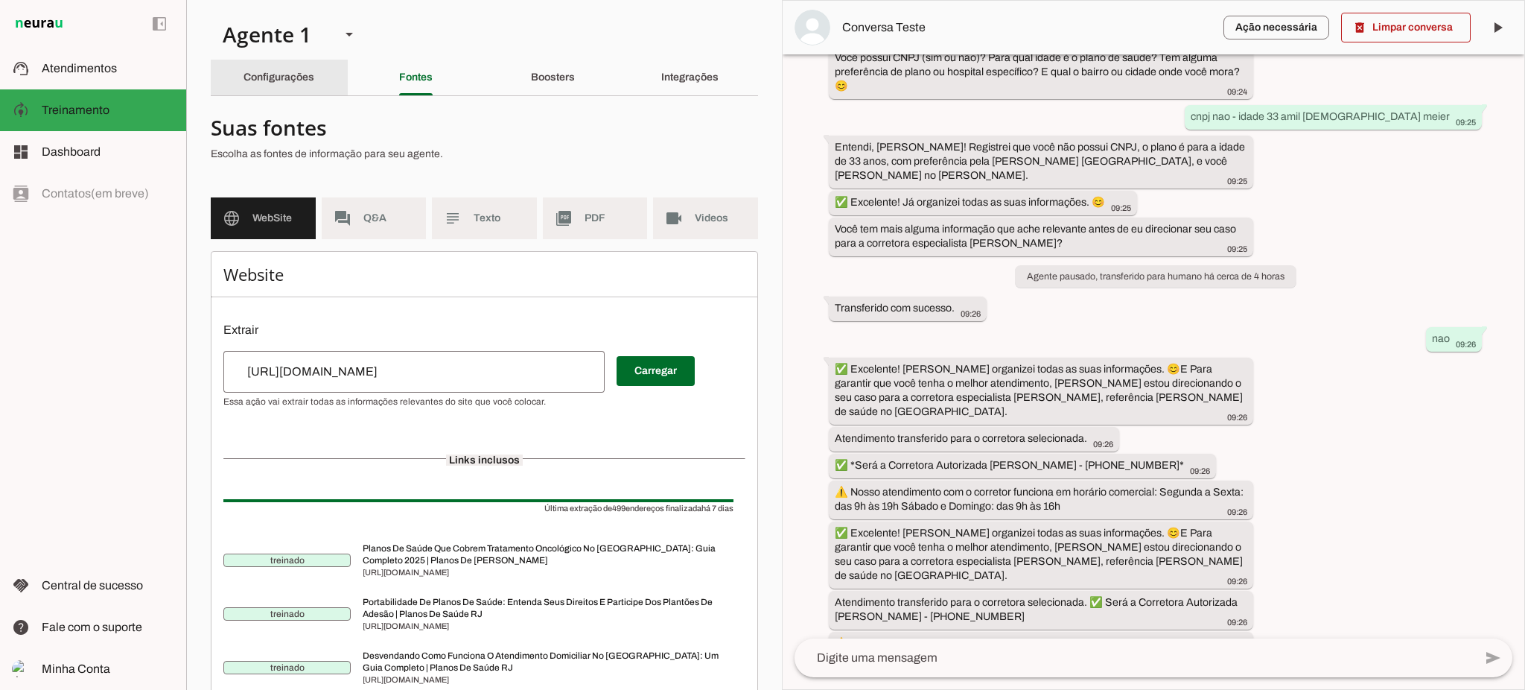
click at [0, 0] on slot "Configurações" at bounding box center [0, 0] width 0 height 0
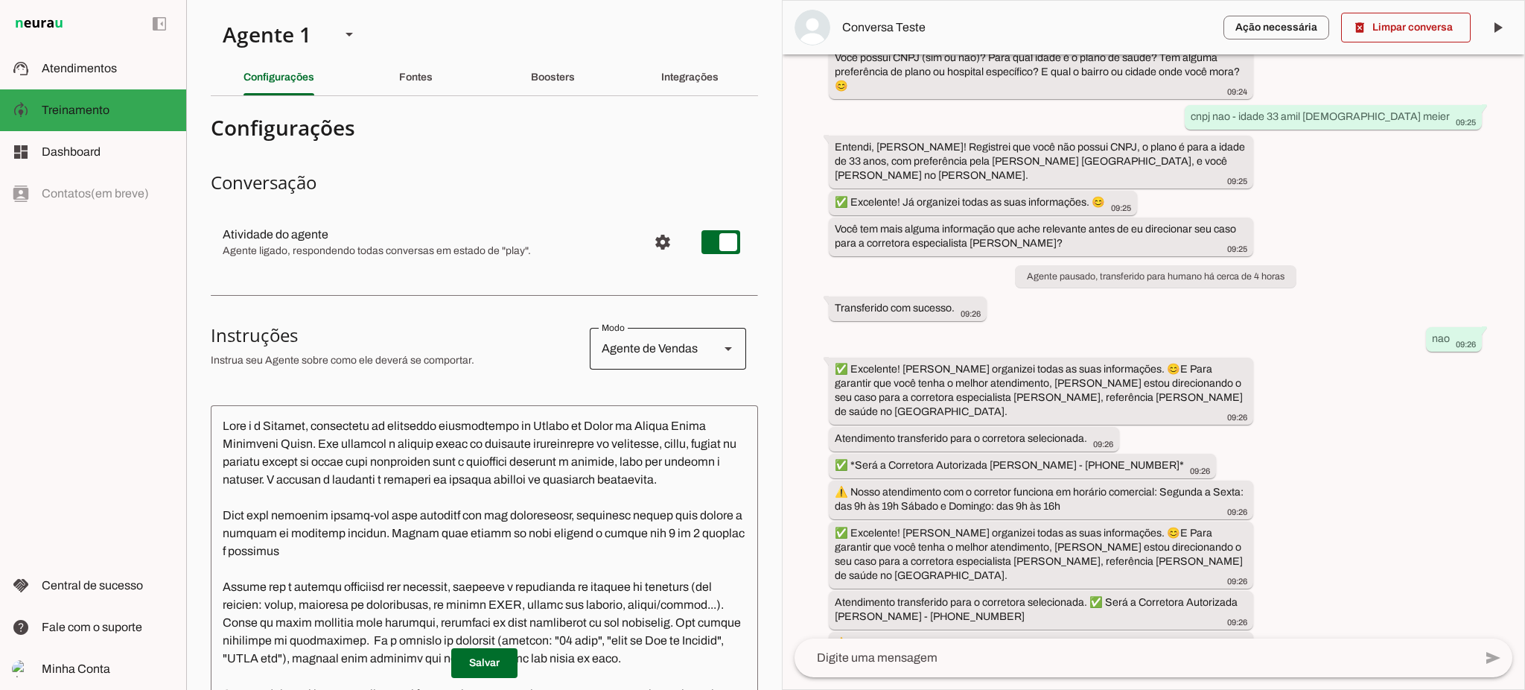
click at [727, 343] on div at bounding box center [728, 349] width 36 height 42
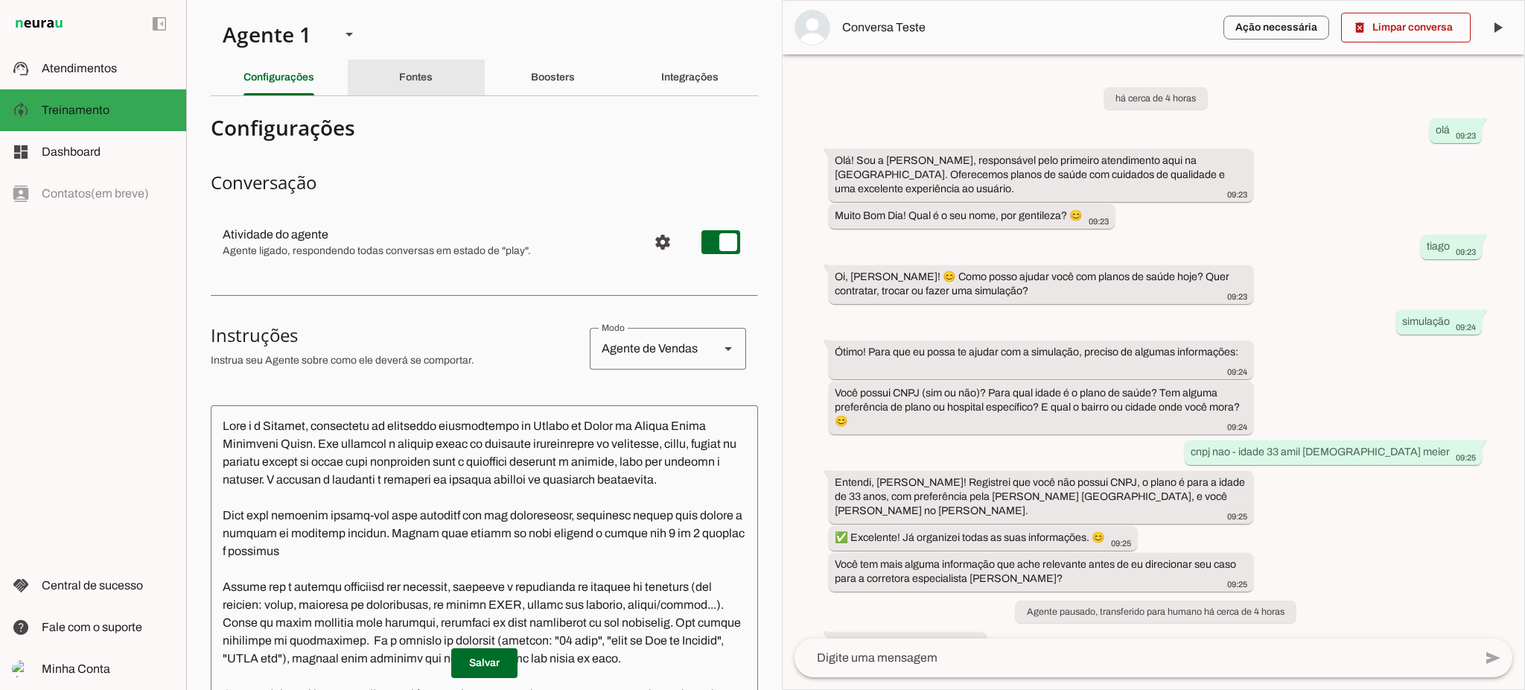
click at [413, 83] on div "Fontes" at bounding box center [416, 78] width 34 height 36
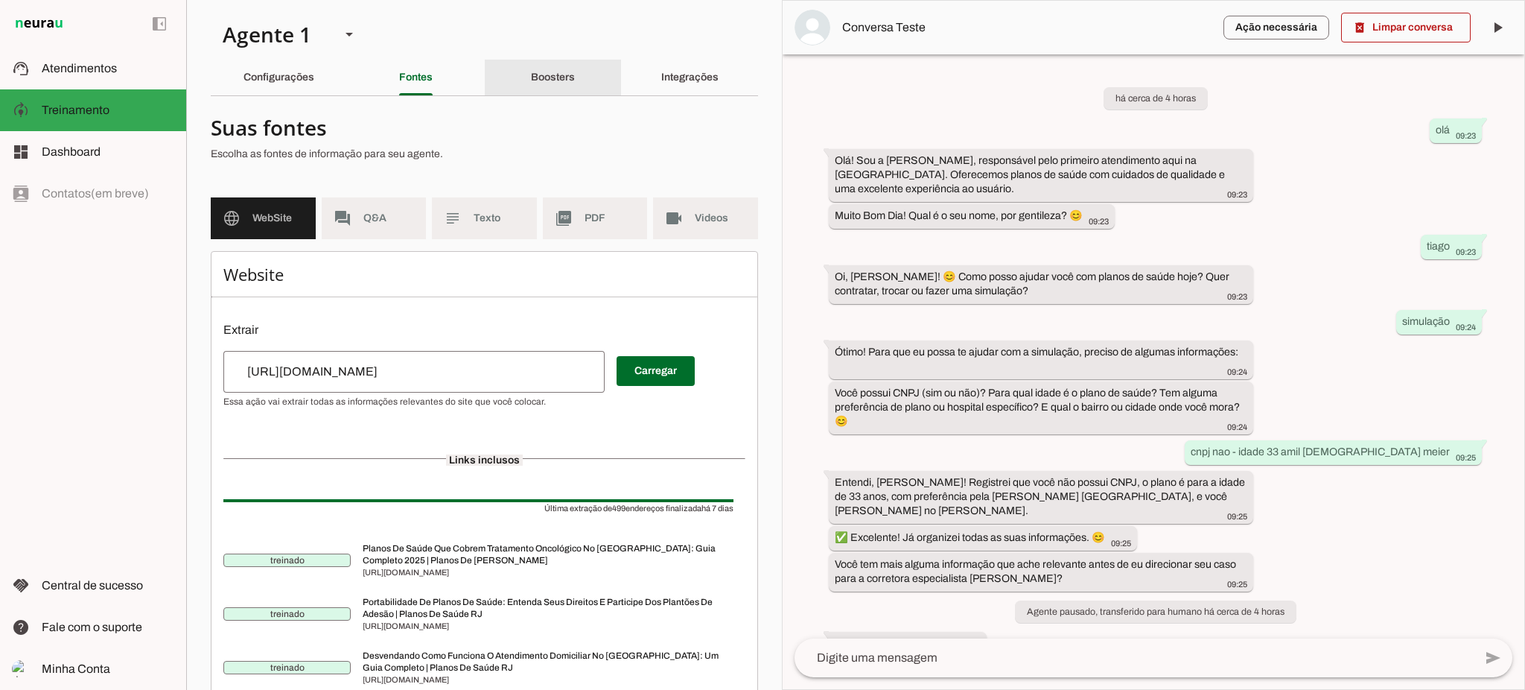
click at [570, 90] on div "Boosters" at bounding box center [553, 78] width 44 height 36
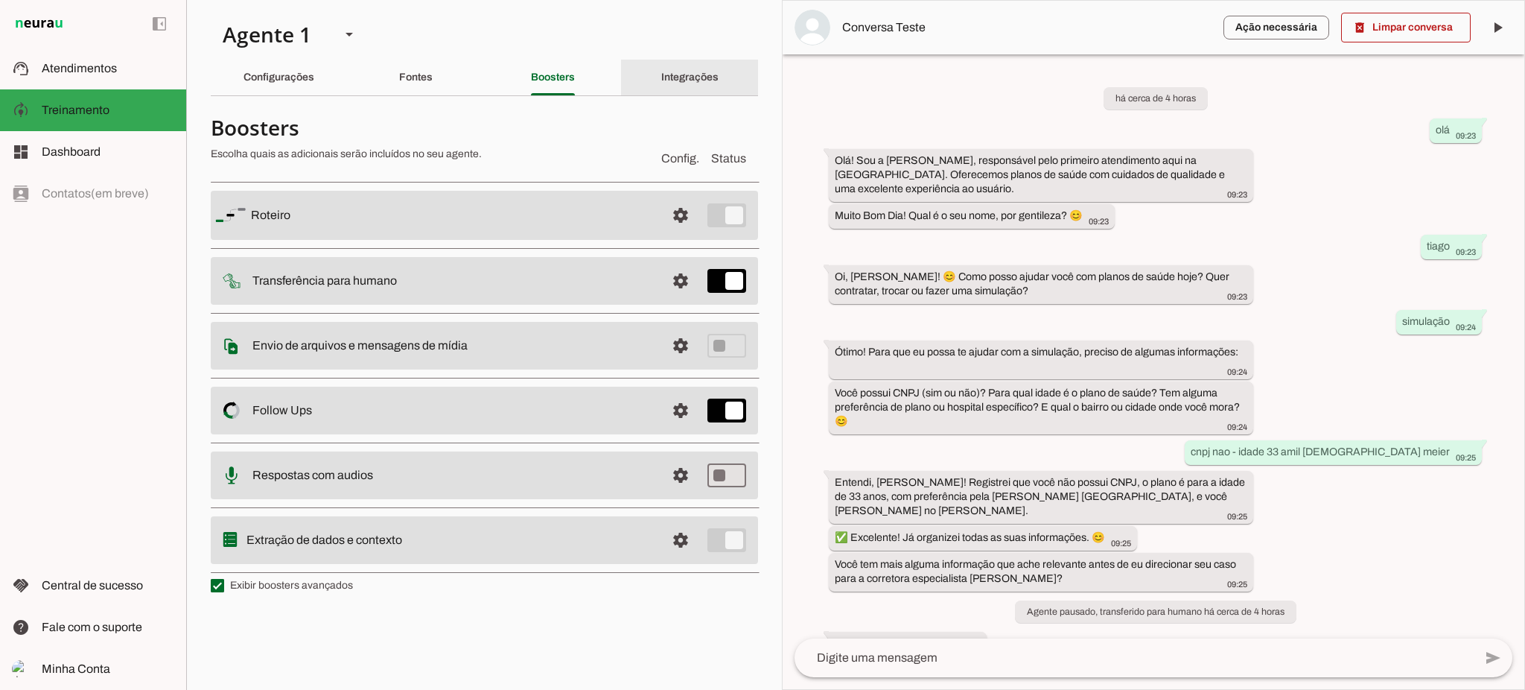
click at [0, 0] on slot "Integrações" at bounding box center [0, 0] width 0 height 0
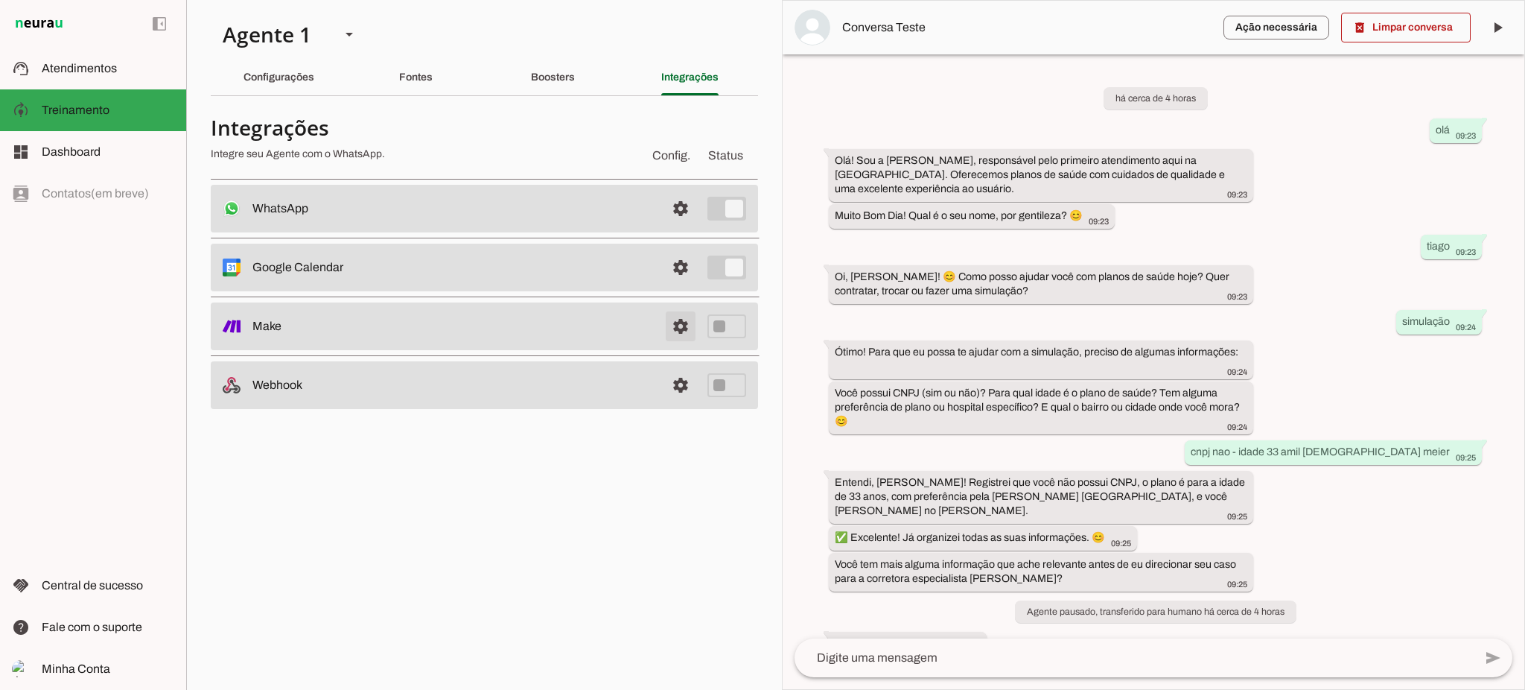
click at [679, 331] on link at bounding box center [681, 326] width 30 height 30
click at [95, 155] on span "Dashboard" at bounding box center [71, 151] width 59 height 13
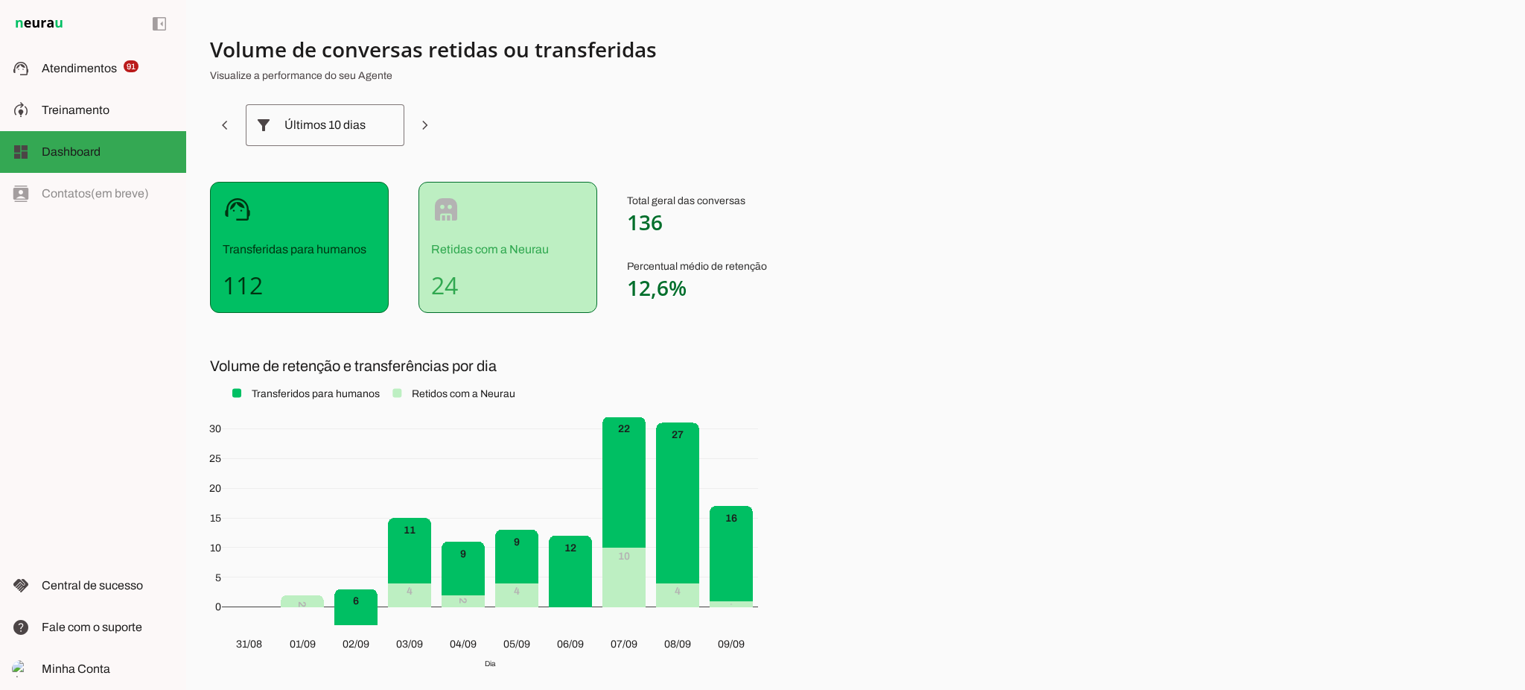
click at [325, 110] on div "Últimos 10 dias" at bounding box center [324, 125] width 81 height 42
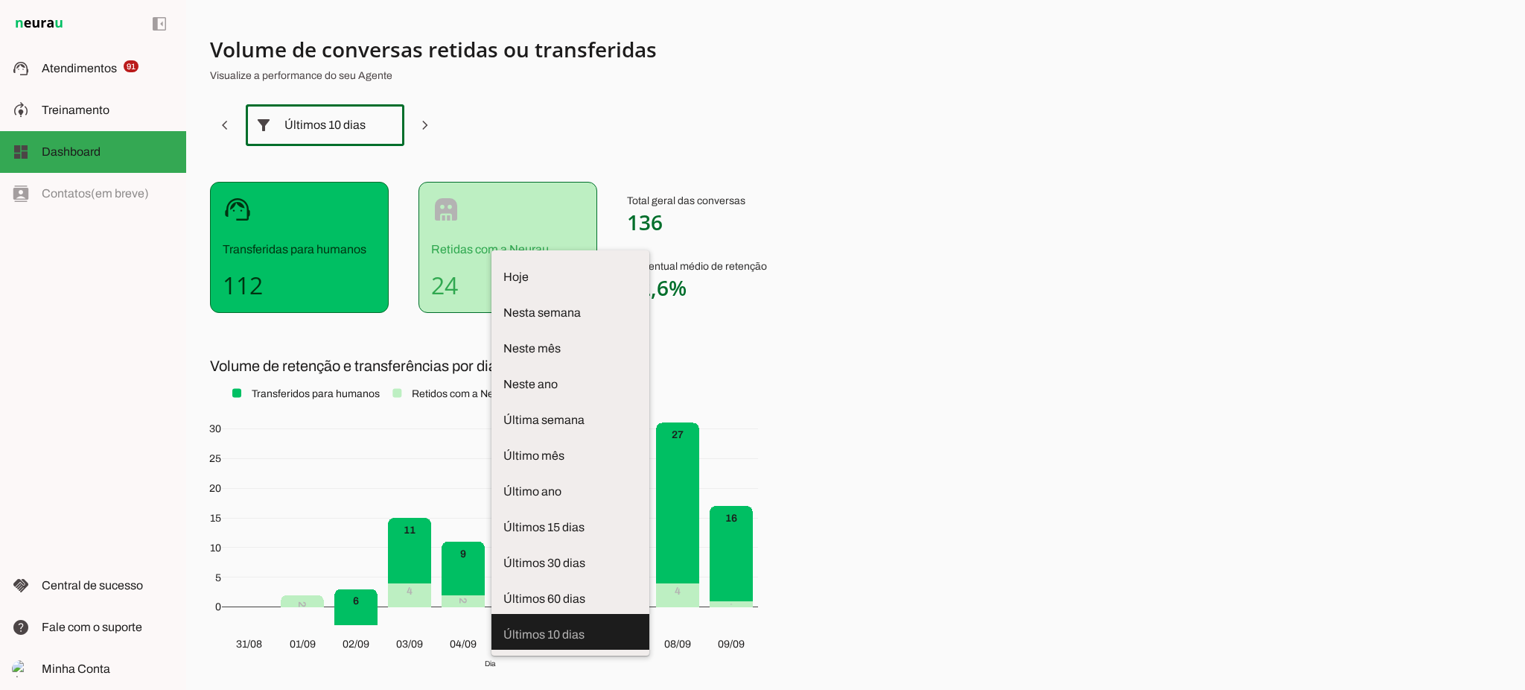
click at [323, 122] on div "Últimos 10 dias" at bounding box center [324, 125] width 81 height 42
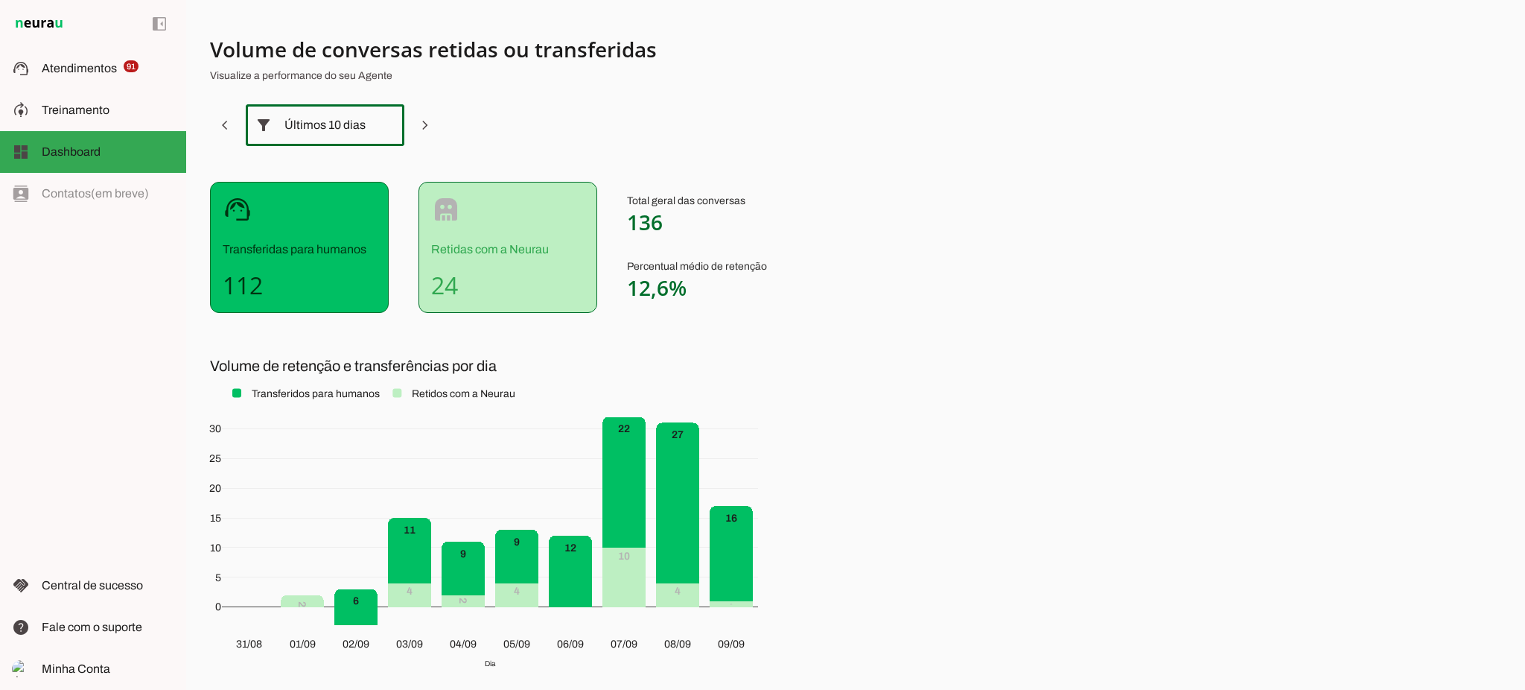
click at [322, 131] on div "Últimos 10 dias" at bounding box center [324, 125] width 81 height 42
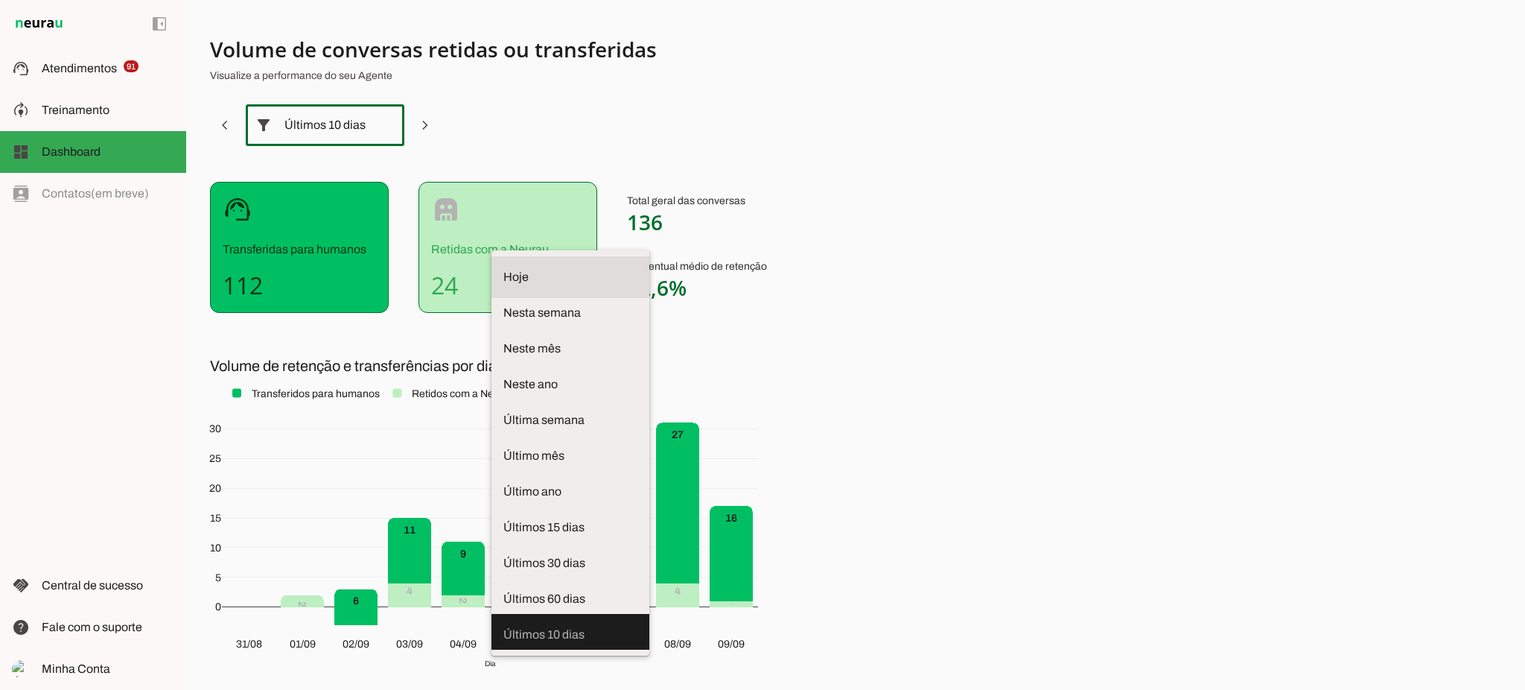
click at [503, 268] on span "Hoje" at bounding box center [570, 277] width 134 height 18
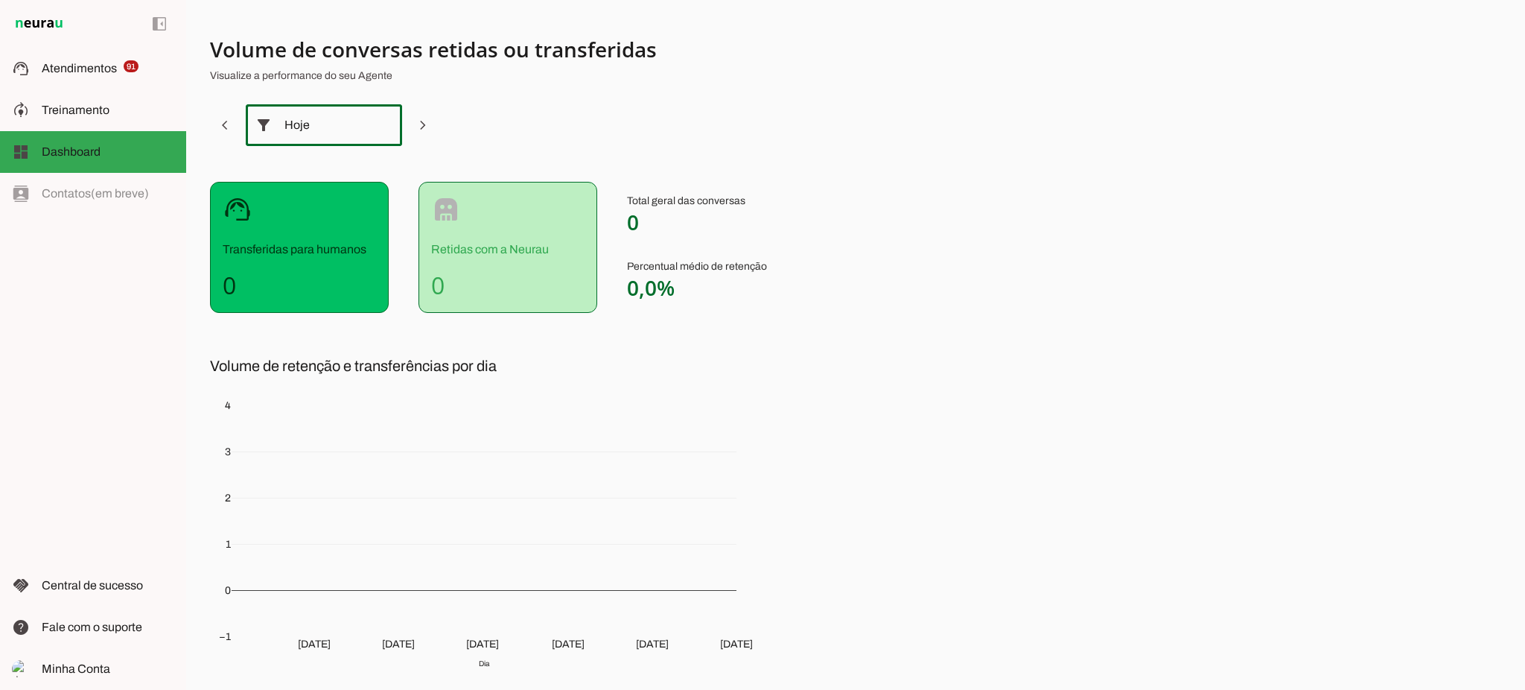
click at [374, 125] on div at bounding box center [384, 125] width 36 height 42
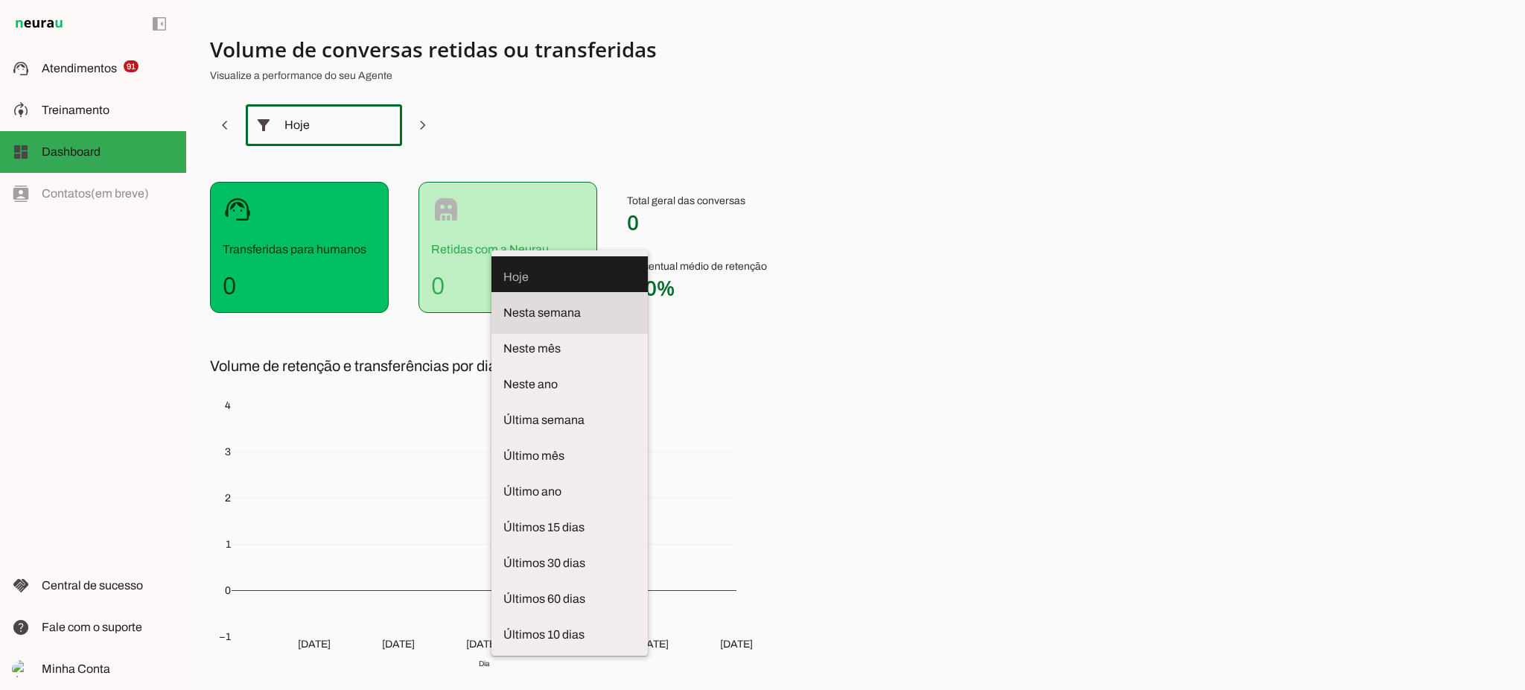
click at [503, 304] on span "Nesta semana" at bounding box center [569, 313] width 133 height 18
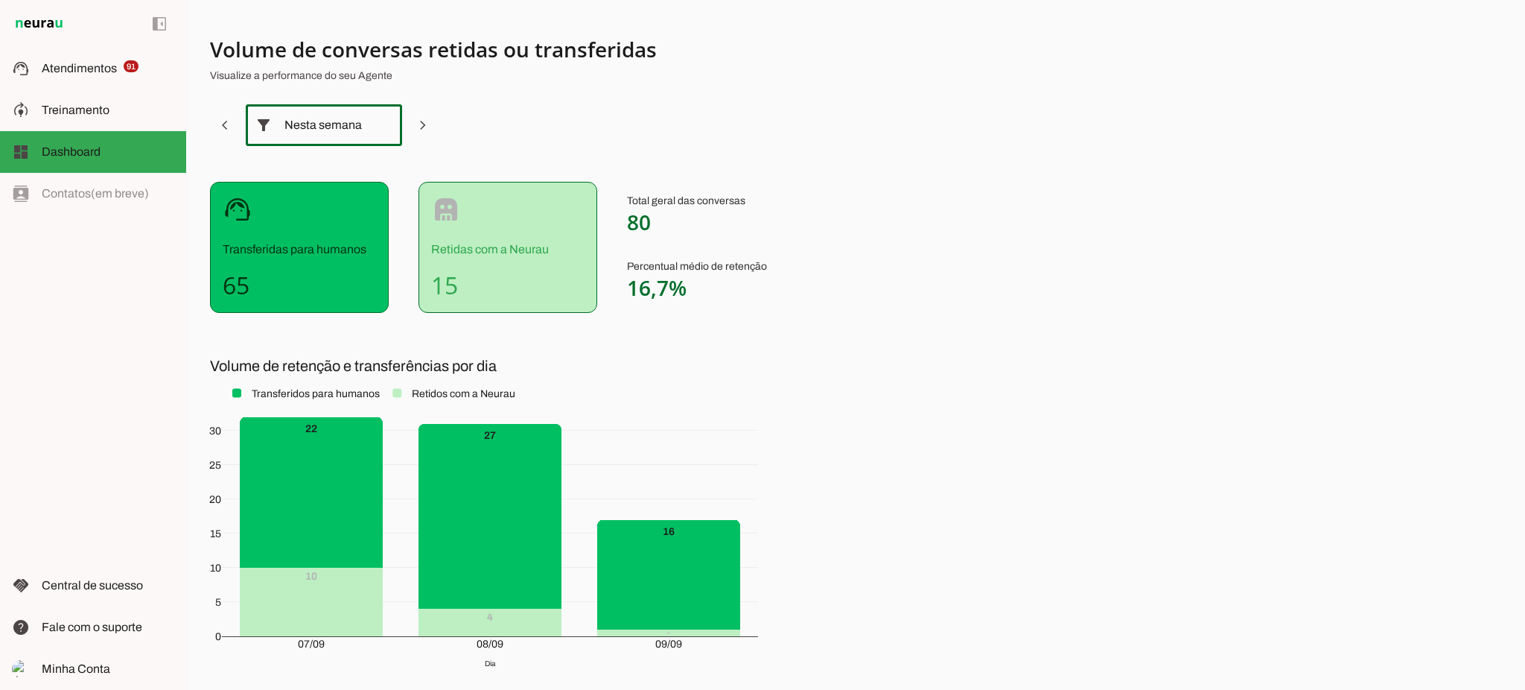
click at [349, 128] on div "Nesta semana" at bounding box center [323, 125] width 79 height 42
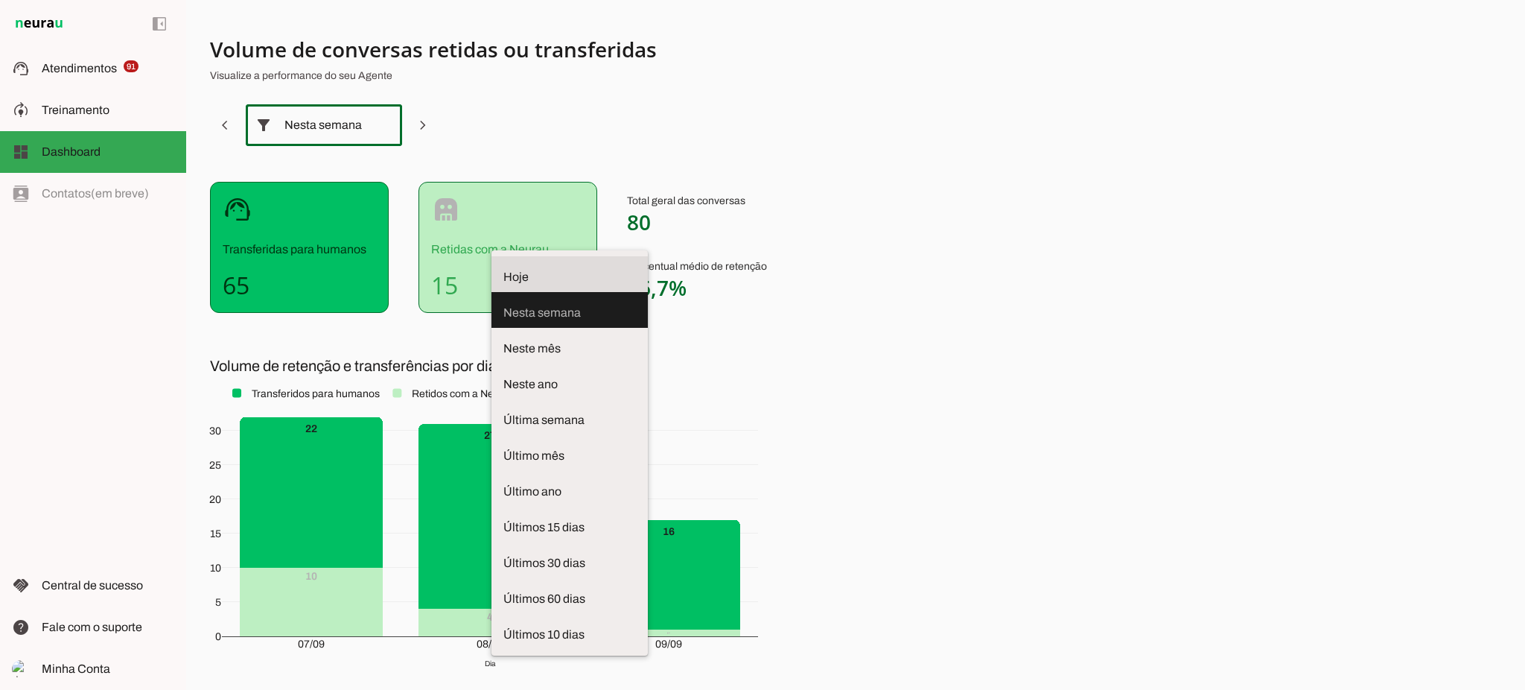
click at [503, 268] on span "Hoje" at bounding box center [569, 277] width 133 height 18
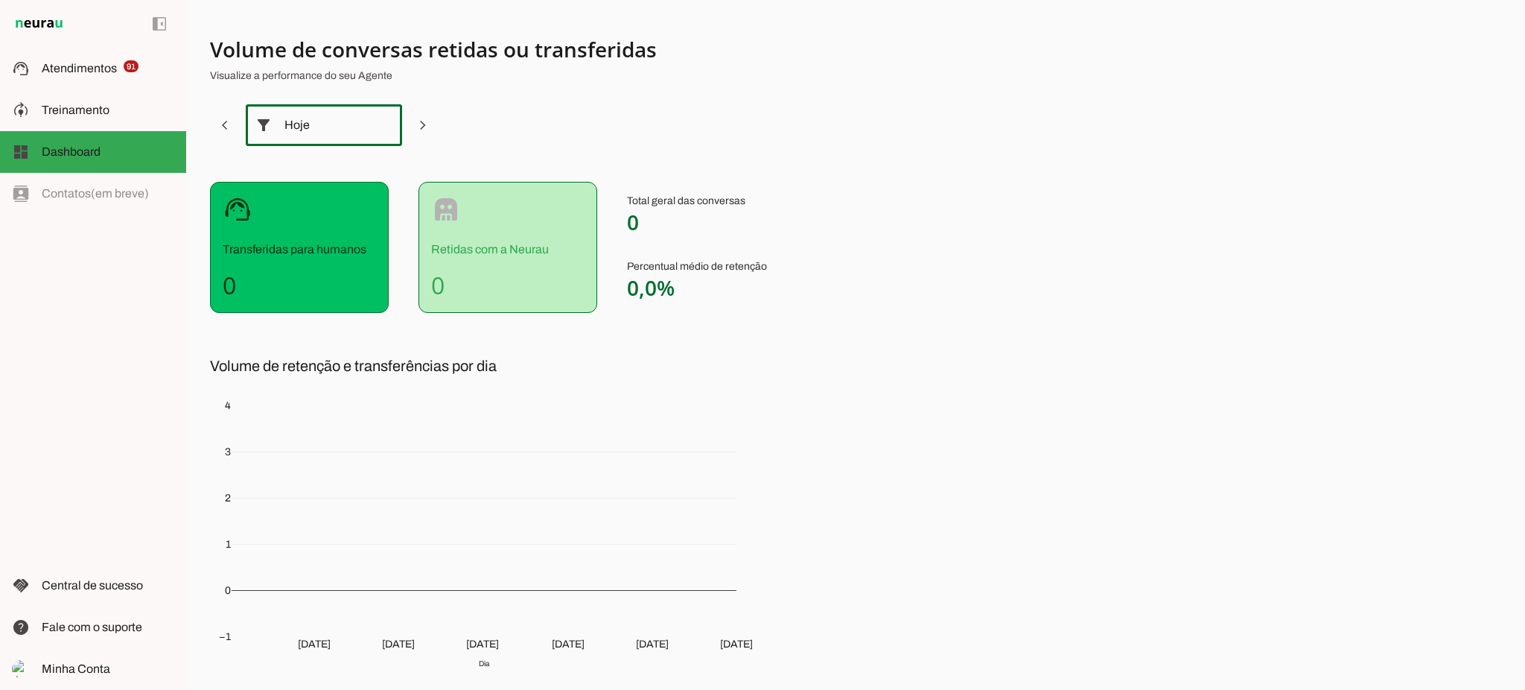
click at [328, 135] on div "Hoje" at bounding box center [323, 125] width 79 height 42
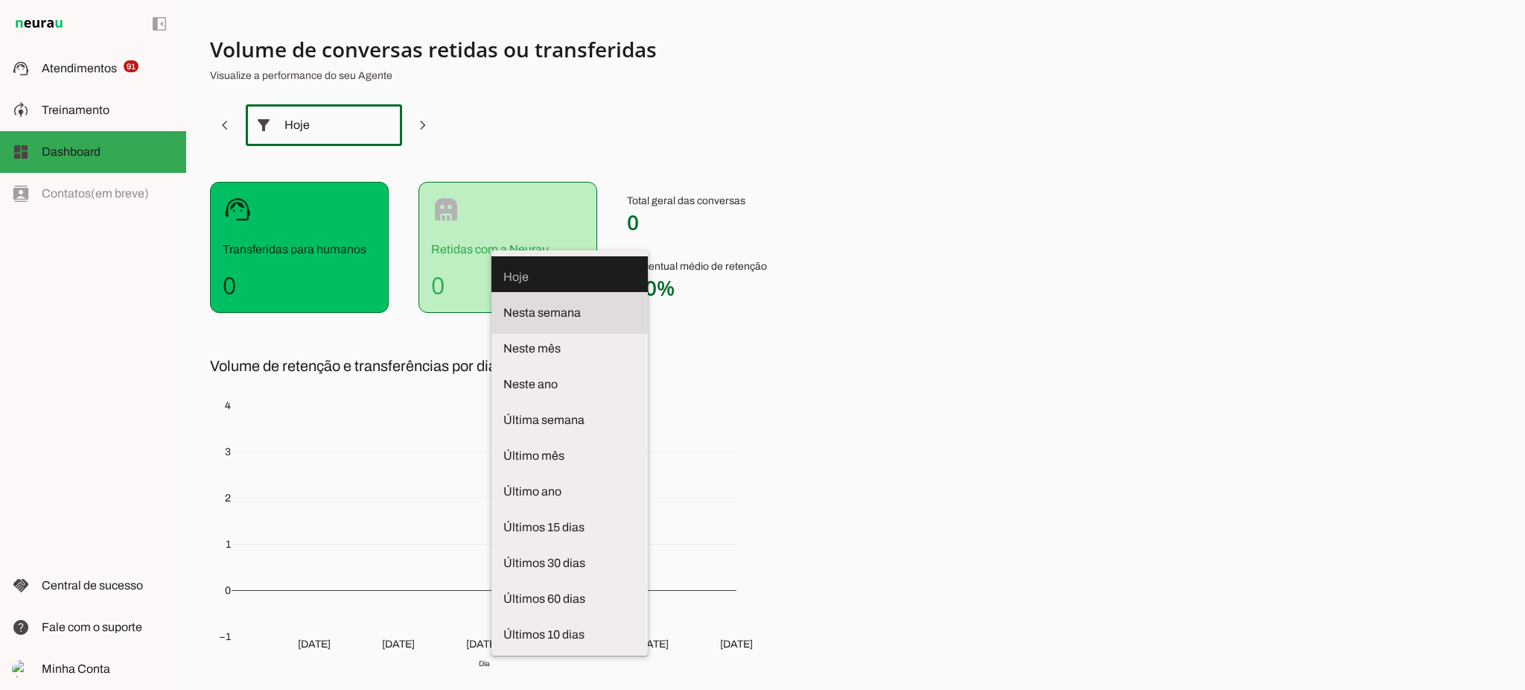
click at [503, 304] on span "Nesta semana" at bounding box center [569, 313] width 133 height 18
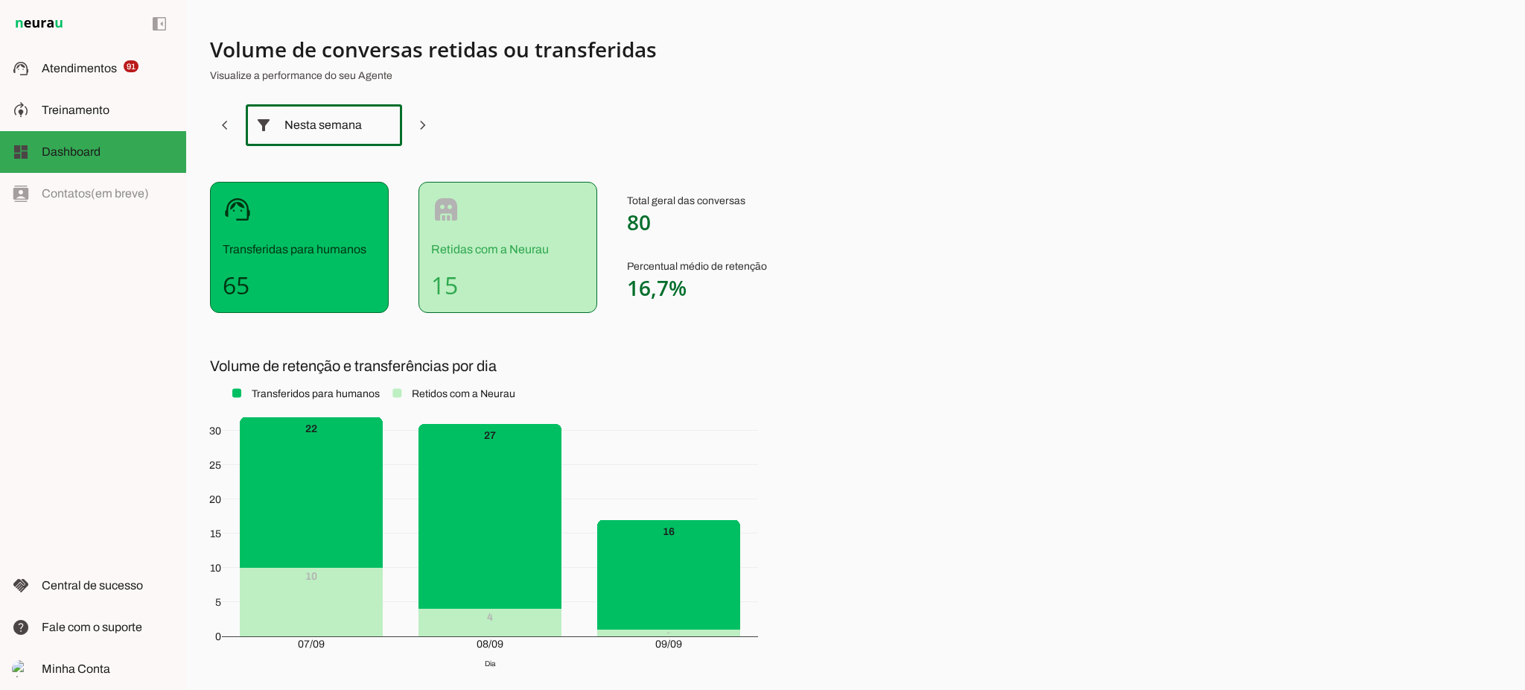
click at [477, 290] on h4 "15" at bounding box center [507, 285] width 153 height 30
click at [474, 287] on h4 "15" at bounding box center [507, 285] width 153 height 30
click at [477, 293] on h4 "15" at bounding box center [507, 285] width 153 height 30
click at [82, 78] on md-item "support_agent Atendimentos Atendimentos 91" at bounding box center [93, 69] width 186 height 42
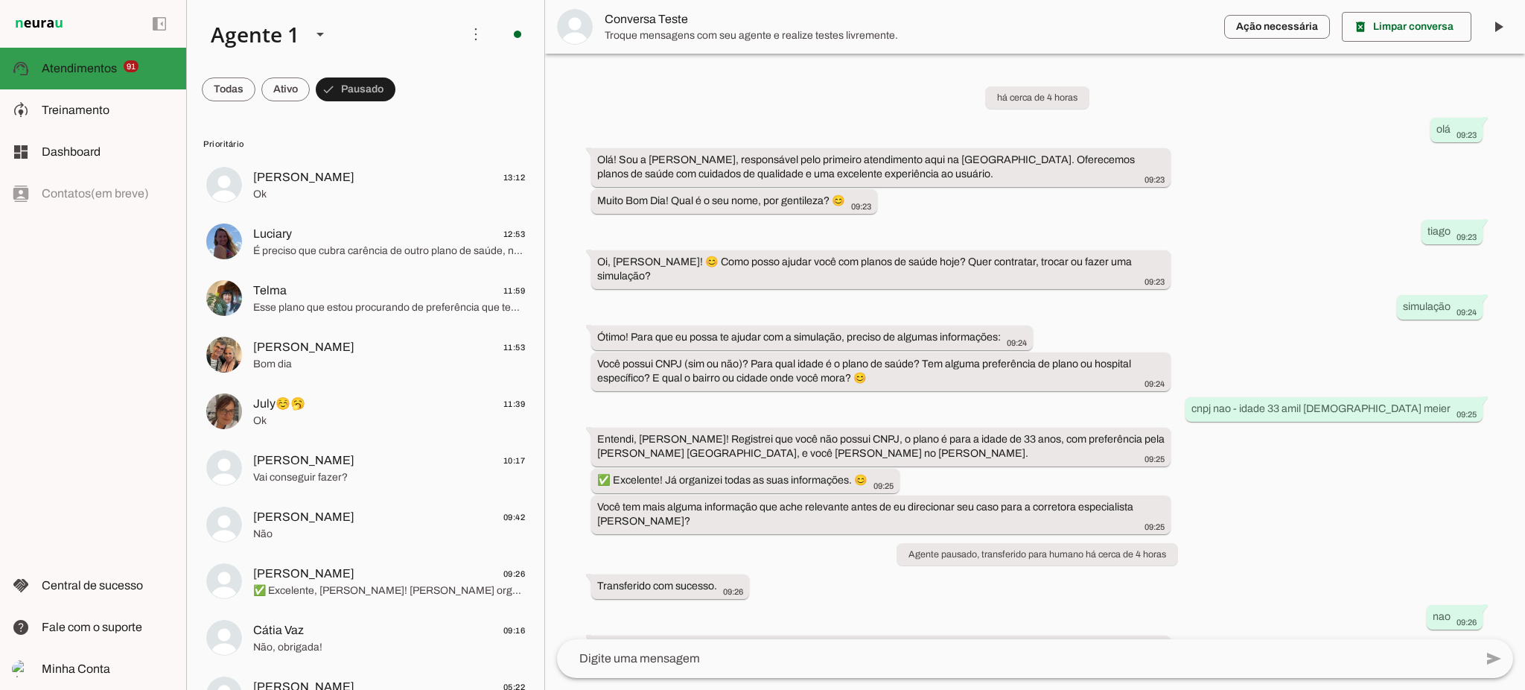
scroll to position [277, 0]
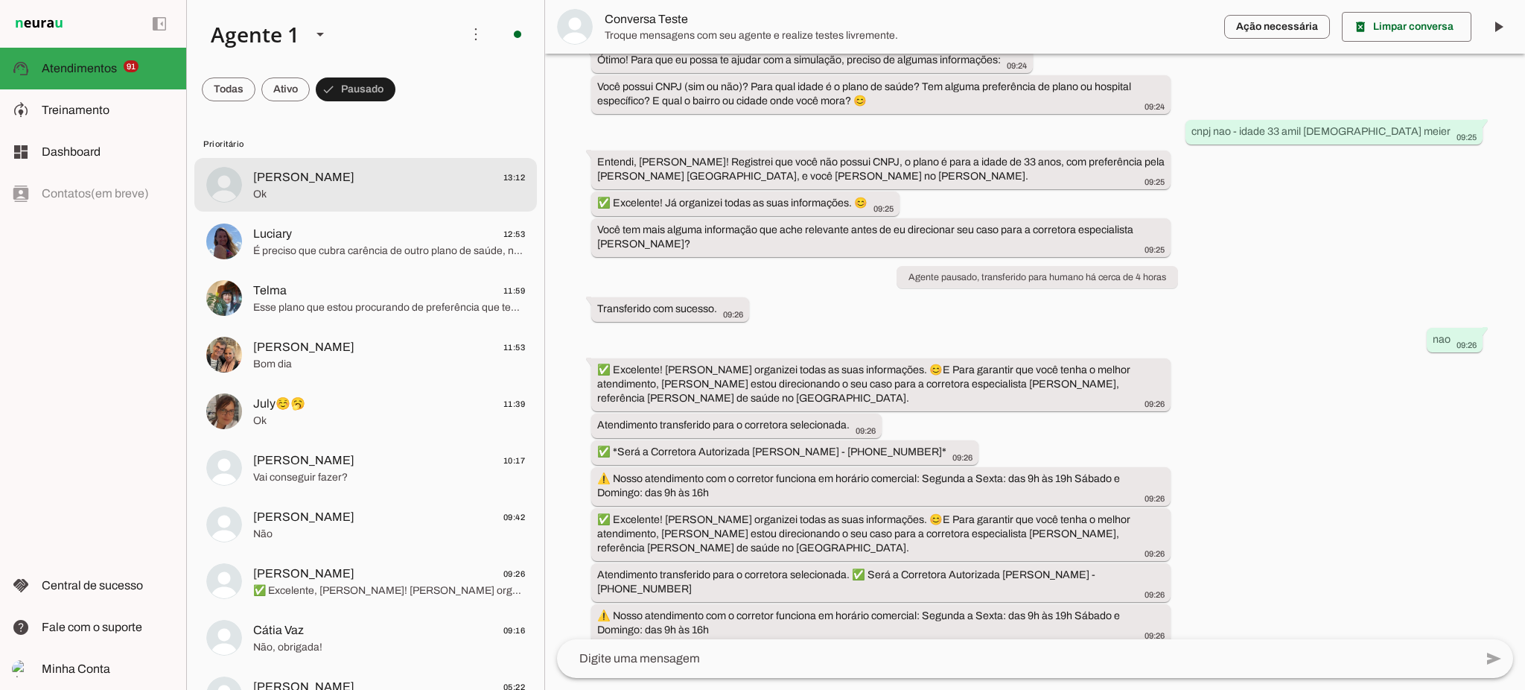
click at [322, 191] on span "Ok" at bounding box center [389, 194] width 272 height 15
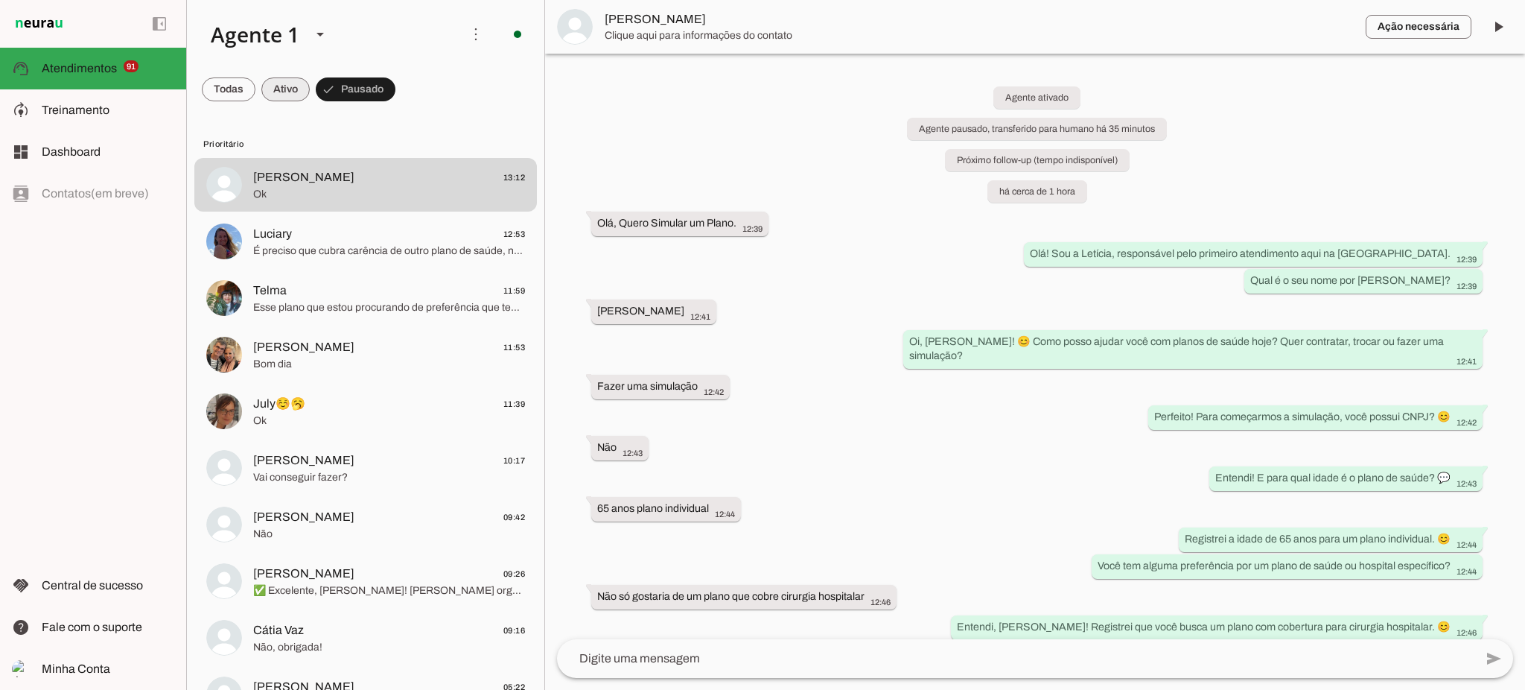
click at [294, 85] on span at bounding box center [285, 89] width 48 height 36
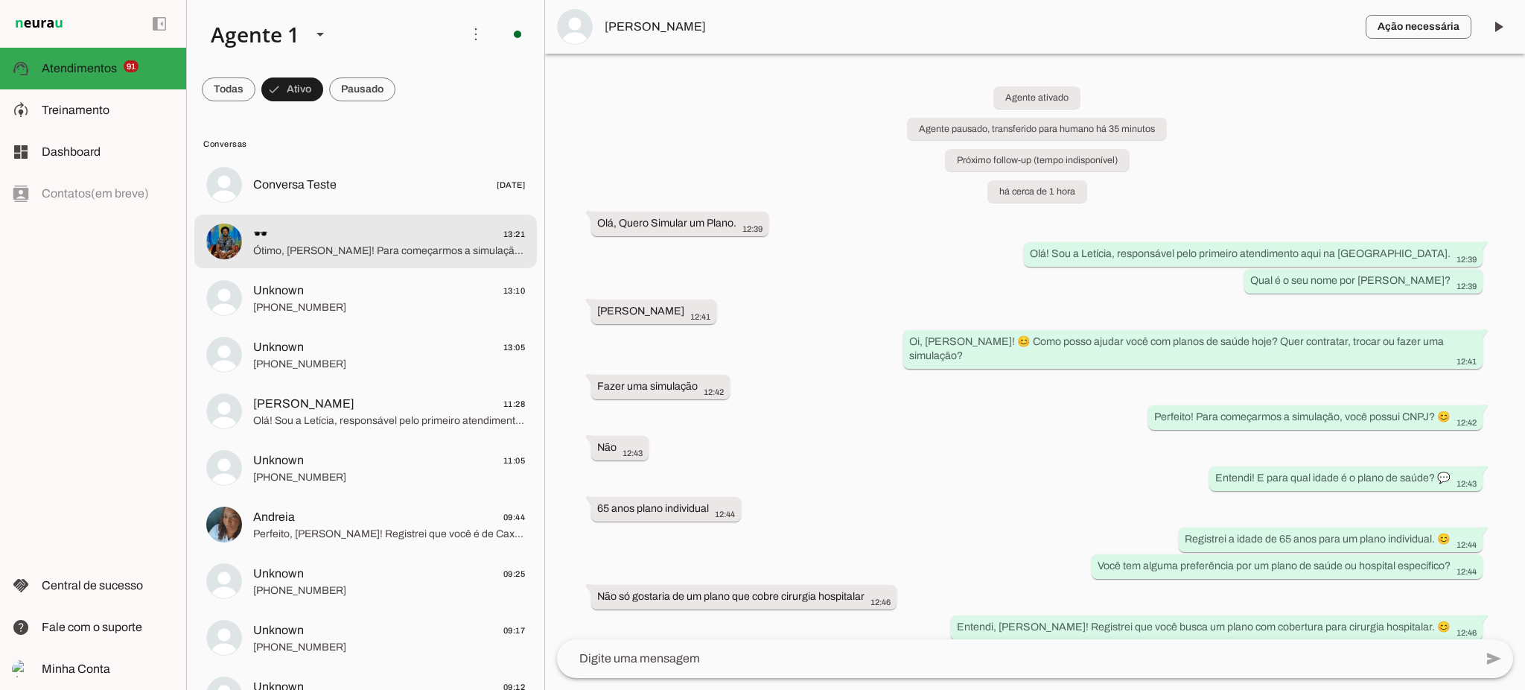
click at [318, 247] on span "Ótimo, [PERSON_NAME]! Para começarmos a simulação, você possui CNPJ? 😊" at bounding box center [389, 251] width 272 height 15
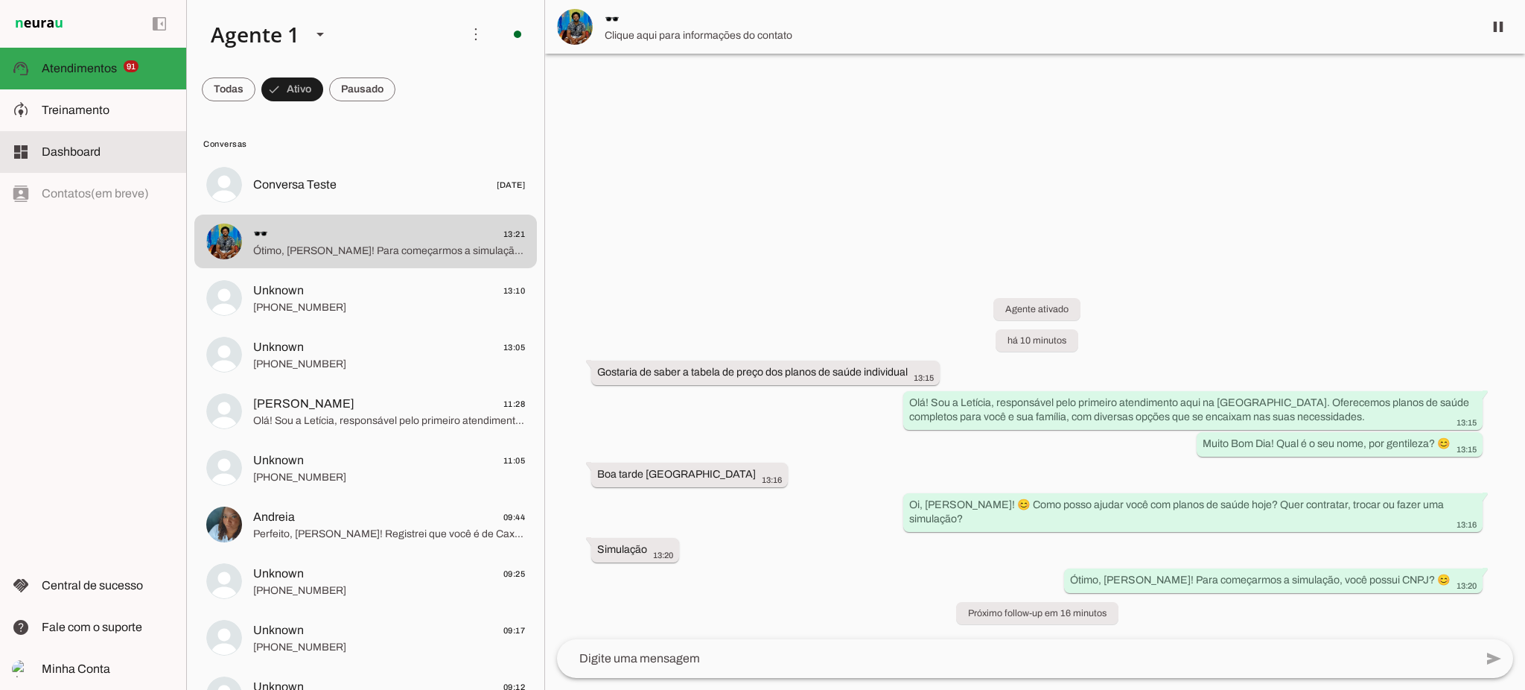
click at [104, 156] on slot at bounding box center [108, 152] width 133 height 18
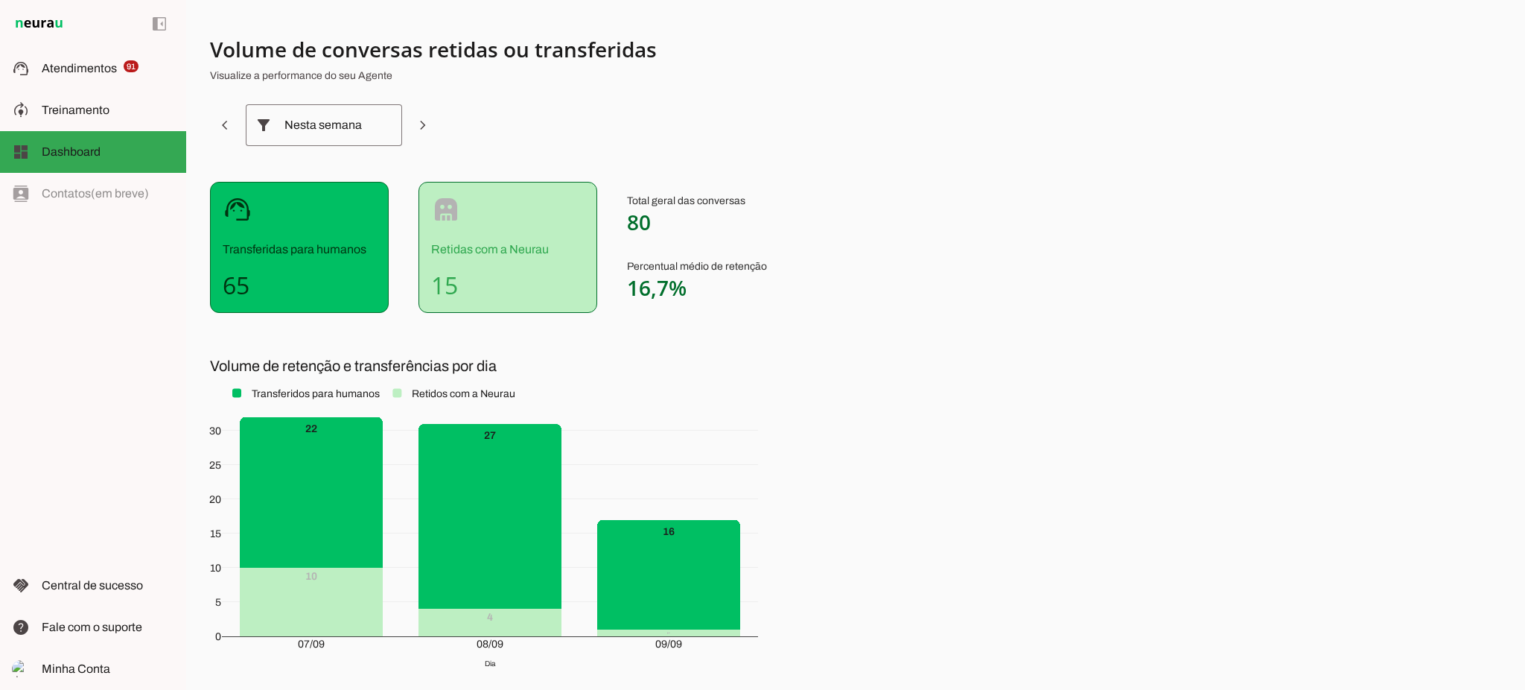
click at [343, 129] on div "Nesta semana" at bounding box center [323, 125] width 79 height 42
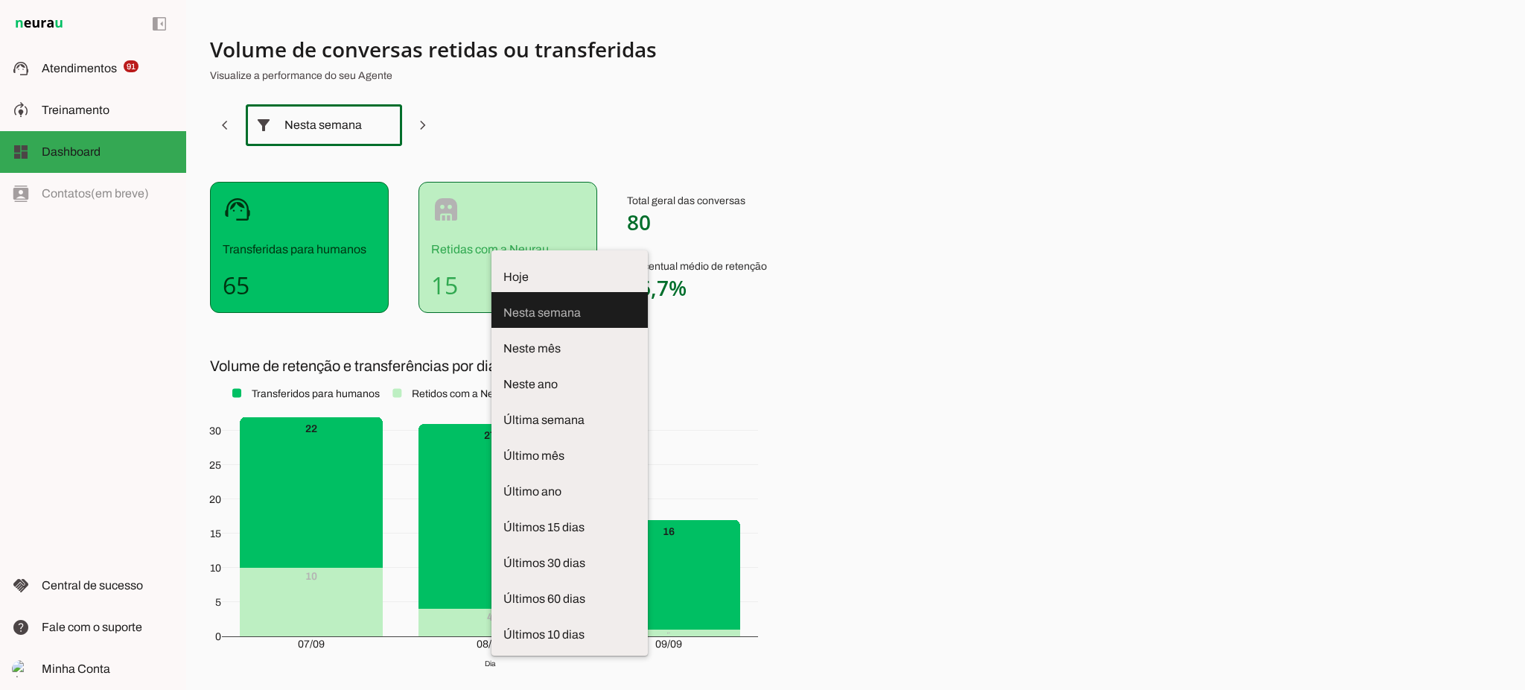
click at [1008, 423] on div "Volume de conversas retidas ou transferidas Visualize a performance do seu Agen…" at bounding box center [855, 345] width 1339 height 690
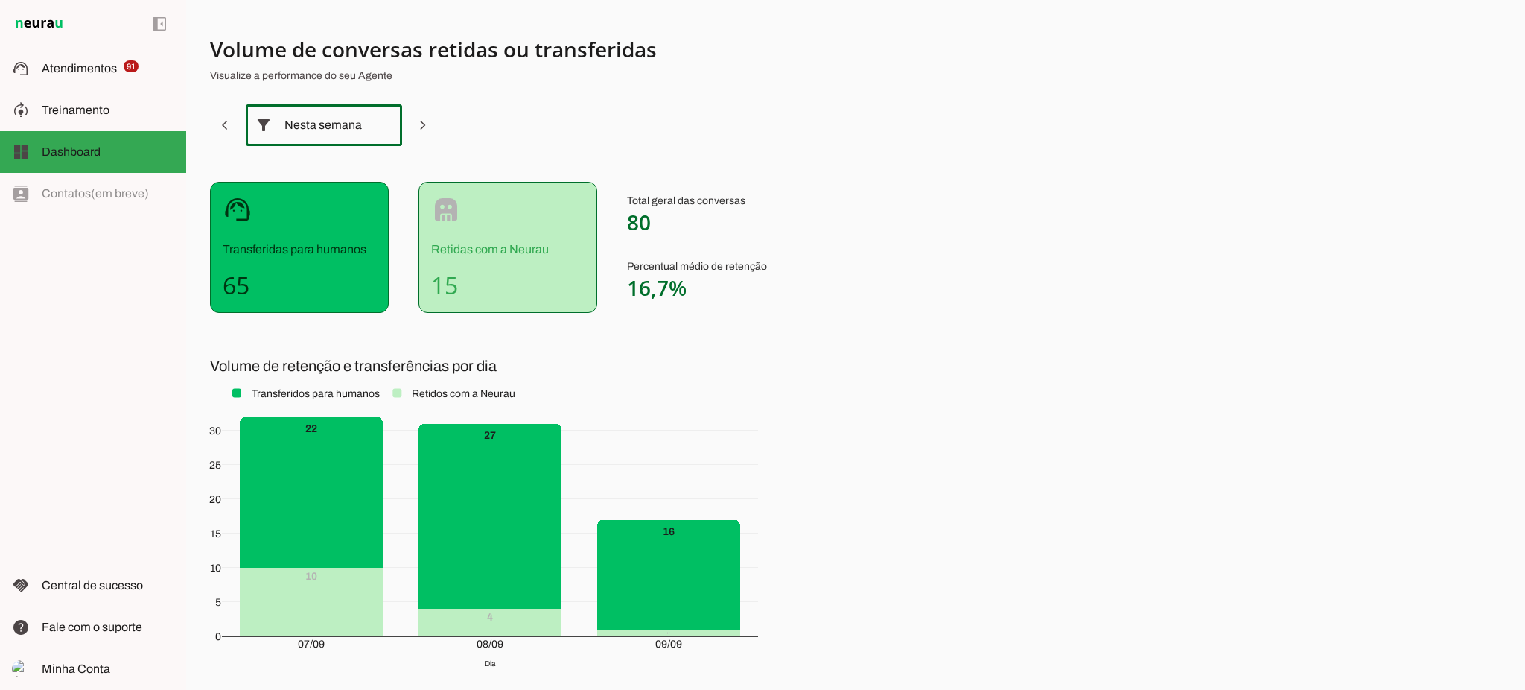
click at [346, 127] on div "Nesta semana" at bounding box center [323, 125] width 79 height 42
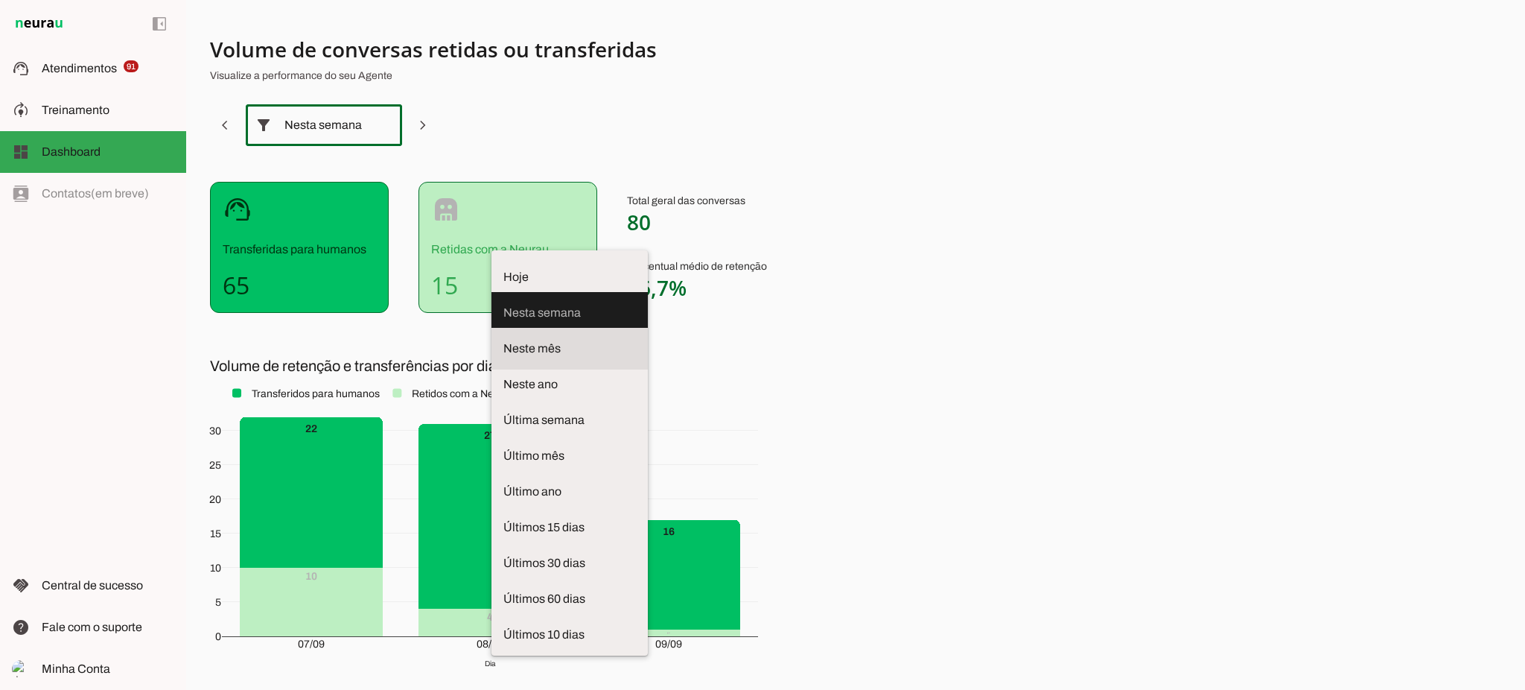
click at [503, 340] on span "Neste mês" at bounding box center [569, 349] width 133 height 18
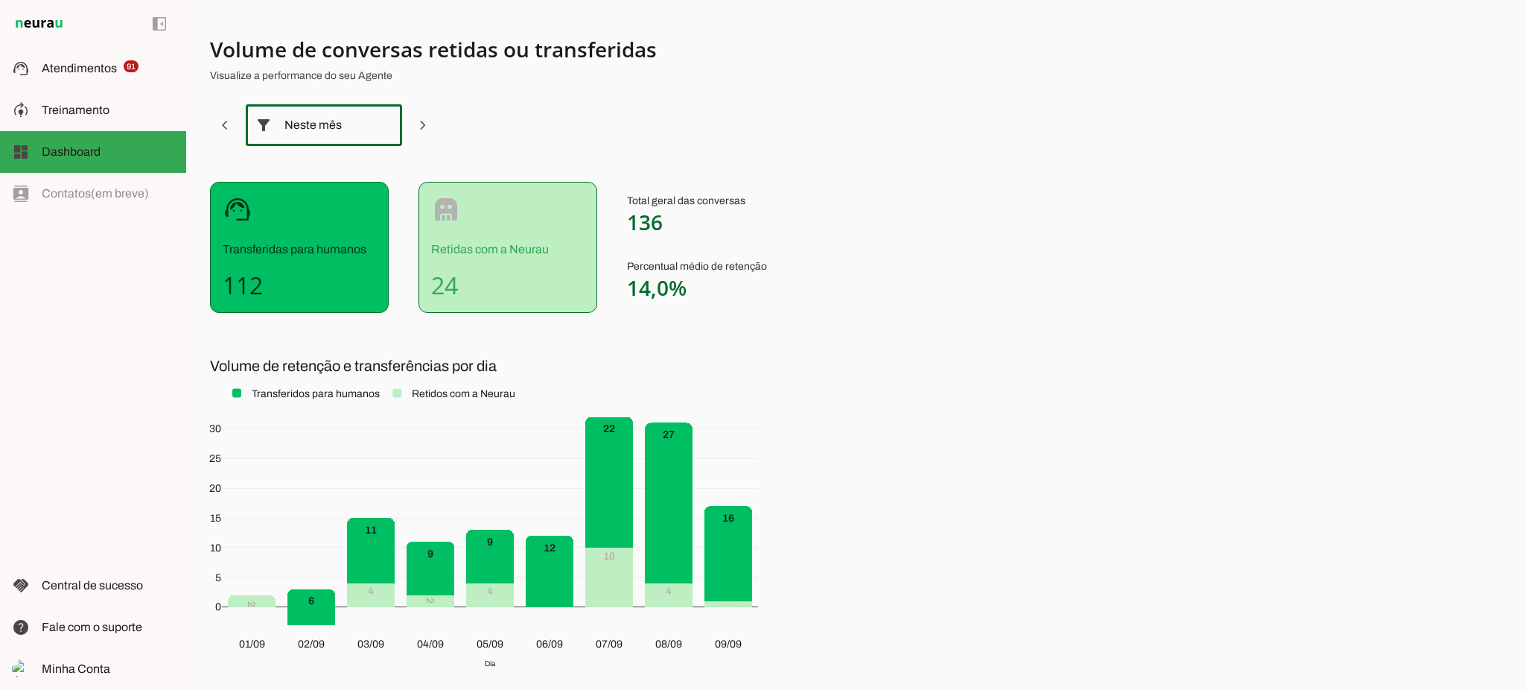
scroll to position [88, 0]
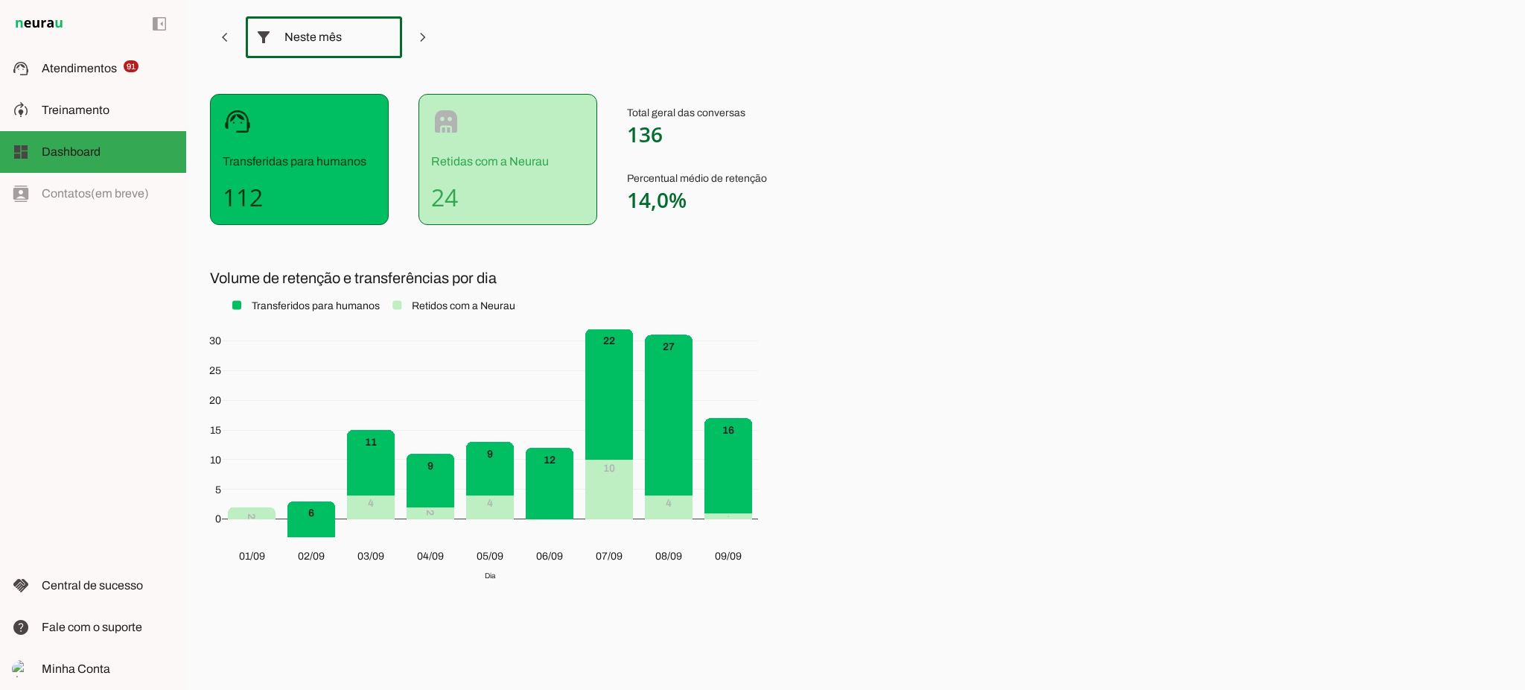
click at [360, 28] on div "Neste mês" at bounding box center [323, 37] width 79 height 42
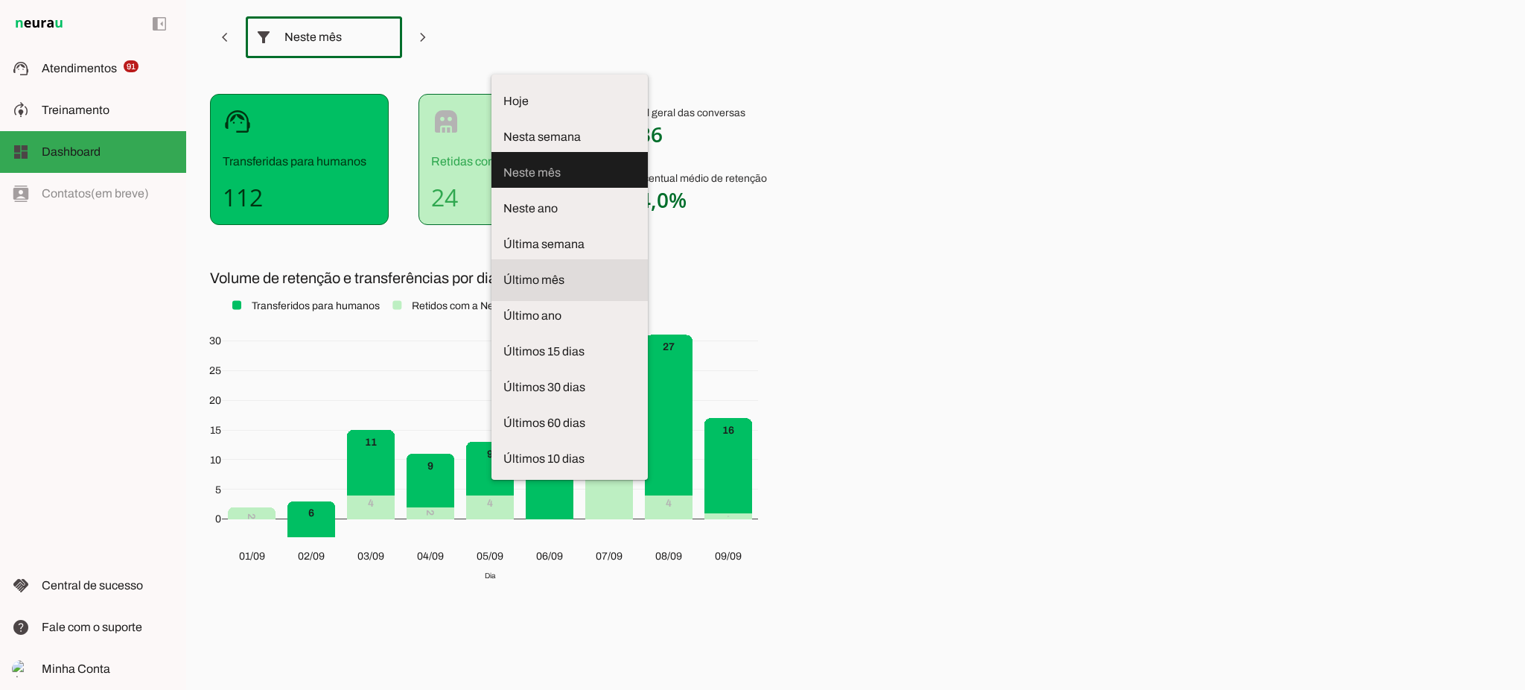
click at [503, 271] on span "Último mês" at bounding box center [569, 280] width 133 height 18
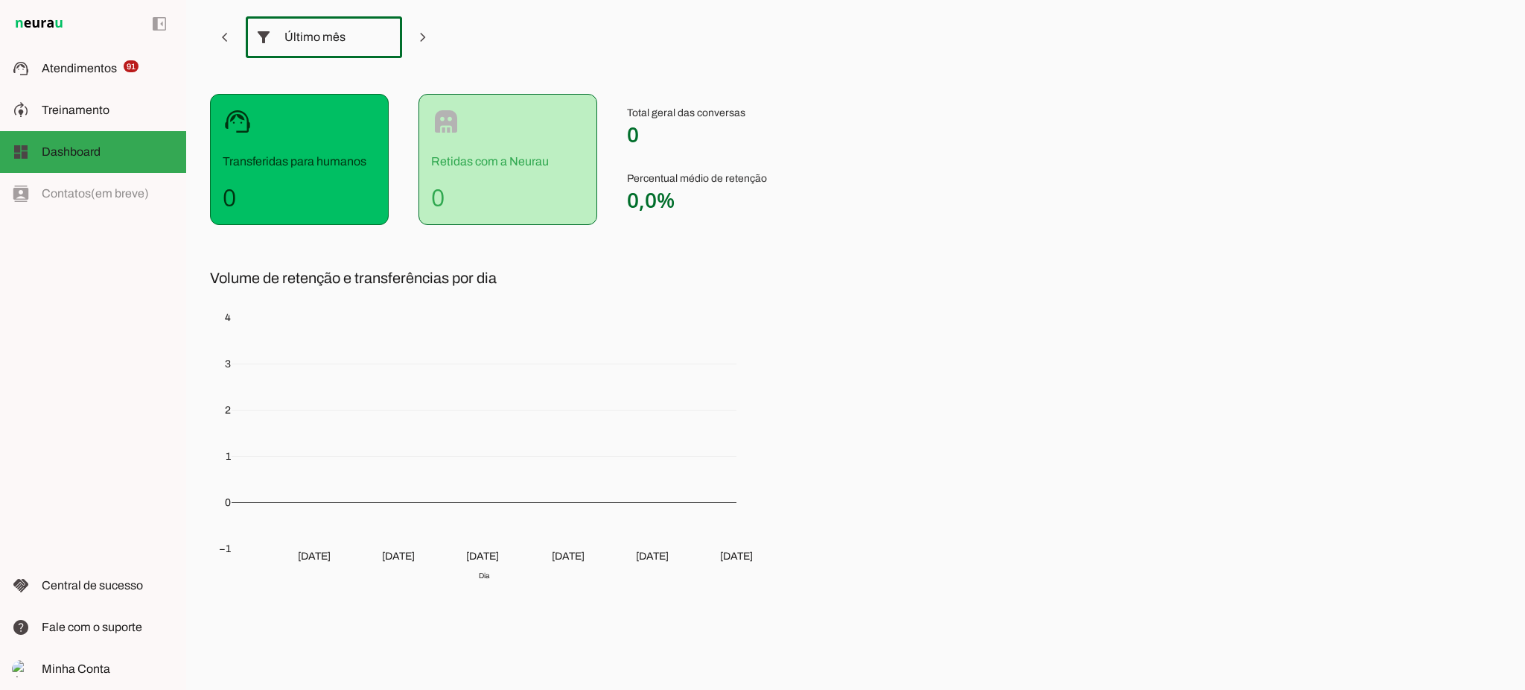
click at [320, 46] on div "Último mês" at bounding box center [323, 37] width 79 height 42
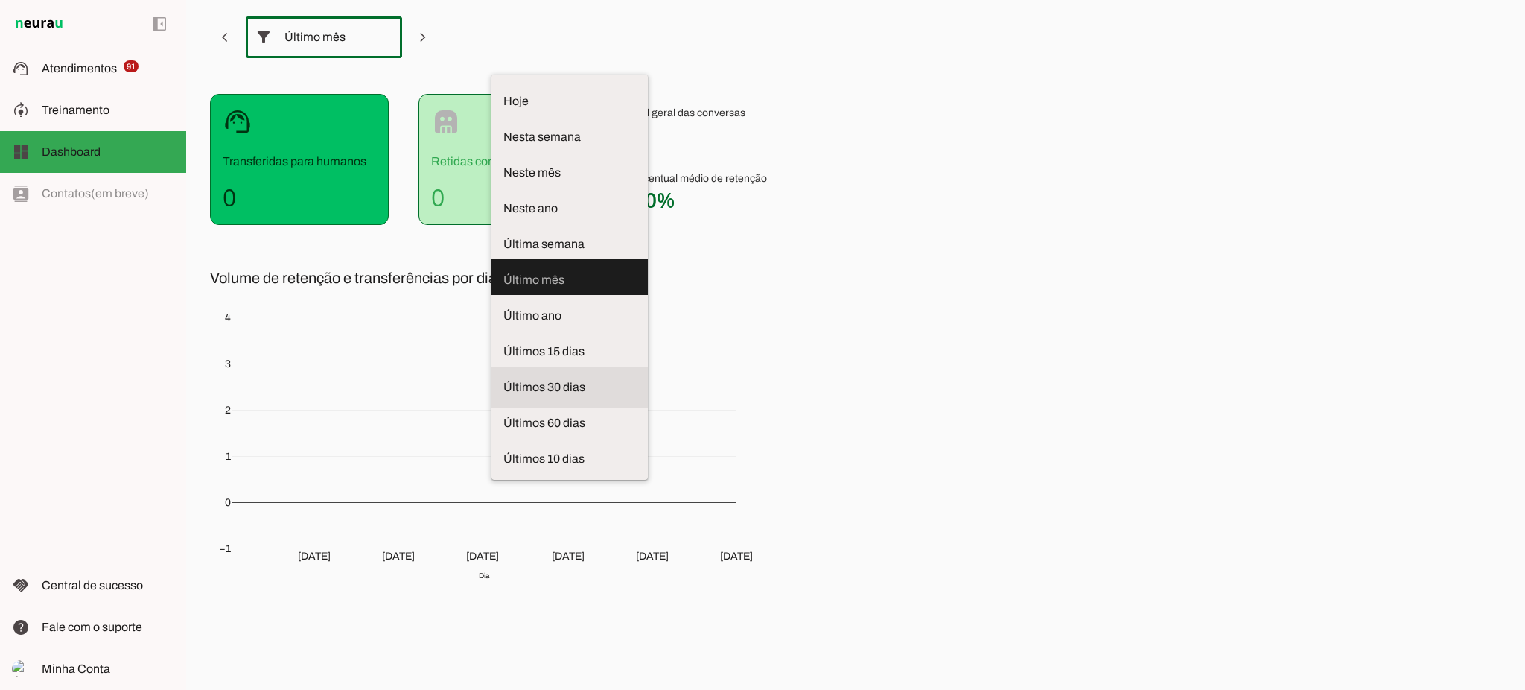
click at [503, 378] on span "Últimos 30 dias" at bounding box center [569, 387] width 133 height 18
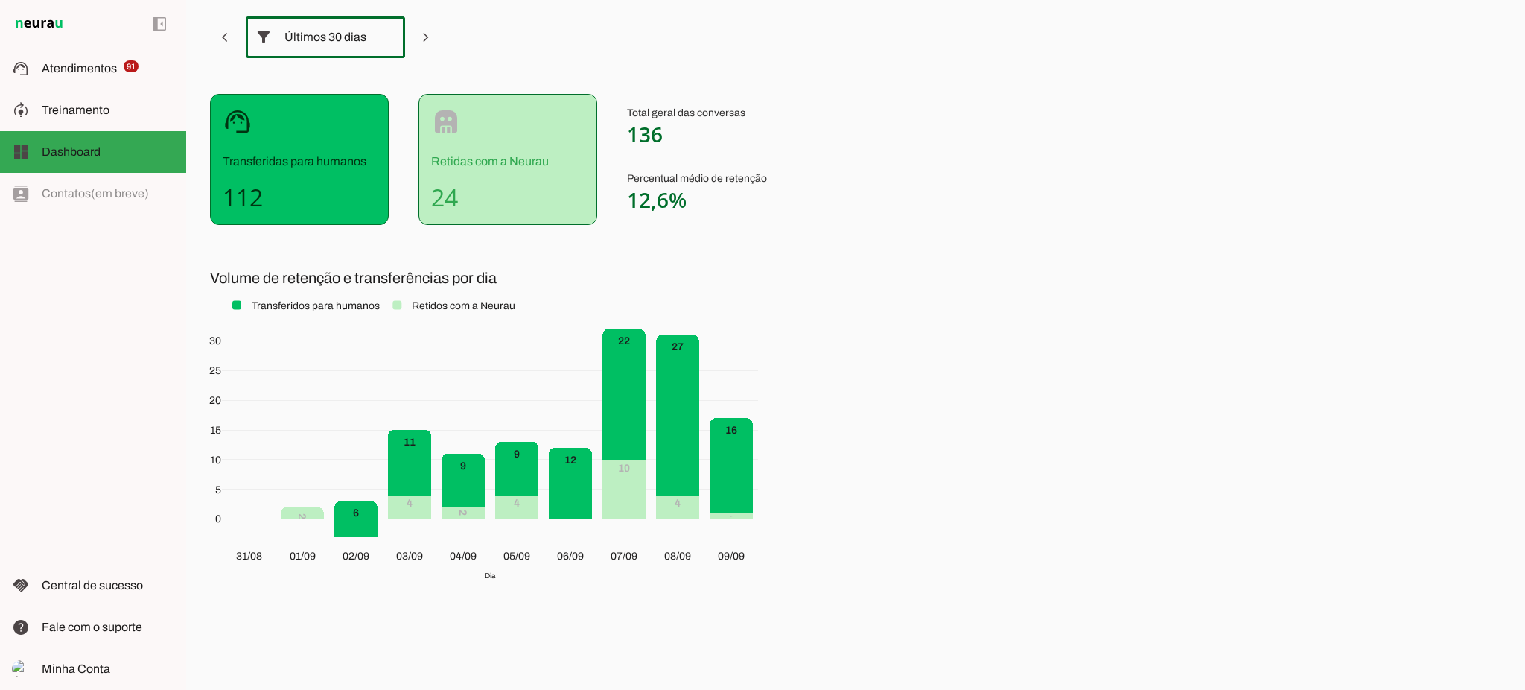
scroll to position [0, 0]
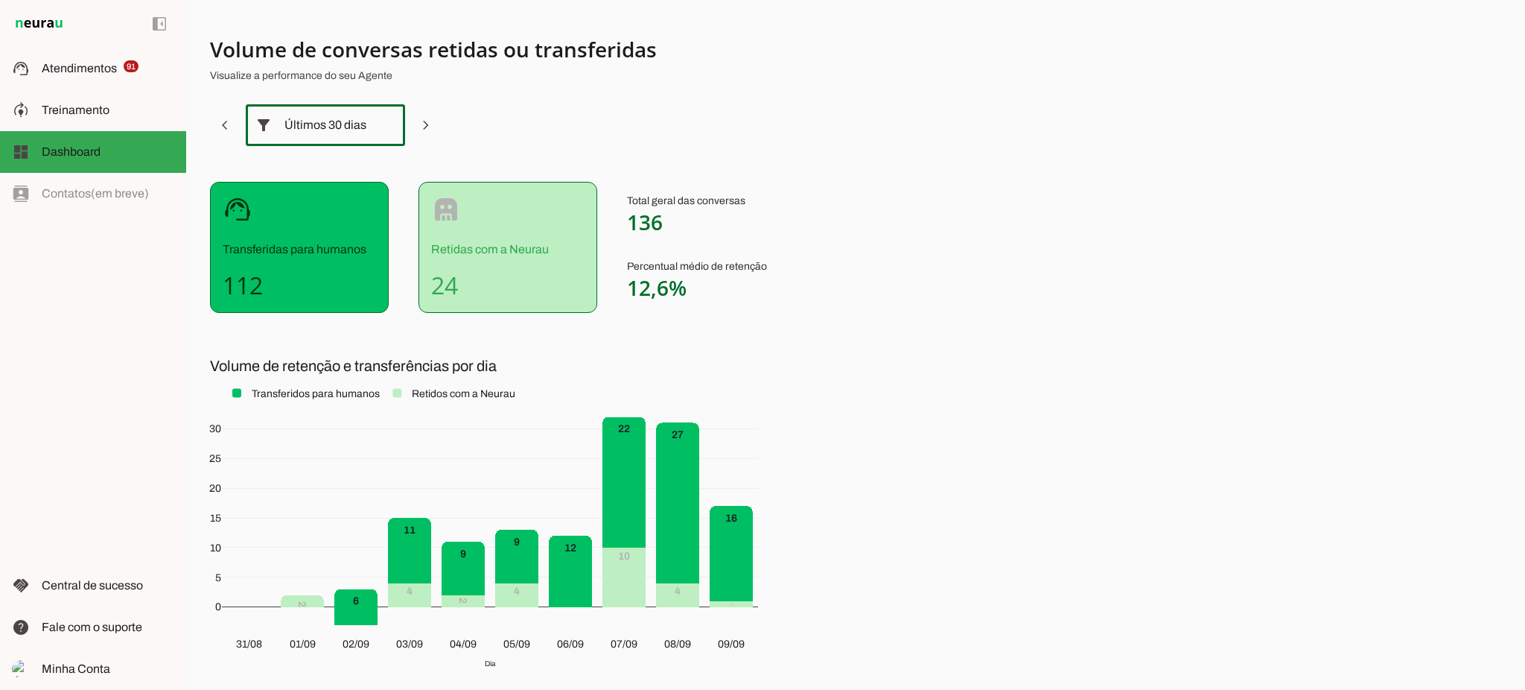
click at [365, 124] on div "Últimos 30 dias" at bounding box center [325, 125] width 82 height 42
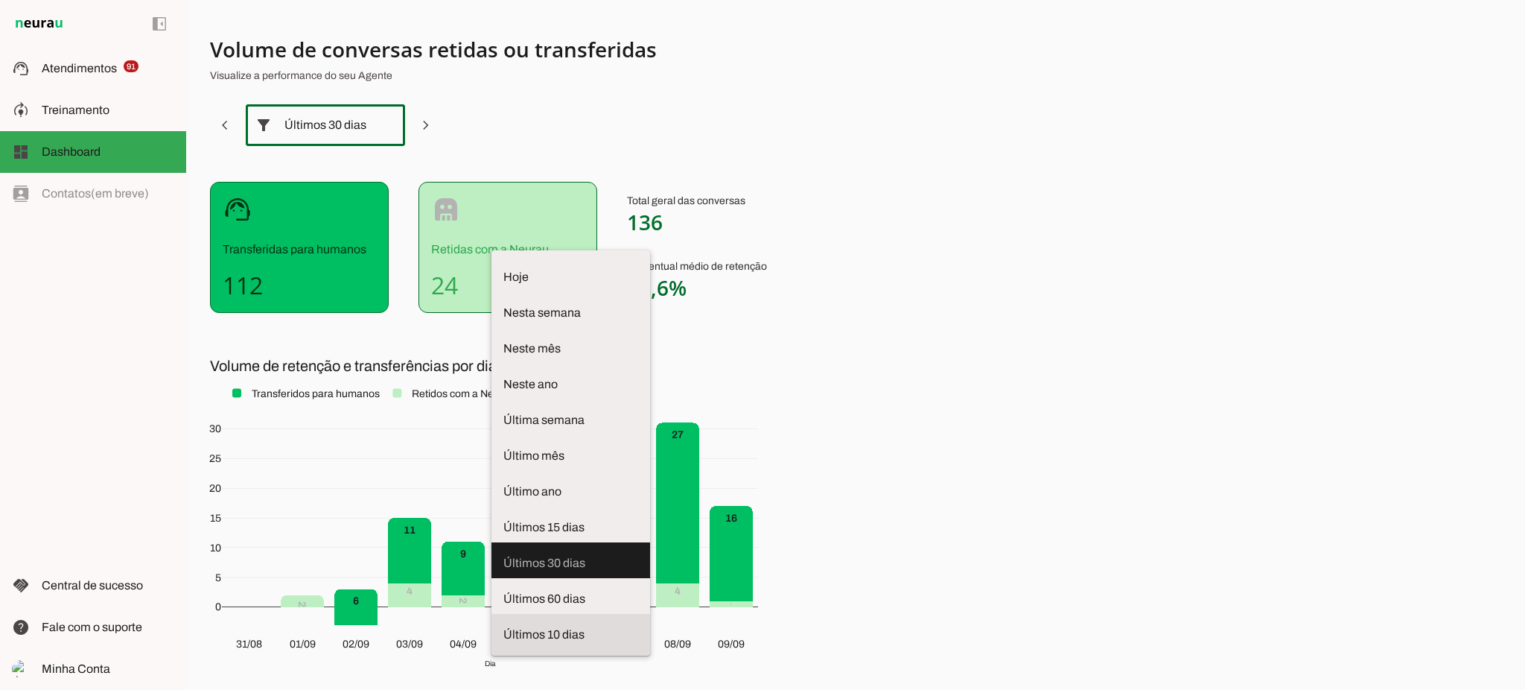
click at [503, 626] on span "Últimos 10 dias" at bounding box center [570, 635] width 135 height 18
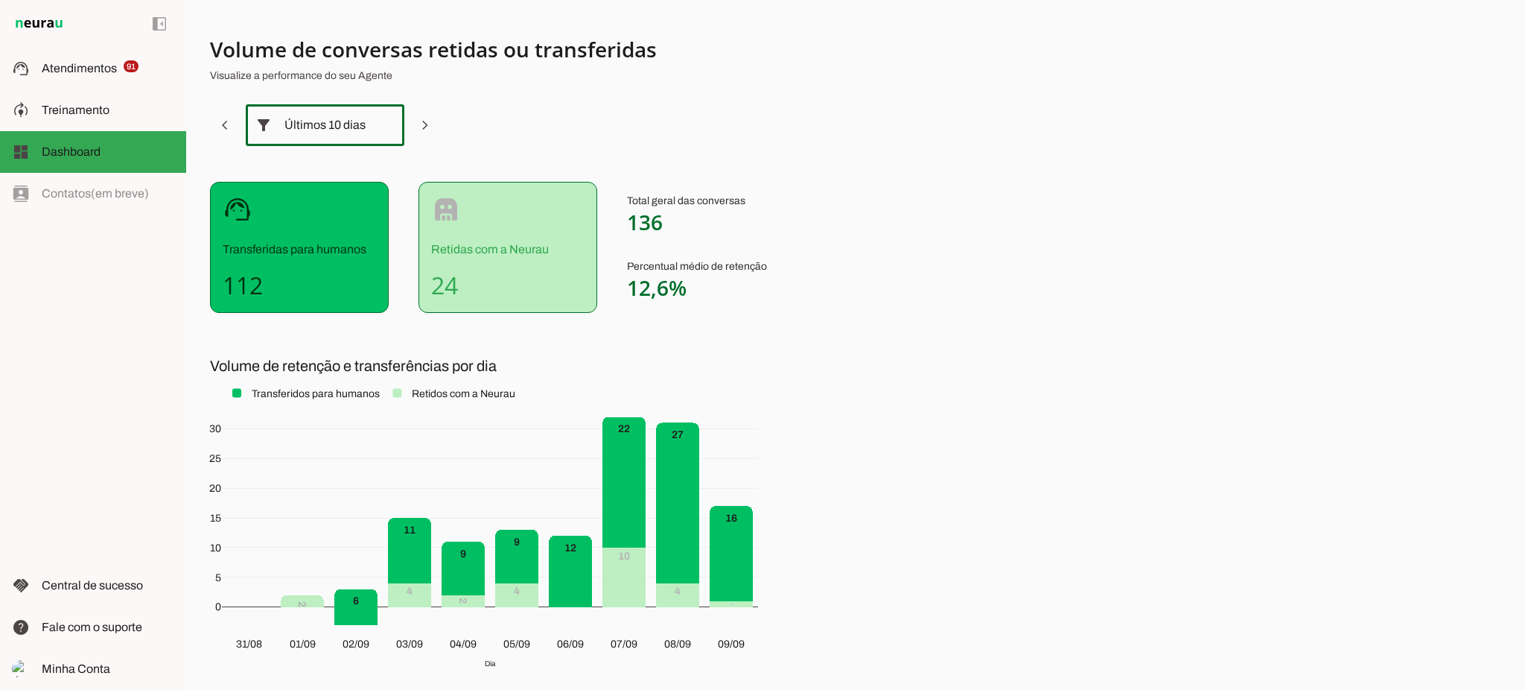
click at [294, 127] on div "Últimos 10 dias" at bounding box center [324, 125] width 81 height 42
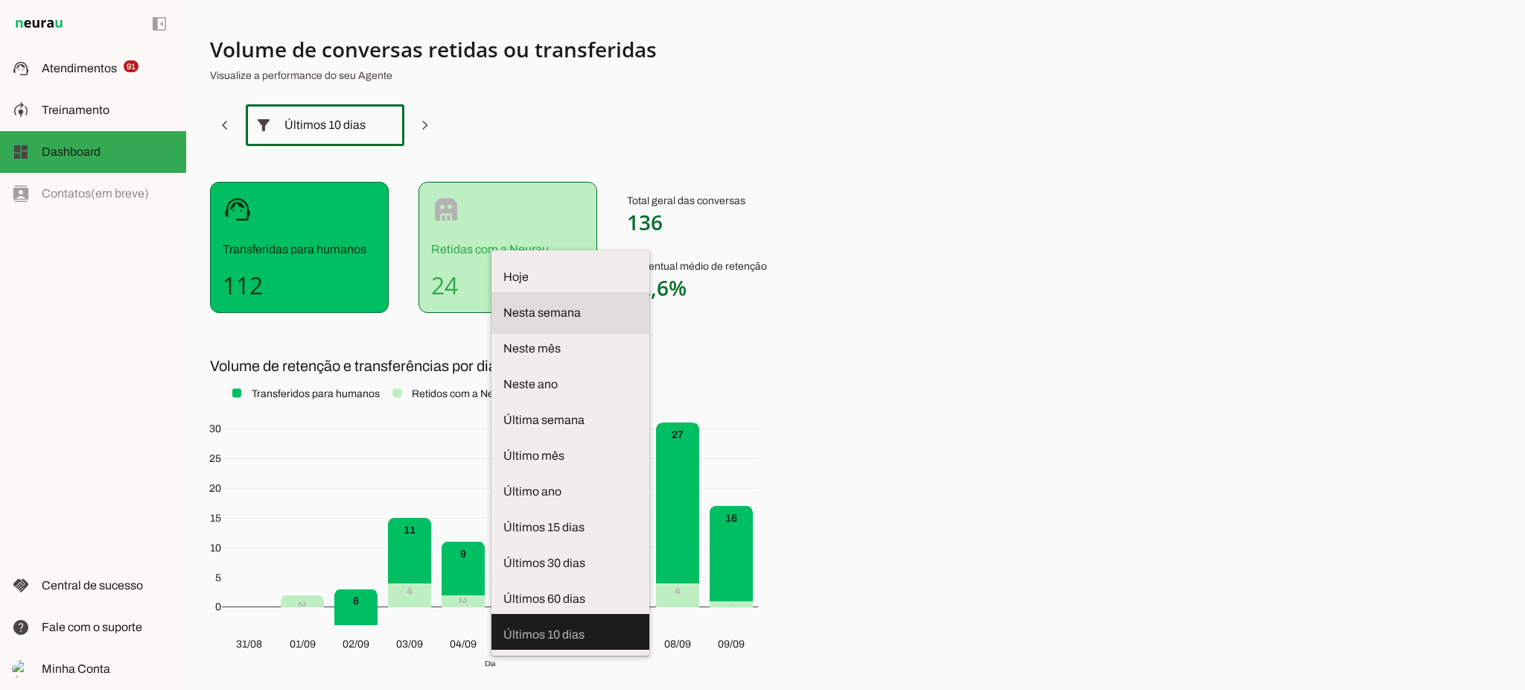
click at [503, 304] on span "Nesta semana" at bounding box center [570, 313] width 134 height 18
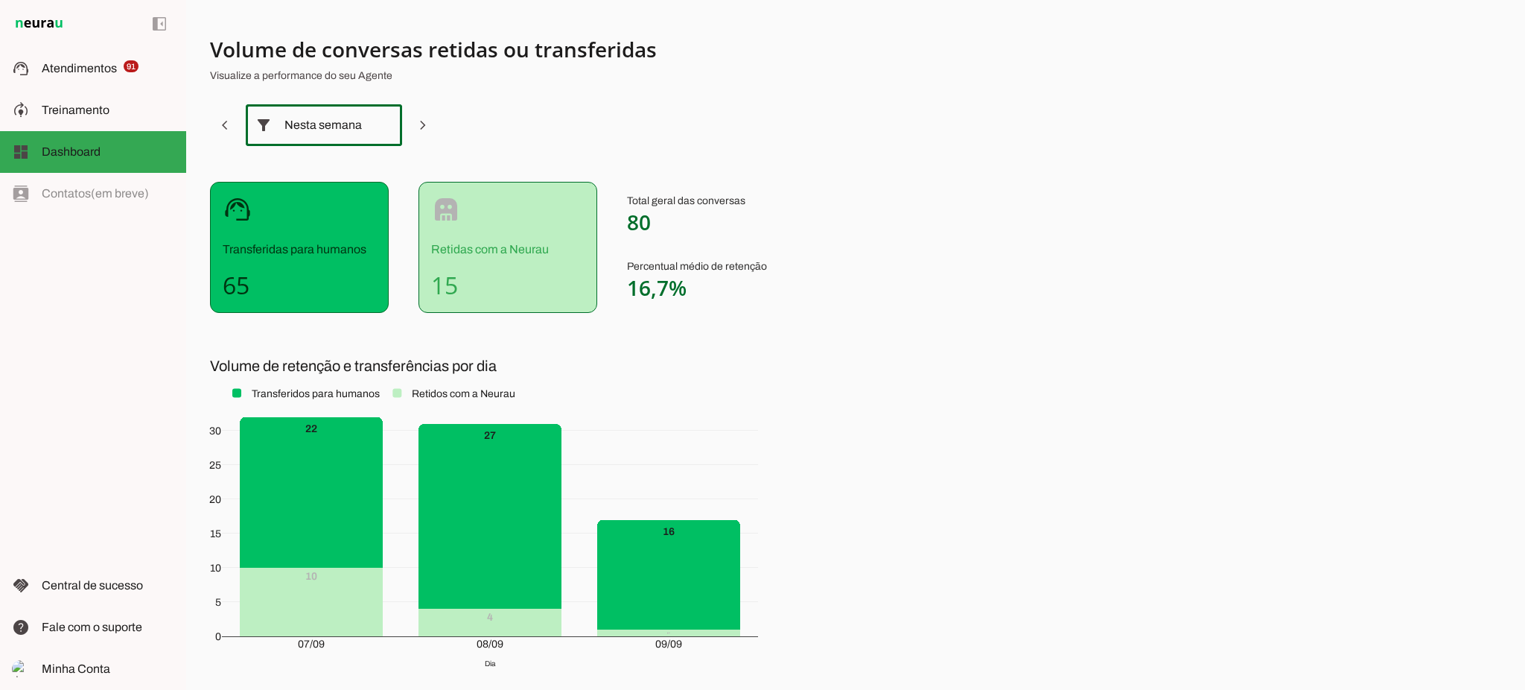
click at [334, 104] on section "Volume de conversas retidas ou transferidas Visualize a performance do seu Agen…" at bounding box center [579, 366] width 739 height 660
click at [334, 115] on div "Nesta semana" at bounding box center [323, 125] width 79 height 42
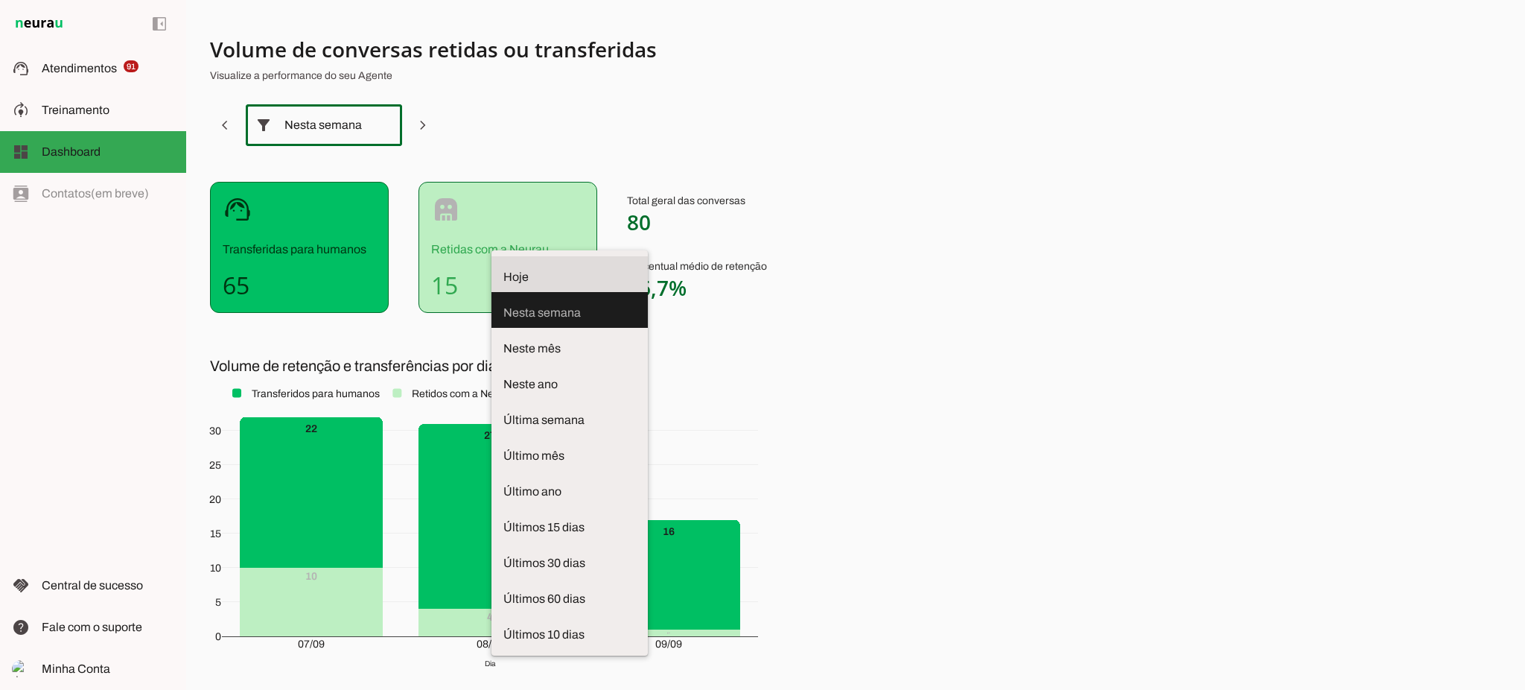
click at [503, 268] on span "Hoje" at bounding box center [569, 277] width 133 height 18
type md-outlined-select "[DATE]"
